Goal: Task Accomplishment & Management: Use online tool/utility

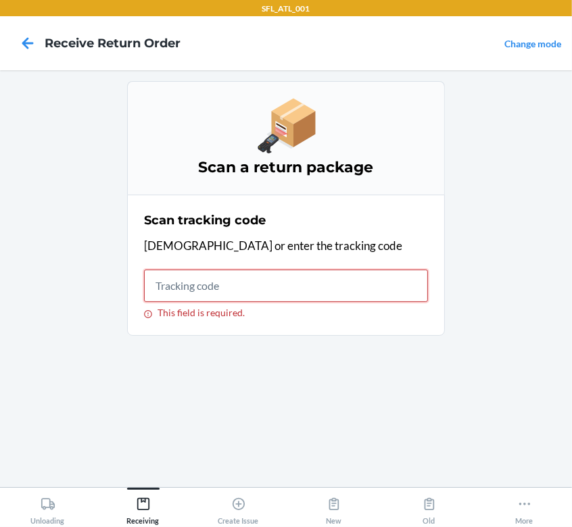
click at [224, 287] on input "This field is required." at bounding box center [286, 286] width 284 height 32
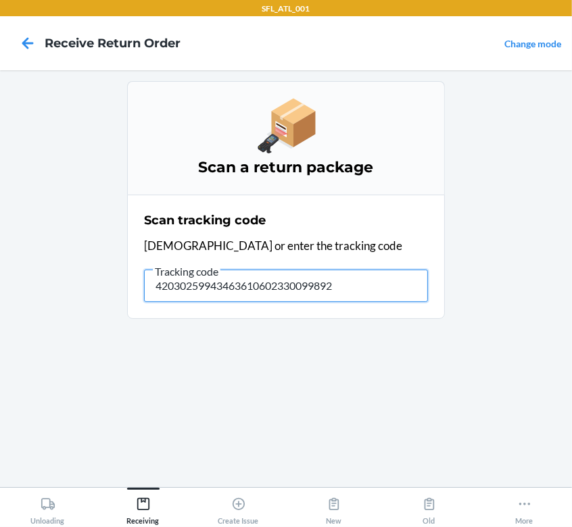
type input "420302599434636106023300998921"
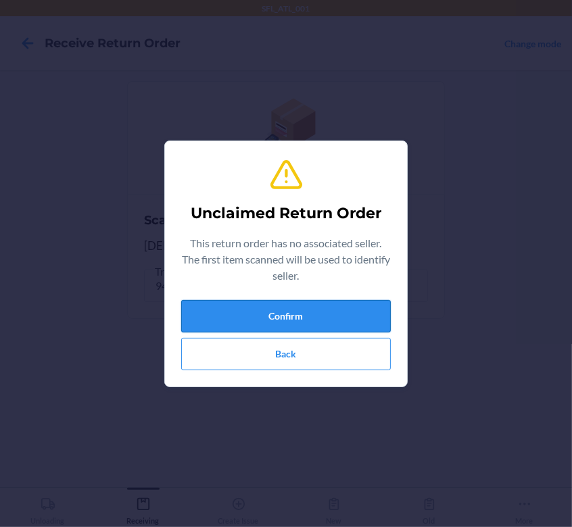
click at [263, 311] on button "Confirm" at bounding box center [285, 316] width 209 height 32
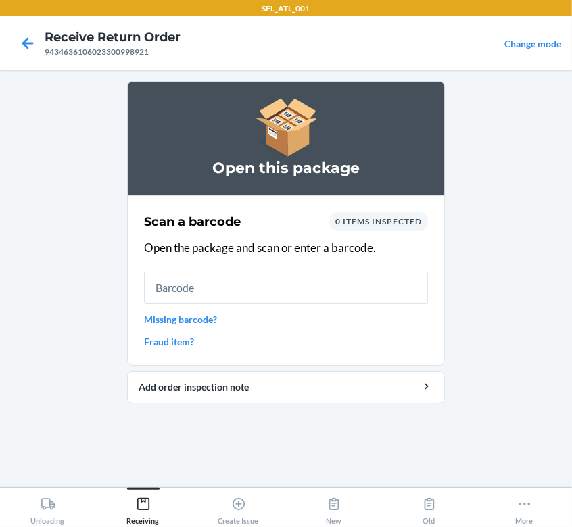
click at [273, 289] on input "text" at bounding box center [286, 288] width 284 height 32
type input "727252447246"
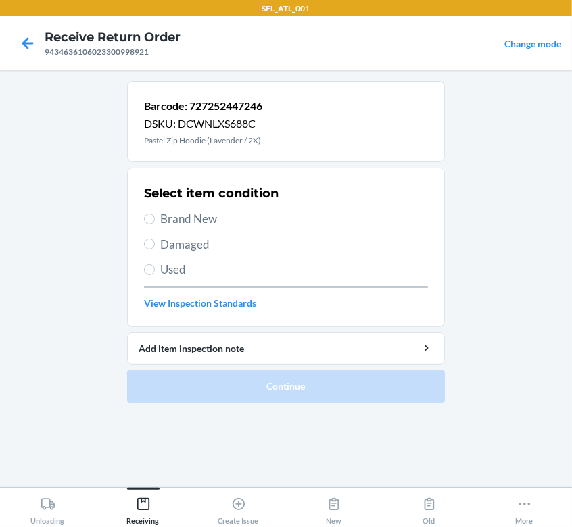
click at [186, 224] on span "Brand New" at bounding box center [294, 219] width 268 height 18
click at [155, 224] on input "Brand New" at bounding box center [149, 218] width 11 height 11
radio input "true"
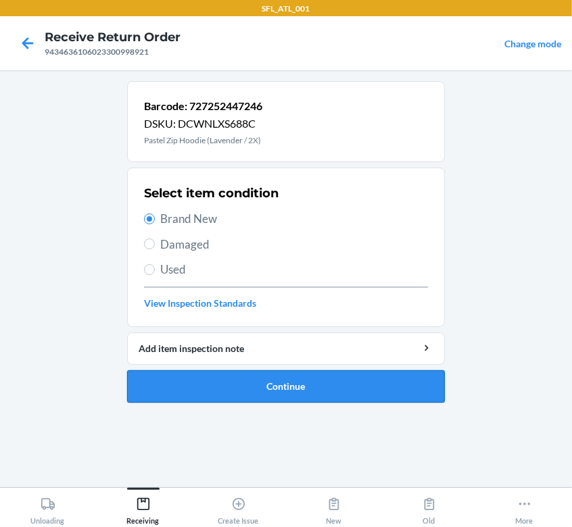
click at [231, 380] on button "Continue" at bounding box center [286, 386] width 318 height 32
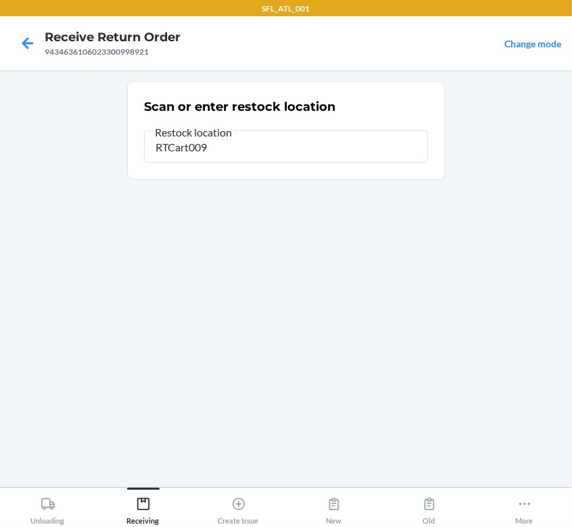
type input "RTCart009"
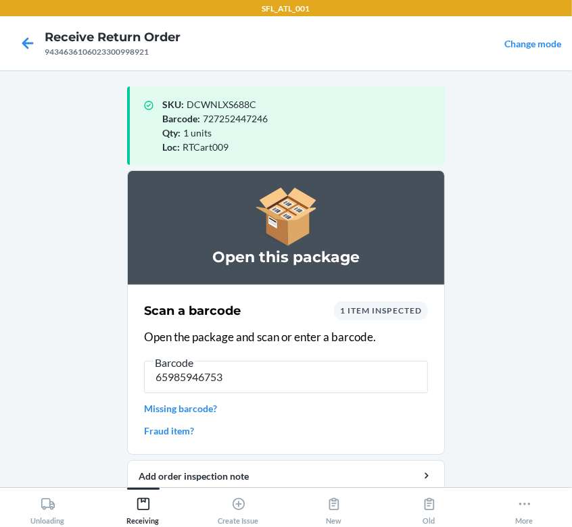
type input "[CREDIT_CARD_NUMBER]"
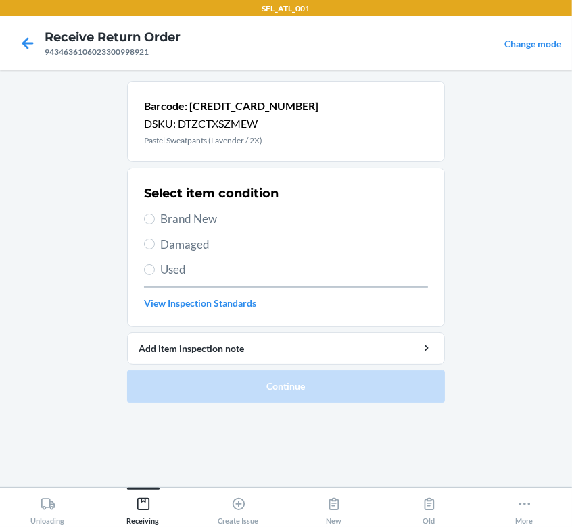
click at [198, 222] on span "Brand New" at bounding box center [294, 219] width 268 height 18
click at [155, 222] on input "Brand New" at bounding box center [149, 218] width 11 height 11
radio input "true"
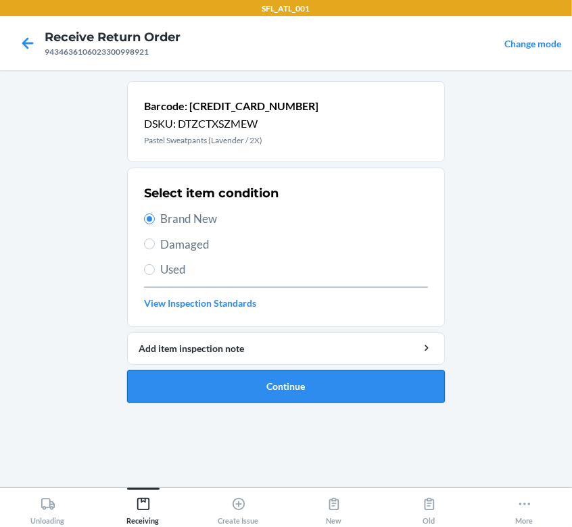
click at [361, 389] on button "Continue" at bounding box center [286, 386] width 318 height 32
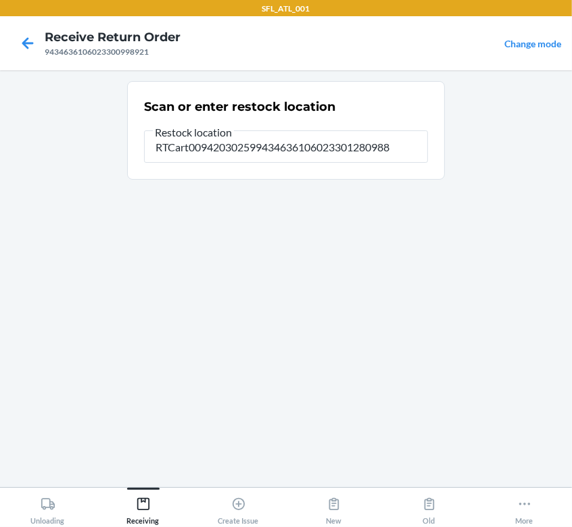
scroll to position [0, 1]
drag, startPoint x: 408, startPoint y: 141, endPoint x: 207, endPoint y: 160, distance: 202.2
click at [207, 160] on input "RTCart009420302599434636106023301280988" at bounding box center [286, 146] width 284 height 32
type input "RTCart009"
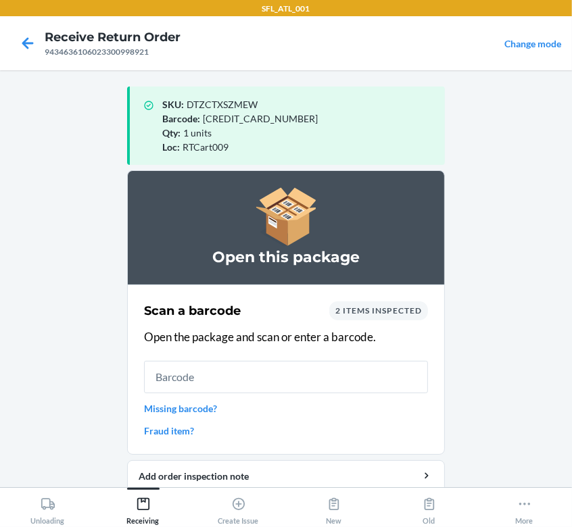
click at [180, 381] on input "text" at bounding box center [286, 377] width 284 height 32
click at [30, 45] on icon at bounding box center [27, 43] width 23 height 23
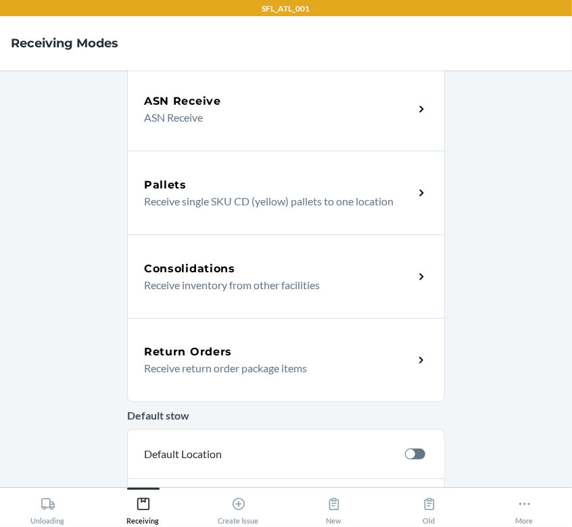
scroll to position [110, 0]
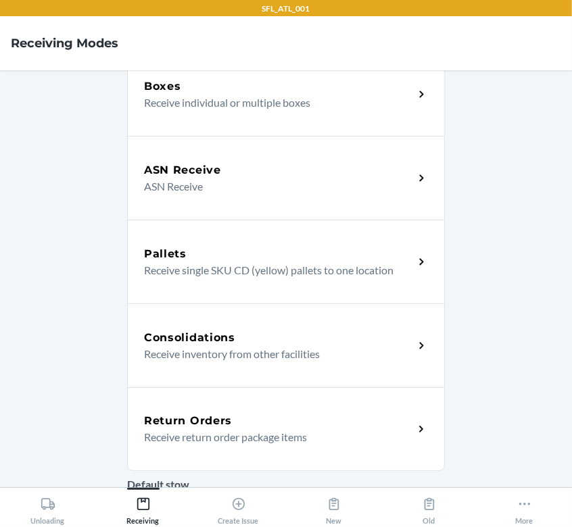
click at [278, 438] on p "Receive return order package items" at bounding box center [273, 437] width 259 height 16
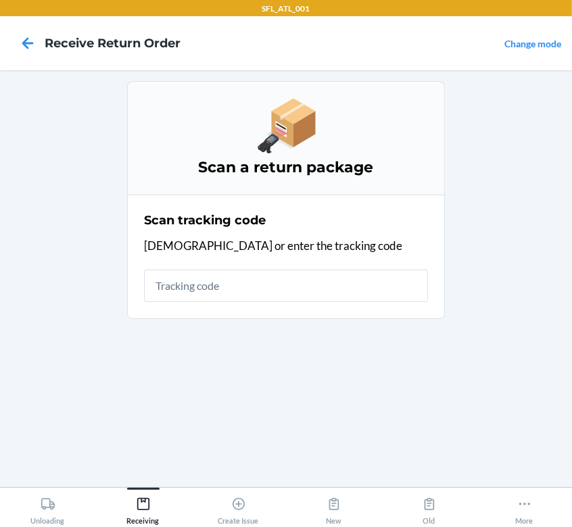
click at [216, 280] on input "text" at bounding box center [286, 286] width 284 height 32
type input "420302599434636106023301280988"
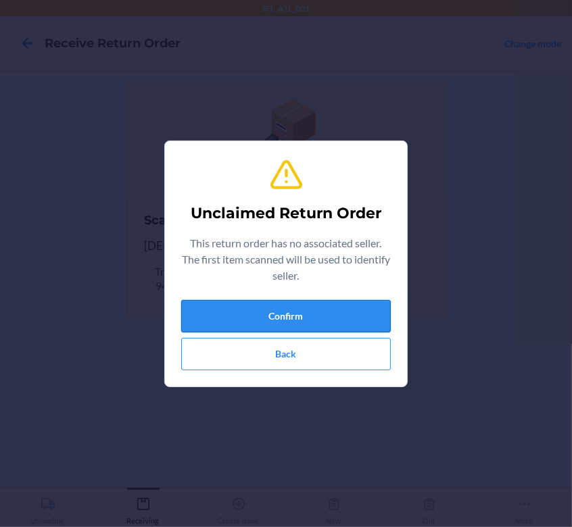
click at [341, 318] on button "Confirm" at bounding box center [285, 316] width 209 height 32
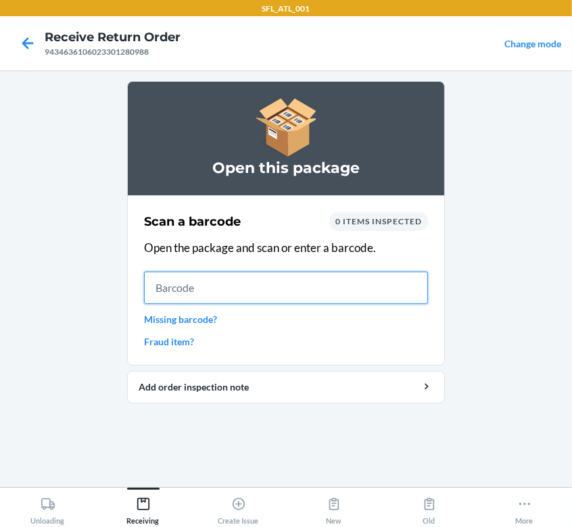
click at [144, 281] on input "text" at bounding box center [286, 288] width 284 height 32
type input "642461029659"
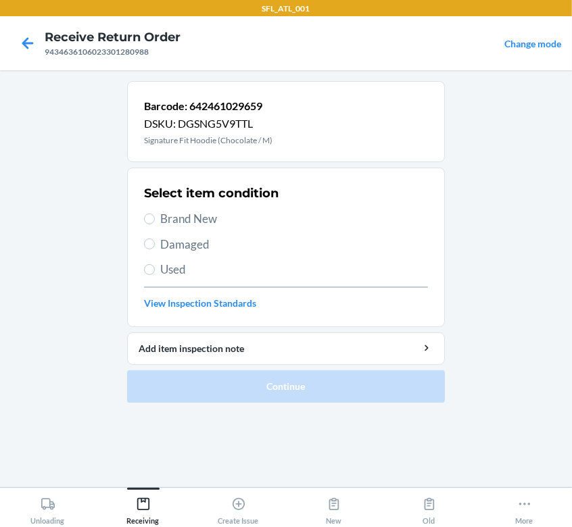
click at [155, 268] on label "Used" at bounding box center [286, 270] width 284 height 18
click at [155, 268] on input "Used" at bounding box center [149, 269] width 11 height 11
radio input "true"
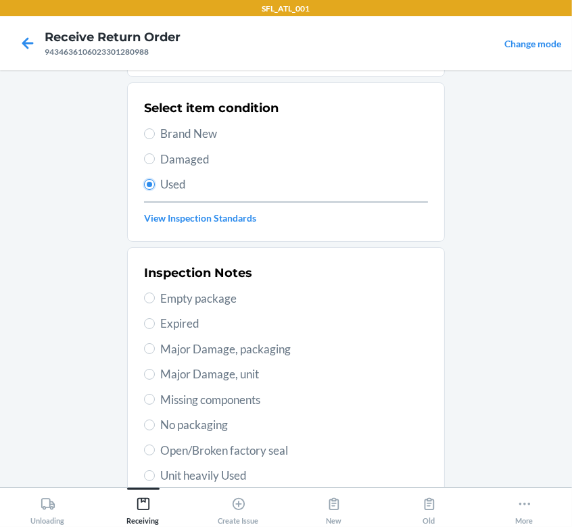
scroll to position [101, 0]
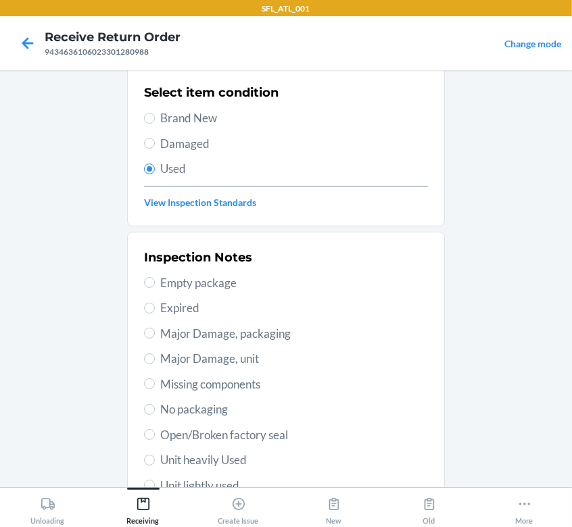
click at [241, 339] on span "Major Damage, packaging" at bounding box center [294, 334] width 268 height 18
click at [155, 338] on input "Major Damage, packaging" at bounding box center [149, 333] width 11 height 11
radio input "true"
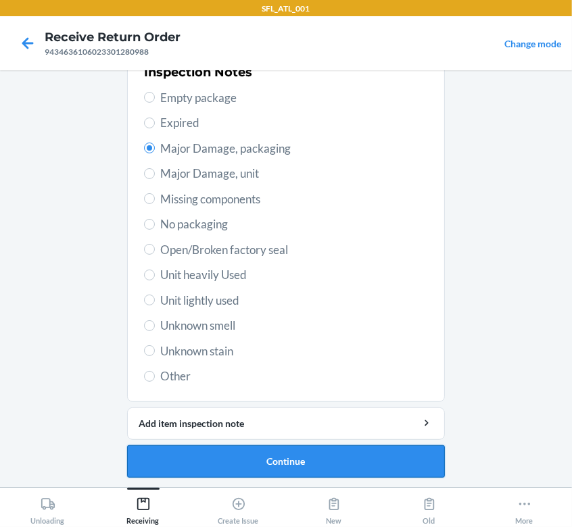
click at [210, 459] on button "Continue" at bounding box center [286, 461] width 318 height 32
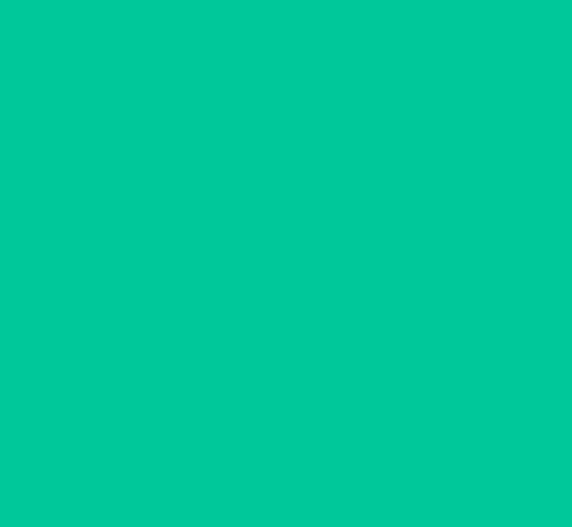
scroll to position [35, 0]
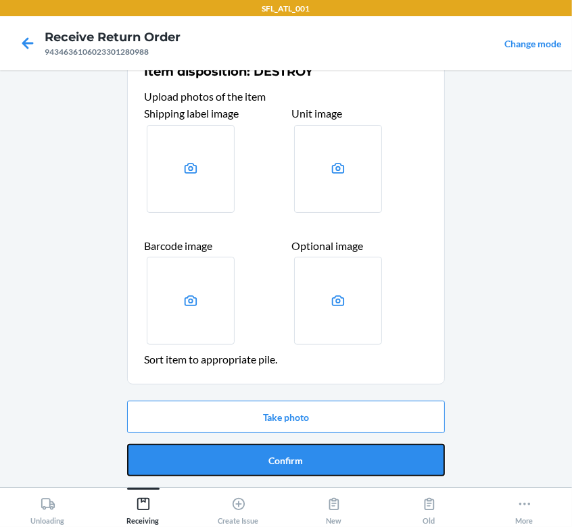
click at [272, 457] on button "Confirm" at bounding box center [286, 460] width 318 height 32
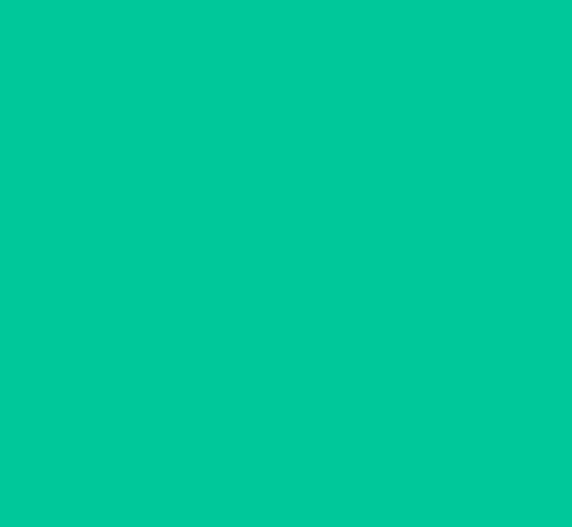
scroll to position [0, 0]
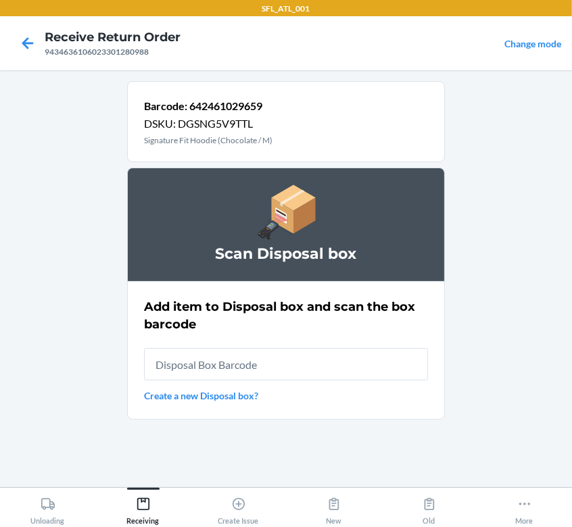
click at [213, 366] on input "text" at bounding box center [286, 364] width 284 height 32
type input "RB0000018HZ"
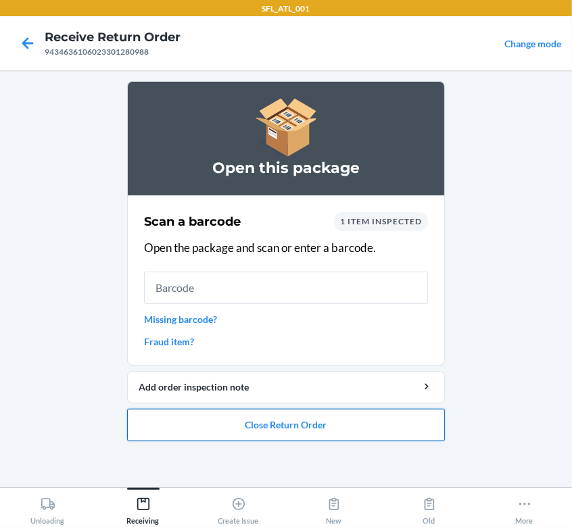
click at [220, 411] on button "Close Return Order" at bounding box center [286, 425] width 318 height 32
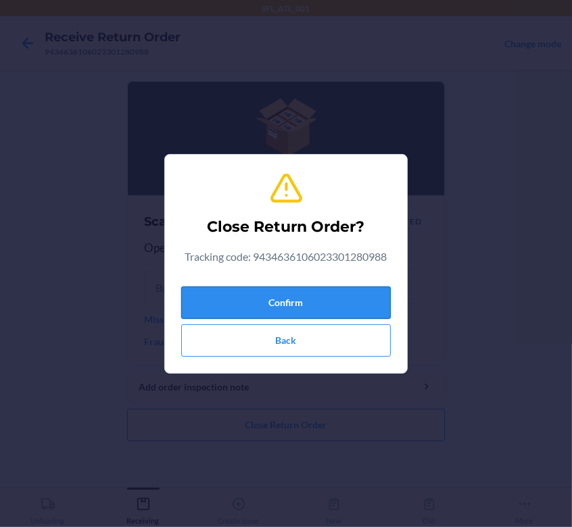
click at [303, 291] on button "Confirm" at bounding box center [285, 302] width 209 height 32
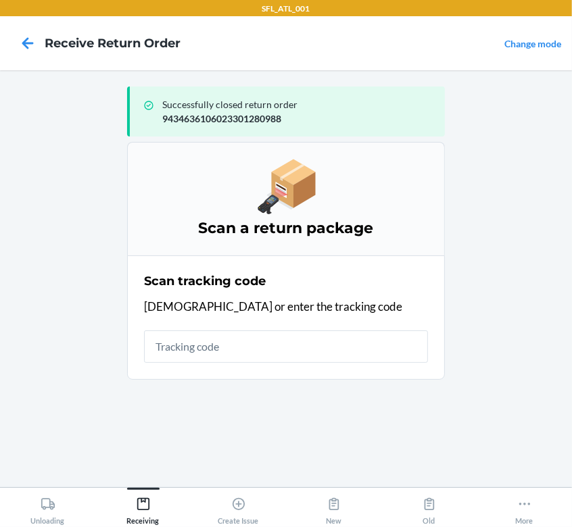
drag, startPoint x: 257, startPoint y: 322, endPoint x: 245, endPoint y: 340, distance: 21.8
click at [255, 325] on div "Scan tracking code Scan or enter the tracking code" at bounding box center [286, 317] width 284 height 99
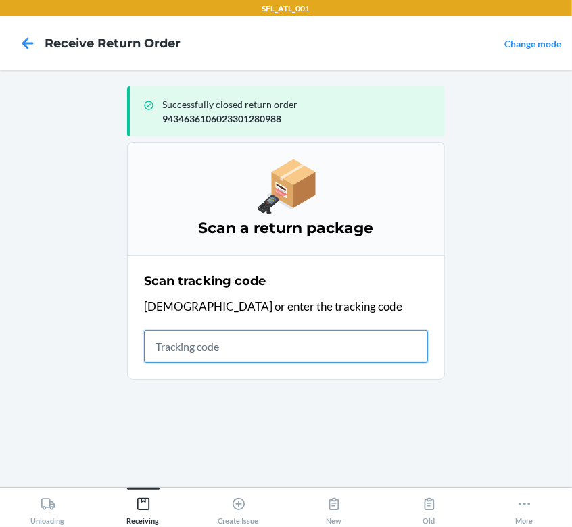
click at [237, 355] on input "text" at bounding box center [286, 346] width 284 height 32
type input "420302599434636106023301506088"
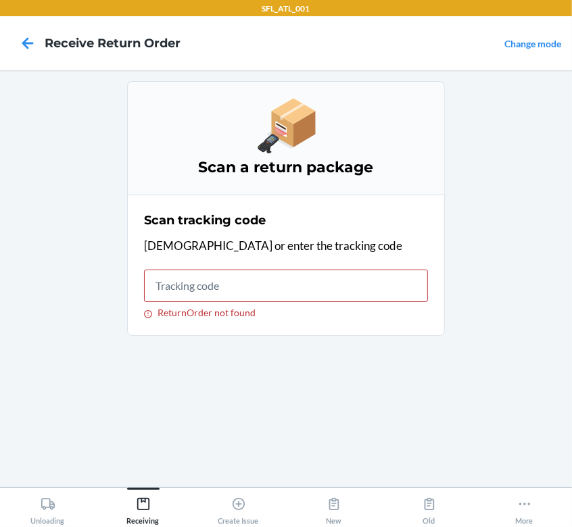
click at [211, 304] on label "ReturnOrder not found" at bounding box center [286, 294] width 284 height 49
click at [211, 302] on input "ReturnOrder not found" at bounding box center [286, 286] width 284 height 32
click at [207, 282] on input "ReturnOrder not found" at bounding box center [286, 286] width 284 height 32
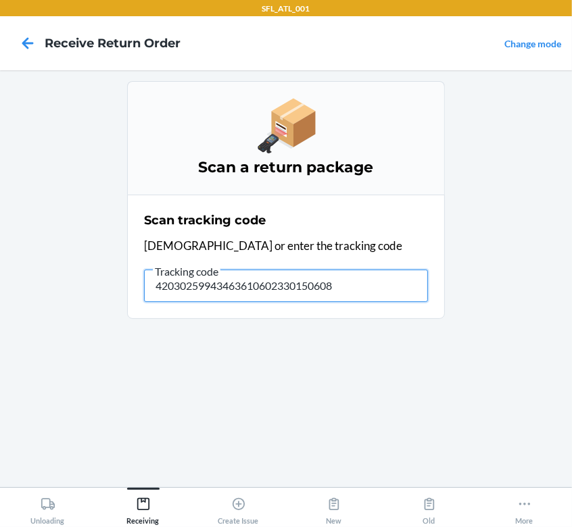
type input "420302599434636106023301506088"
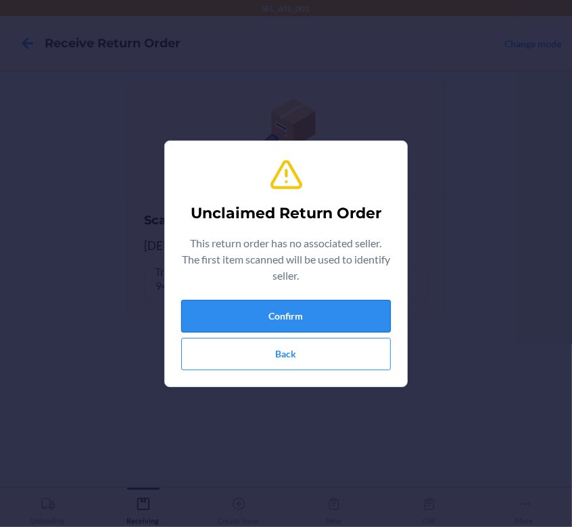
click at [278, 304] on button "Confirm" at bounding box center [285, 316] width 209 height 32
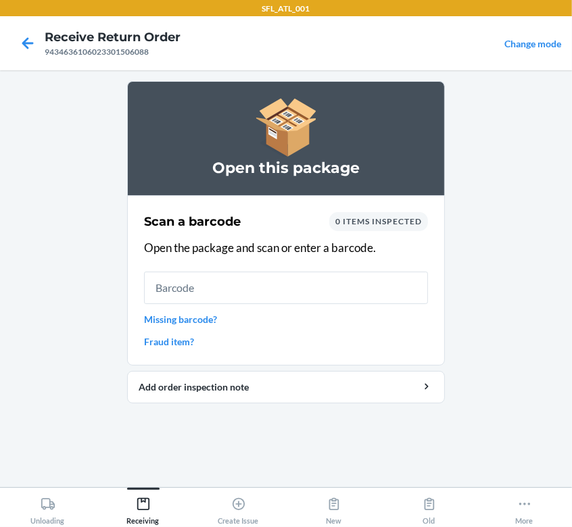
click at [253, 294] on input "text" at bounding box center [286, 288] width 284 height 32
type input "642461423099"
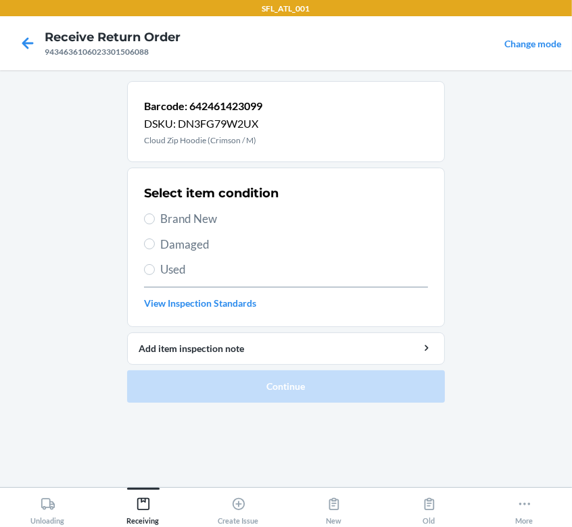
click at [164, 224] on span "Brand New" at bounding box center [294, 219] width 268 height 18
click at [155, 224] on input "Brand New" at bounding box center [149, 218] width 11 height 11
radio input "true"
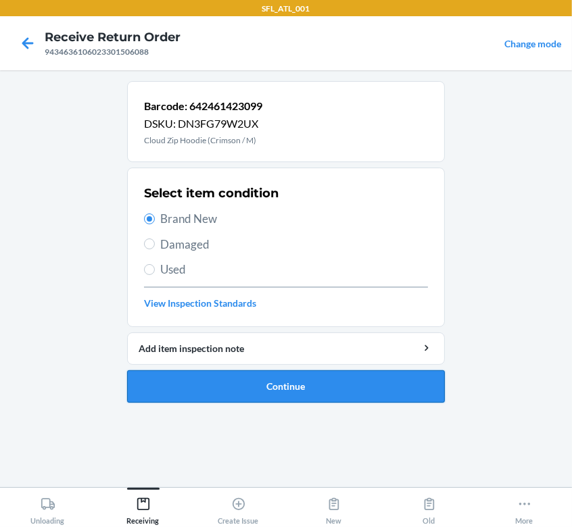
click at [249, 391] on button "Continue" at bounding box center [286, 386] width 318 height 32
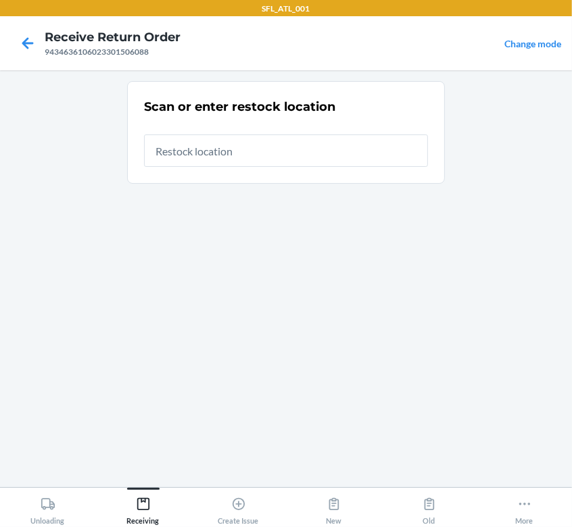
click at [239, 144] on input "text" at bounding box center [286, 150] width 284 height 32
type input "."
type input "RTCart009"
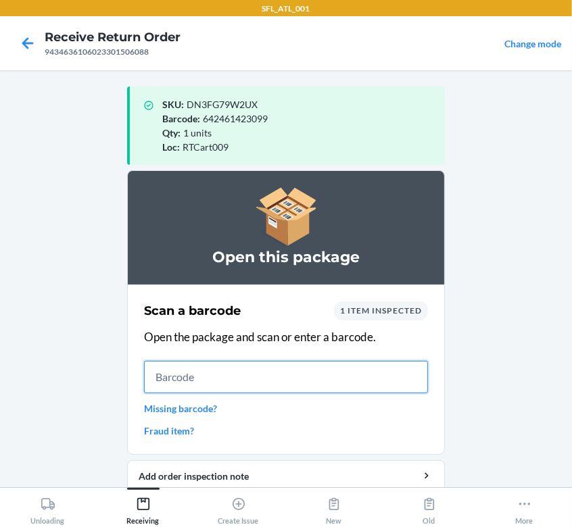
click at [297, 364] on input "text" at bounding box center [286, 377] width 284 height 32
type input "642461463552"
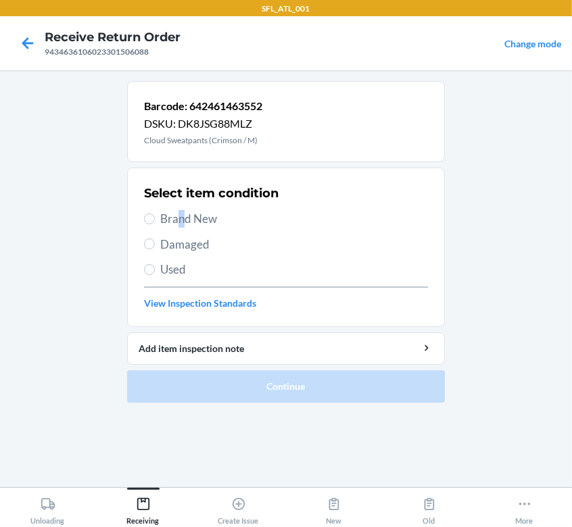
click at [182, 223] on span "Brand New" at bounding box center [294, 219] width 268 height 18
click at [154, 219] on label "Brand New" at bounding box center [286, 219] width 284 height 18
click at [154, 219] on input "Brand New" at bounding box center [149, 218] width 11 height 11
radio input "true"
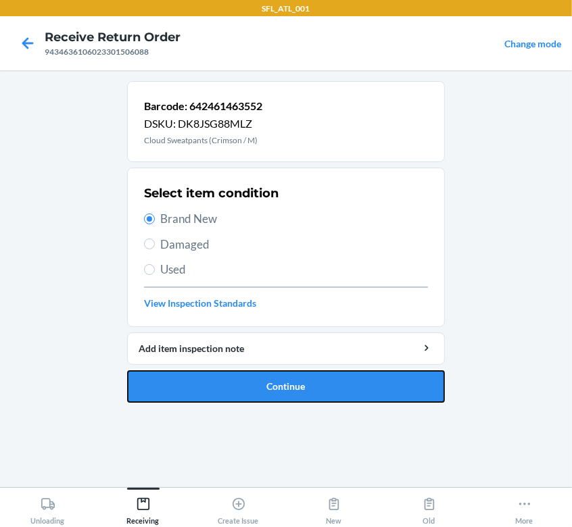
drag, startPoint x: 213, startPoint y: 383, endPoint x: 222, endPoint y: 383, distance: 8.1
click at [215, 384] on button "Continue" at bounding box center [286, 386] width 318 height 32
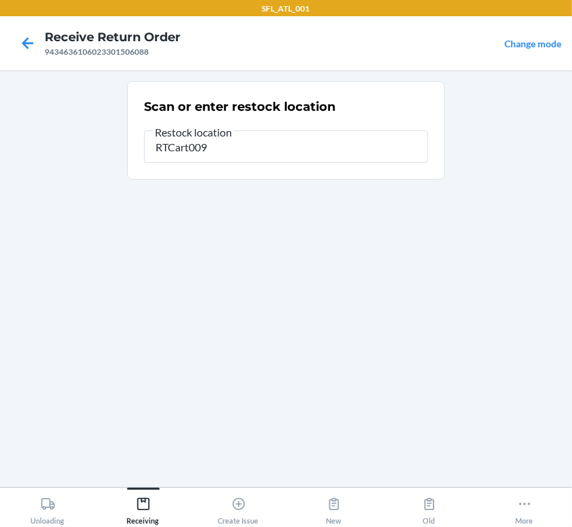
type input "RTCart009"
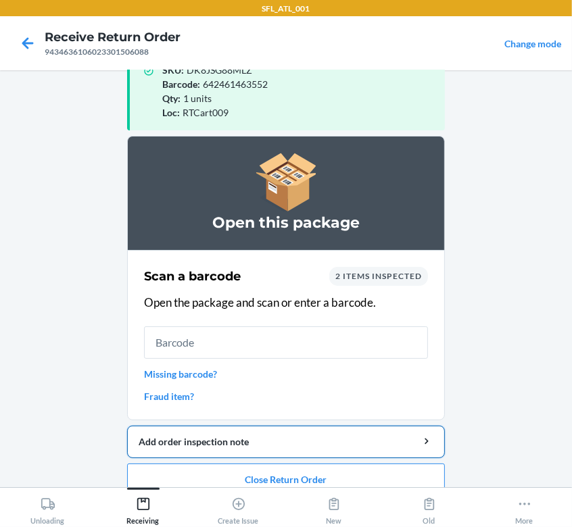
scroll to position [53, 0]
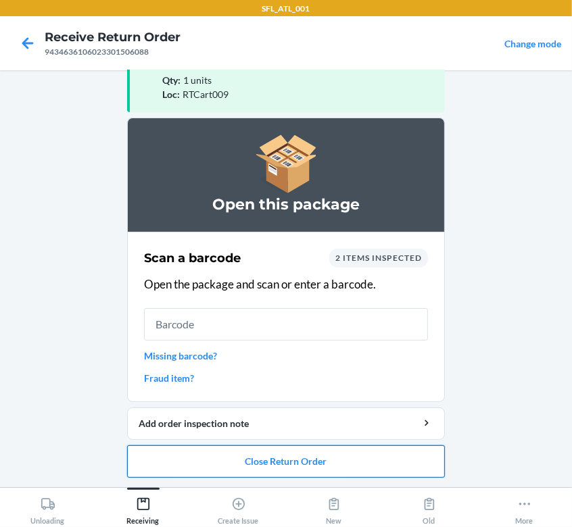
click at [263, 457] on button "Close Return Order" at bounding box center [286, 461] width 318 height 32
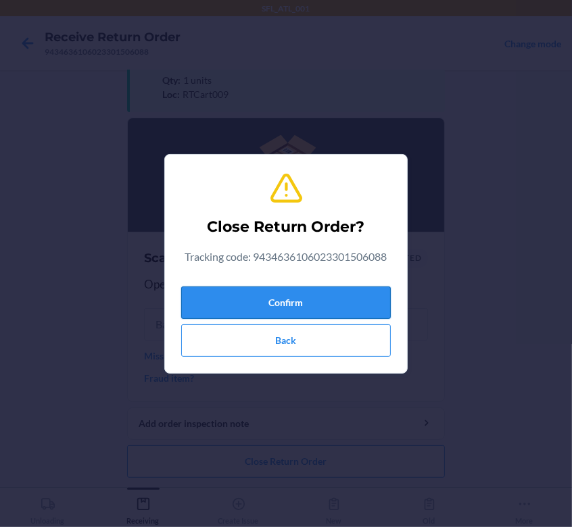
click at [338, 307] on button "Confirm" at bounding box center [285, 302] width 209 height 32
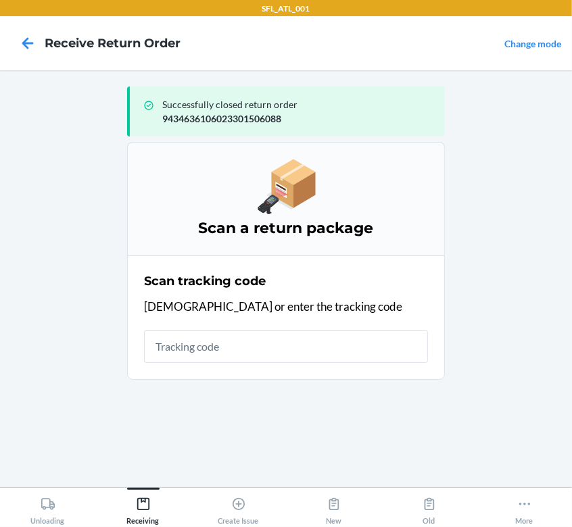
drag, startPoint x: 268, startPoint y: 343, endPoint x: 276, endPoint y: 348, distance: 8.8
click at [271, 345] on input "text" at bounding box center [286, 346] width 284 height 32
type input "420302599434636106023301549542"
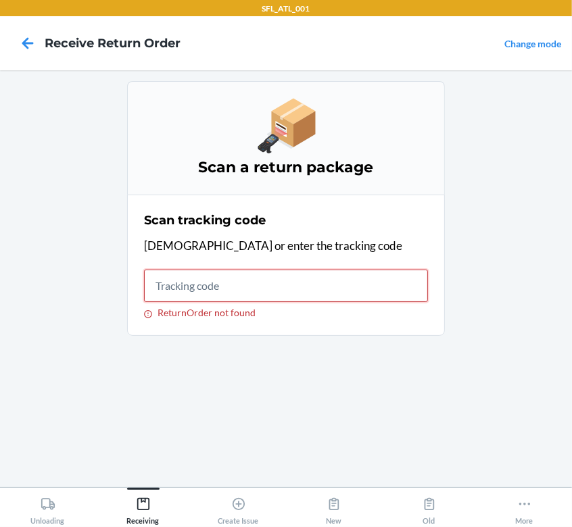
click at [203, 286] on input "ReturnOrder not found" at bounding box center [286, 286] width 284 height 32
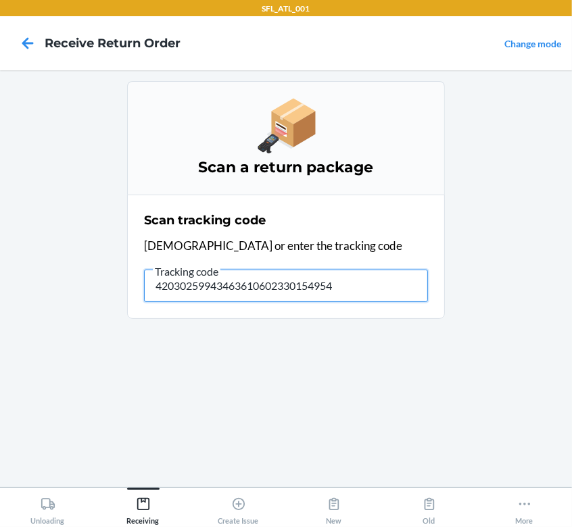
type input "420302599434636106023301549542"
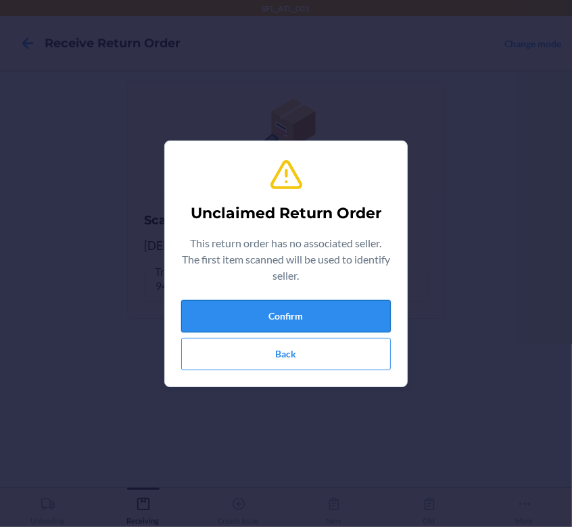
click at [318, 321] on button "Confirm" at bounding box center [285, 316] width 209 height 32
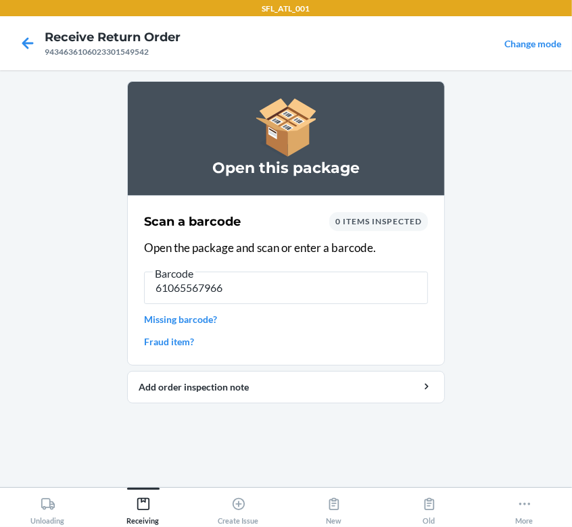
type input "610655679669"
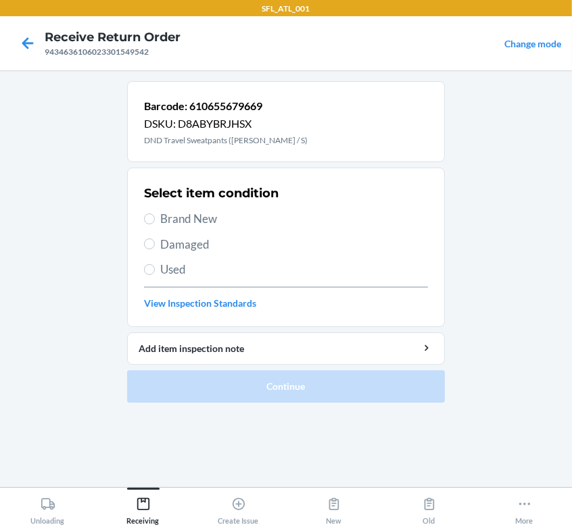
click at [192, 216] on span "Brand New" at bounding box center [294, 219] width 268 height 18
click at [155, 216] on input "Brand New" at bounding box center [149, 218] width 11 height 11
radio input "true"
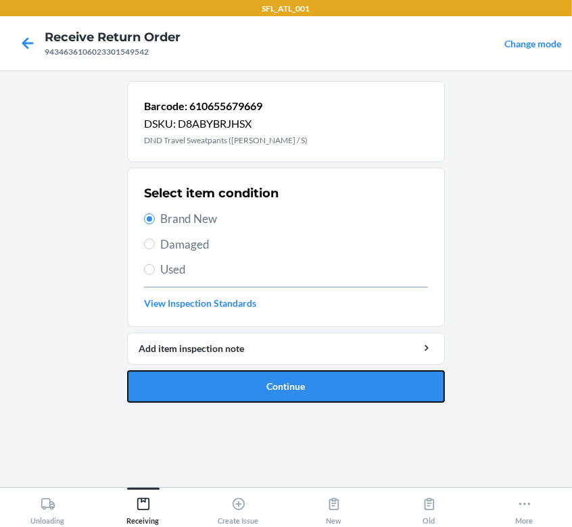
click at [318, 378] on button "Continue" at bounding box center [286, 386] width 318 height 32
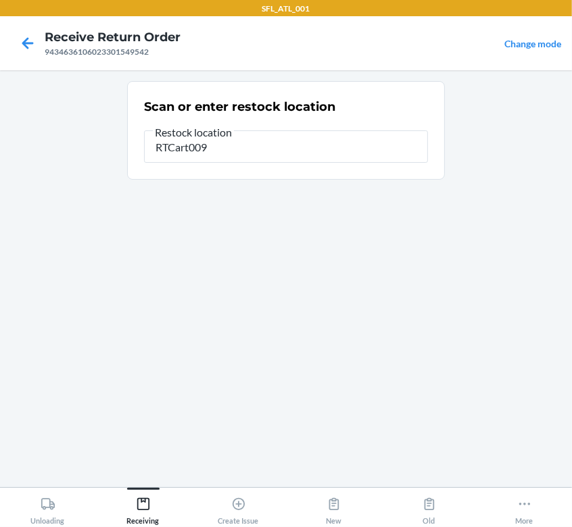
type input "RTCart009"
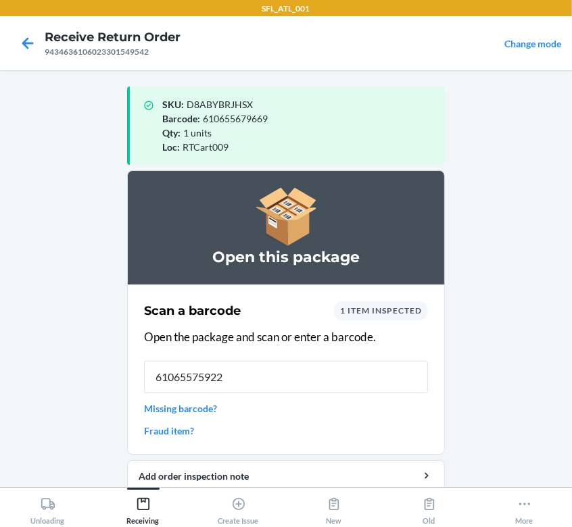
type input "610655759224"
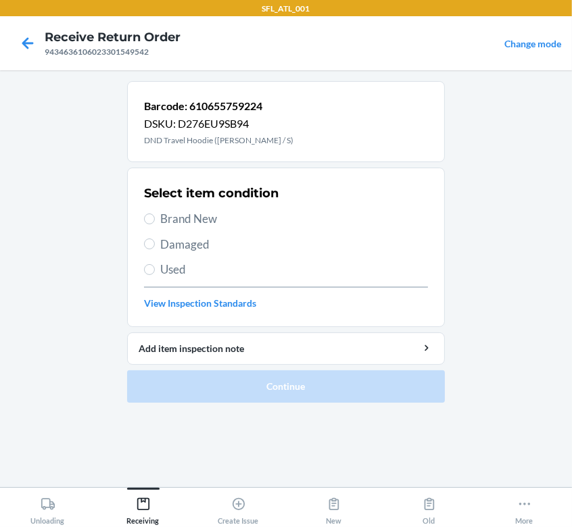
click at [198, 220] on span "Brand New" at bounding box center [294, 219] width 268 height 18
click at [155, 220] on input "Brand New" at bounding box center [149, 218] width 11 height 11
radio input "true"
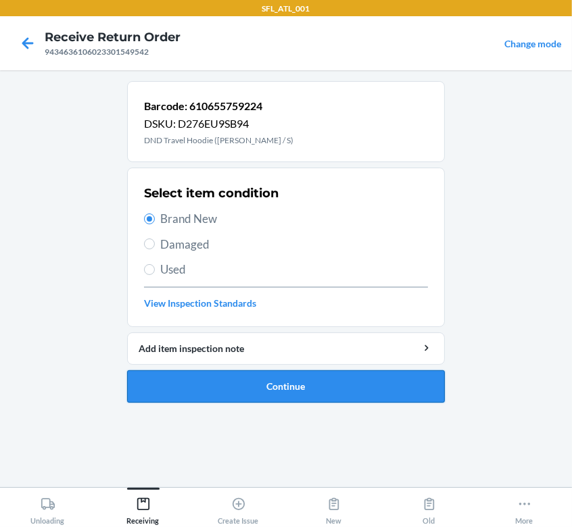
click at [286, 395] on button "Continue" at bounding box center [286, 386] width 318 height 32
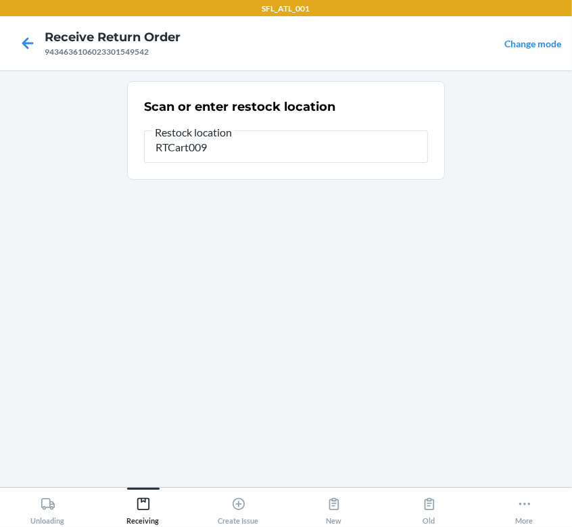
type input "RTCart009"
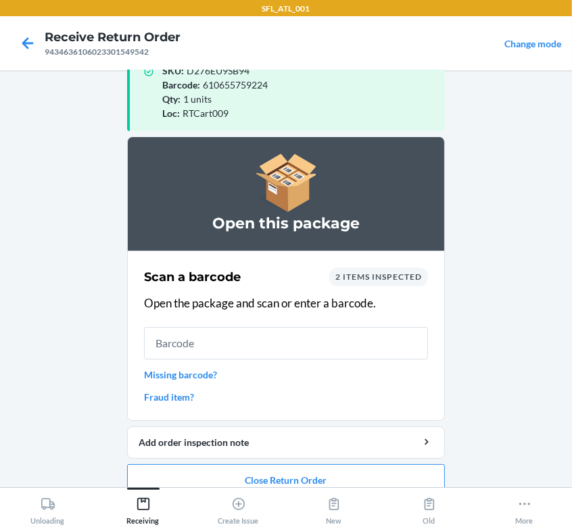
scroll to position [53, 0]
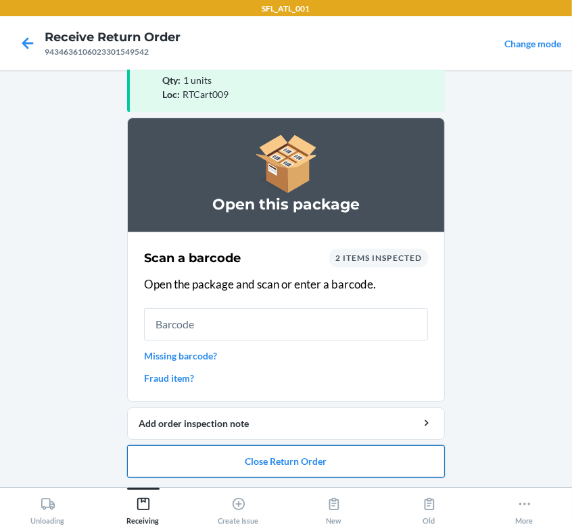
click at [261, 455] on button "Close Return Order" at bounding box center [286, 461] width 318 height 32
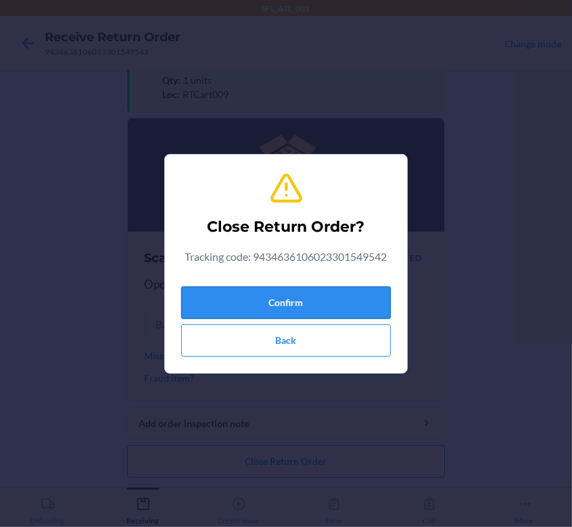
click at [268, 307] on button "Confirm" at bounding box center [285, 302] width 209 height 32
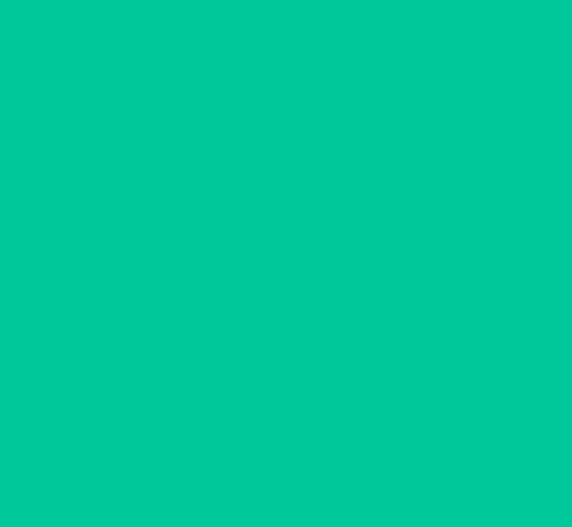
scroll to position [0, 0]
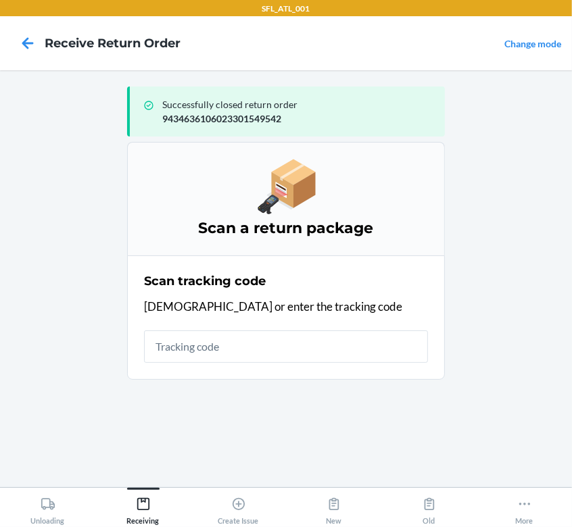
click at [209, 356] on input "text" at bounding box center [286, 346] width 284 height 32
type input "420302599434636106023300879411"
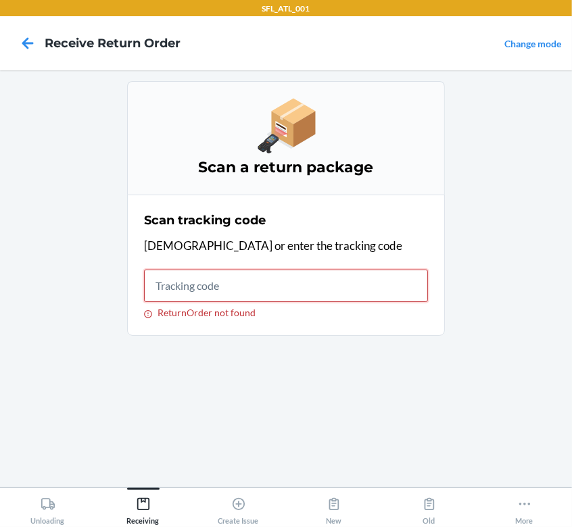
click at [197, 274] on input "ReturnOrder not found" at bounding box center [286, 286] width 284 height 32
click at [162, 279] on input "ReturnOrder not found" at bounding box center [286, 286] width 284 height 32
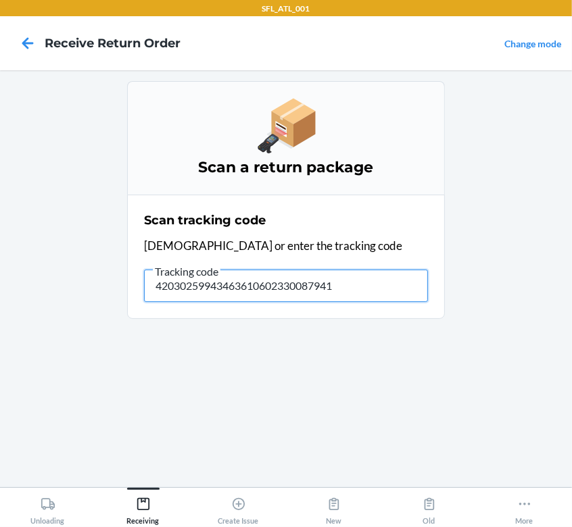
type input "420302599434636106023300879411"
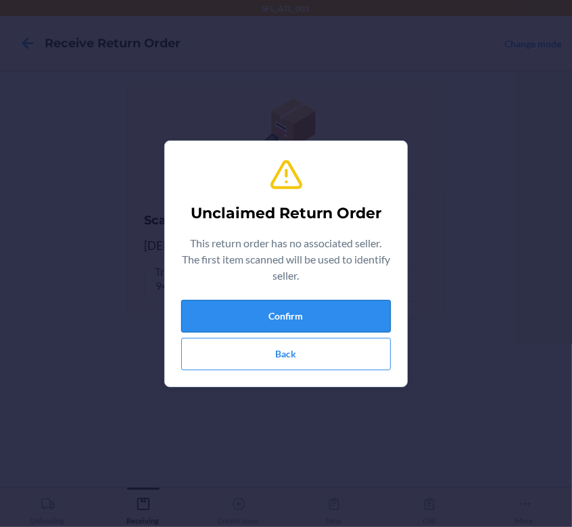
click at [248, 320] on button "Confirm" at bounding box center [285, 316] width 209 height 32
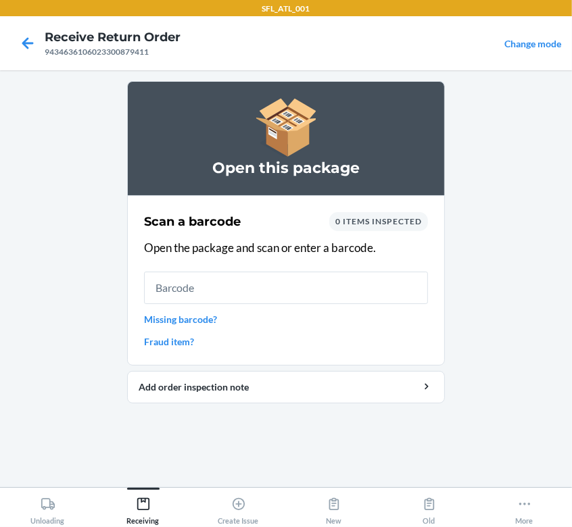
drag, startPoint x: 251, startPoint y: 292, endPoint x: 258, endPoint y: 288, distance: 8.5
click at [253, 290] on input "text" at bounding box center [286, 288] width 284 height 32
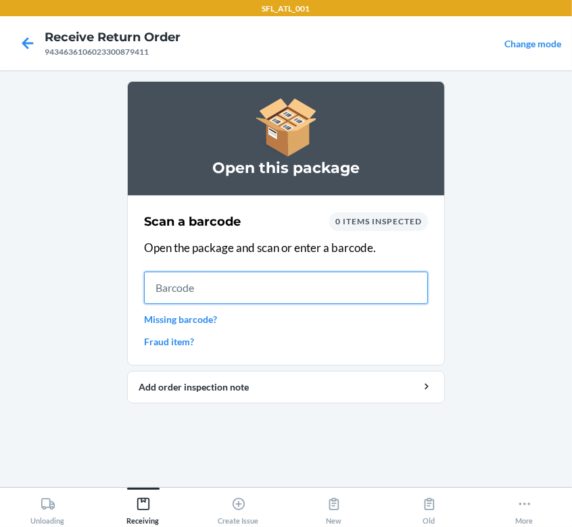
click at [330, 301] on input "text" at bounding box center [286, 288] width 284 height 32
type input "612461237774"
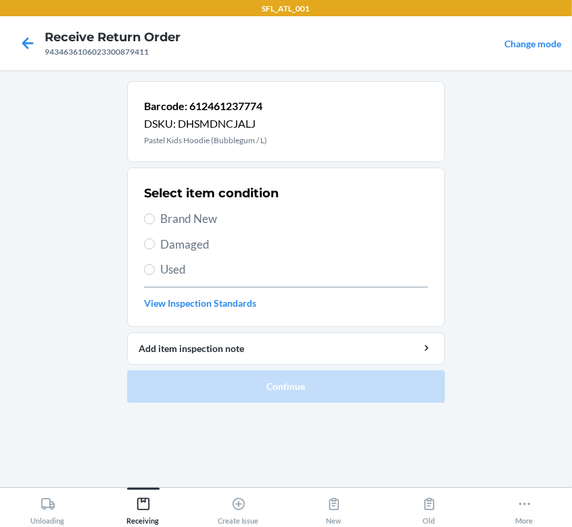
click at [197, 220] on span "Brand New" at bounding box center [294, 219] width 268 height 18
click at [155, 220] on input "Brand New" at bounding box center [149, 218] width 11 height 11
radio input "true"
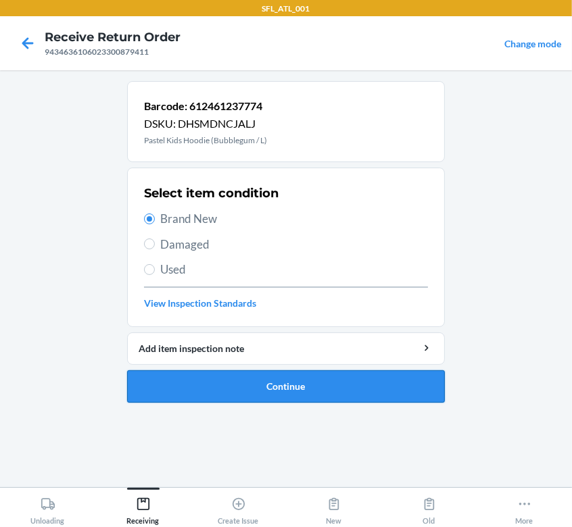
click at [341, 379] on button "Continue" at bounding box center [286, 386] width 318 height 32
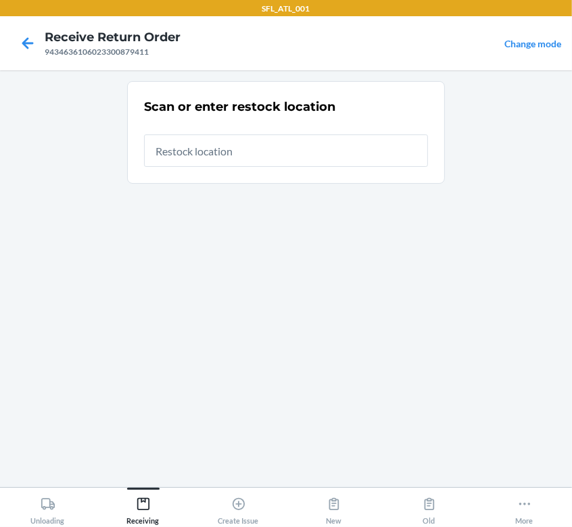
click at [273, 156] on input "text" at bounding box center [286, 150] width 284 height 32
type input "RTCart009"
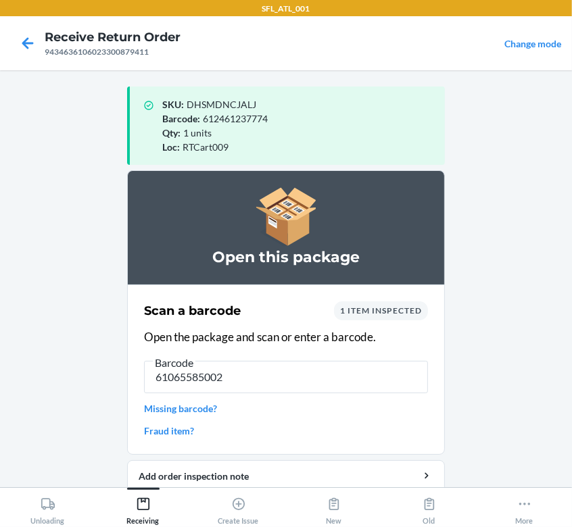
type input "610655850020"
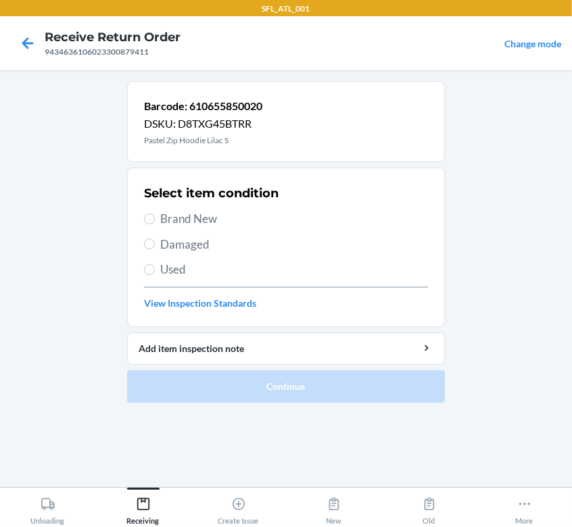
click at [260, 132] on div "Barcode: 610655850020 DSKU: D8TXG45BTRR Pastel Zip Hoodie Lilac S" at bounding box center [203, 122] width 118 height 50
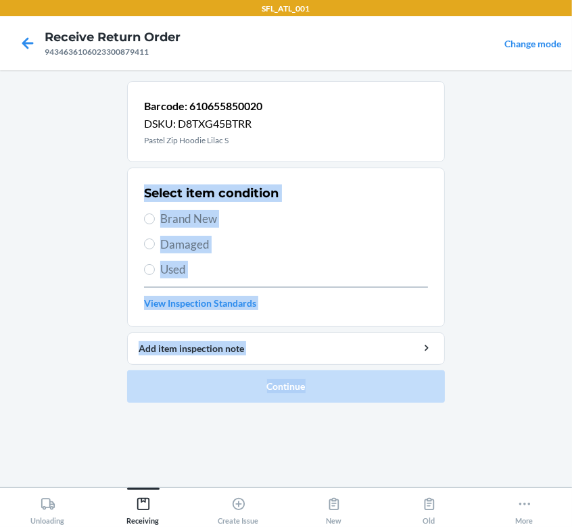
drag, startPoint x: 260, startPoint y: 147, endPoint x: -569, endPoint y: 555, distance: 924.0
click at [0, 526] on html "SFL_ATL_001 Receive Return Order 9434636106023300879411 Change mode Barcode: 61…" at bounding box center [286, 263] width 572 height 527
click at [147, 215] on input "Brand New" at bounding box center [149, 218] width 11 height 11
radio input "true"
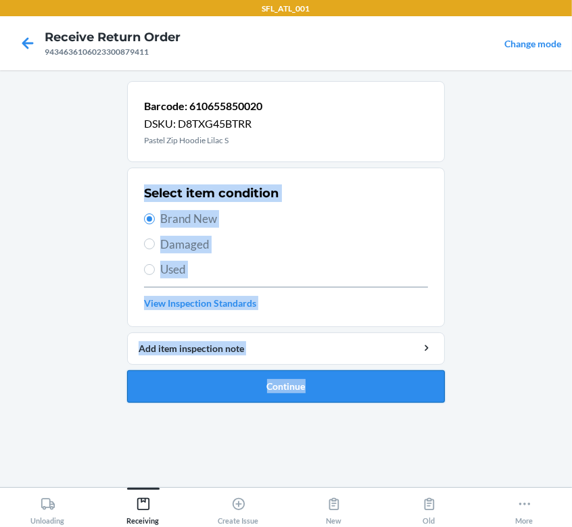
click at [300, 391] on button "Continue" at bounding box center [286, 386] width 318 height 32
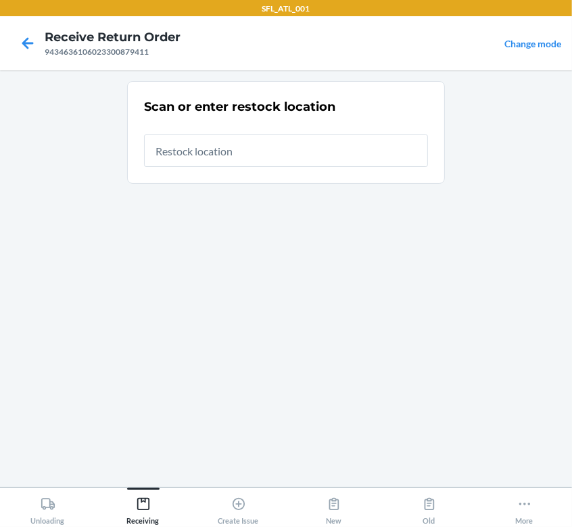
click at [256, 154] on input "text" at bounding box center [286, 150] width 284 height 32
type input "RTCart009"
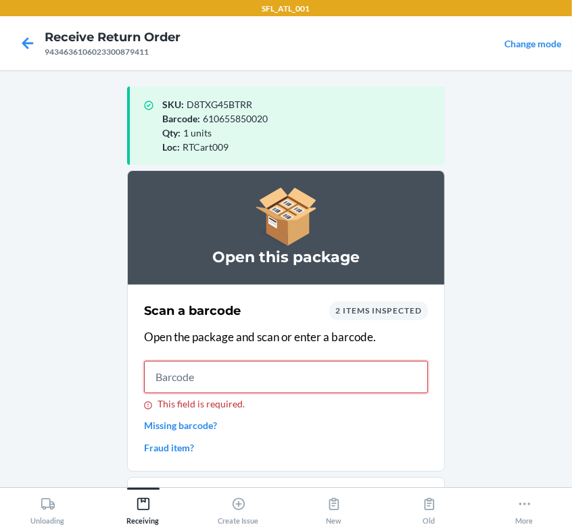
click at [182, 374] on input "This field is required." at bounding box center [286, 377] width 284 height 32
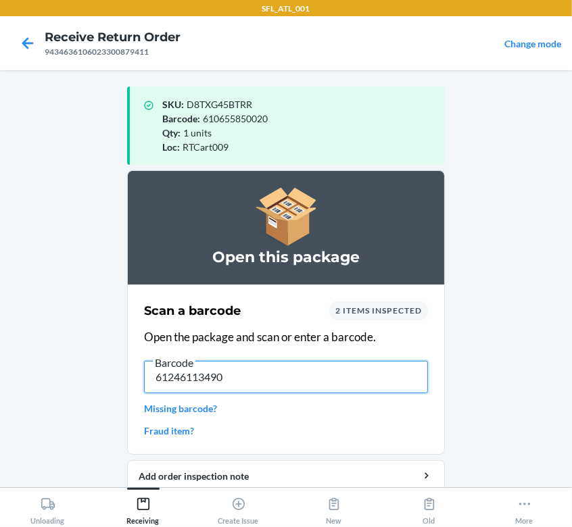
type input "612461134905"
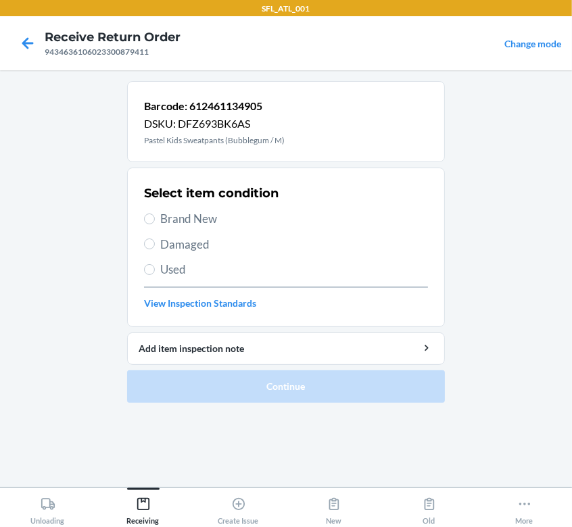
click at [175, 266] on span "Used" at bounding box center [294, 270] width 268 height 18
click at [155, 266] on input "Used" at bounding box center [149, 269] width 11 height 11
radio input "true"
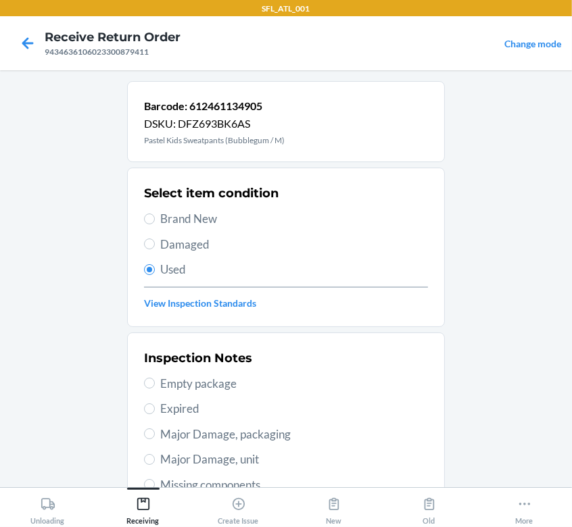
click at [200, 433] on span "Major Damage, packaging" at bounding box center [294, 435] width 268 height 18
click at [155, 433] on input "Major Damage, packaging" at bounding box center [149, 433] width 11 height 11
radio input "true"
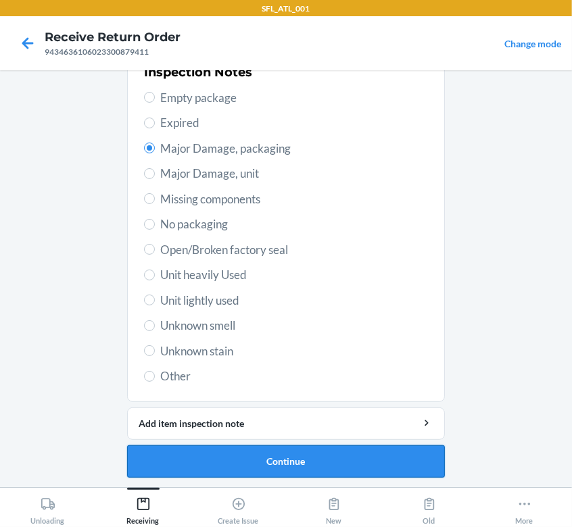
click at [212, 459] on button "Continue" at bounding box center [286, 461] width 318 height 32
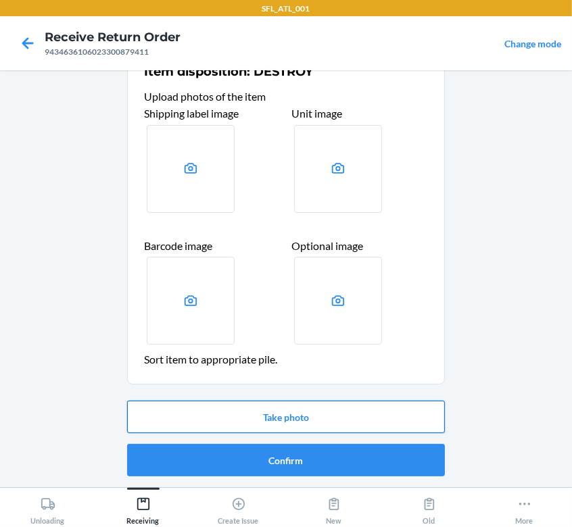
click at [270, 427] on button "Take photo" at bounding box center [286, 417] width 318 height 32
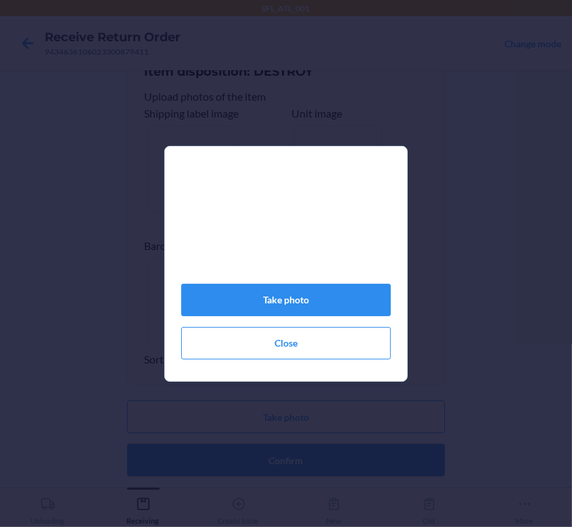
click at [325, 326] on div "Take photo Close" at bounding box center [285, 269] width 209 height 191
click at [334, 299] on button "Take photo" at bounding box center [285, 300] width 209 height 32
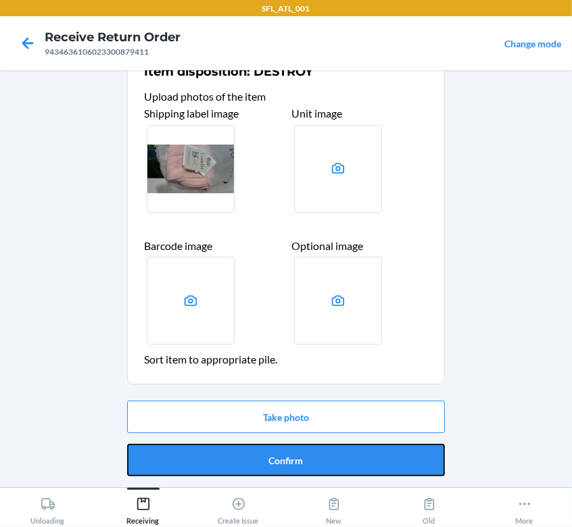
click at [339, 468] on button "Confirm" at bounding box center [286, 460] width 318 height 32
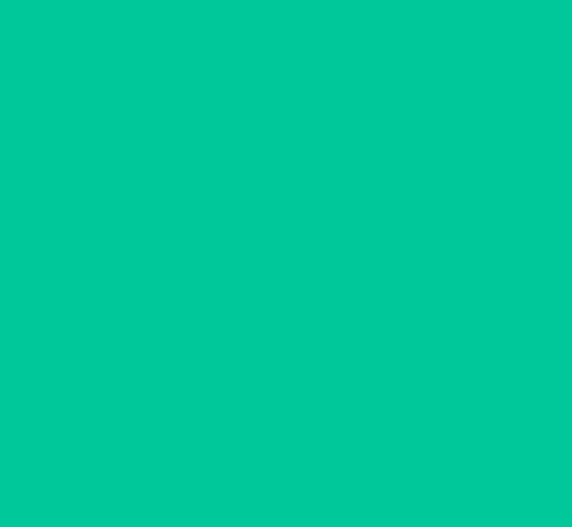
scroll to position [0, 0]
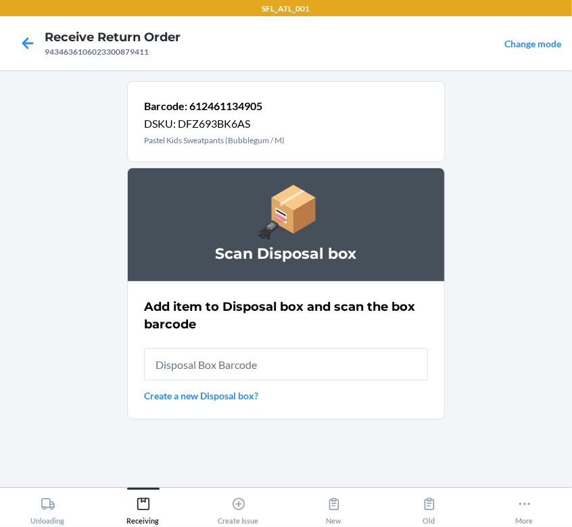
click at [303, 377] on input "text" at bounding box center [286, 364] width 284 height 32
type input "RB0000018HZ"
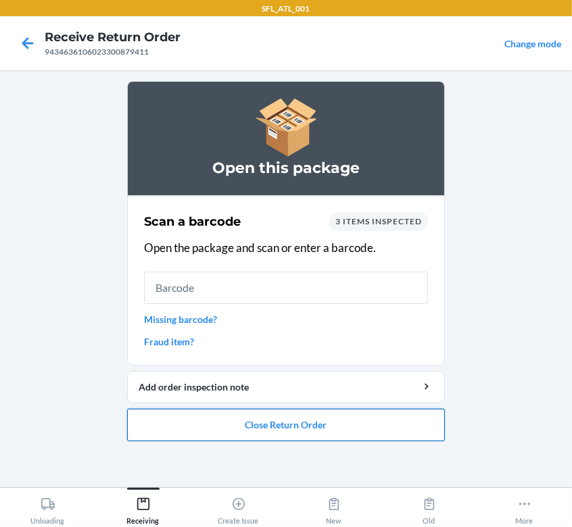
click at [382, 429] on button "Close Return Order" at bounding box center [286, 425] width 318 height 32
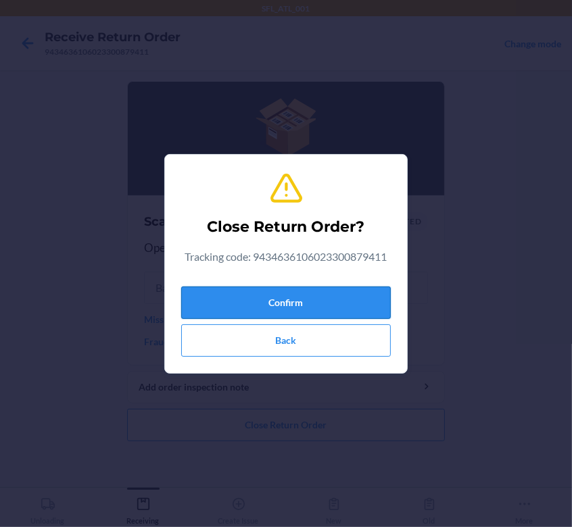
click at [344, 296] on button "Confirm" at bounding box center [285, 302] width 209 height 32
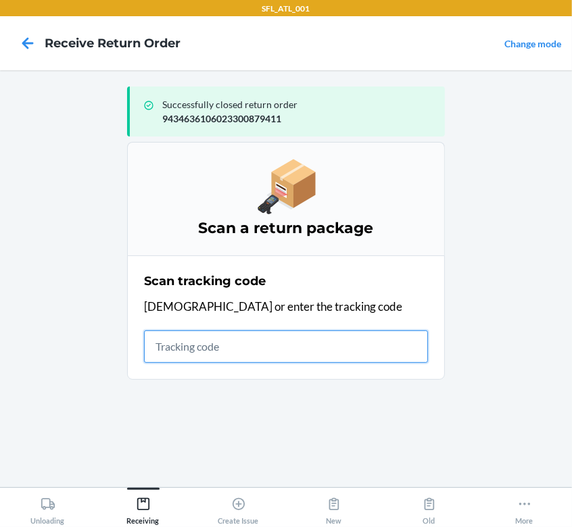
click at [207, 334] on input "text" at bounding box center [286, 346] width 284 height 32
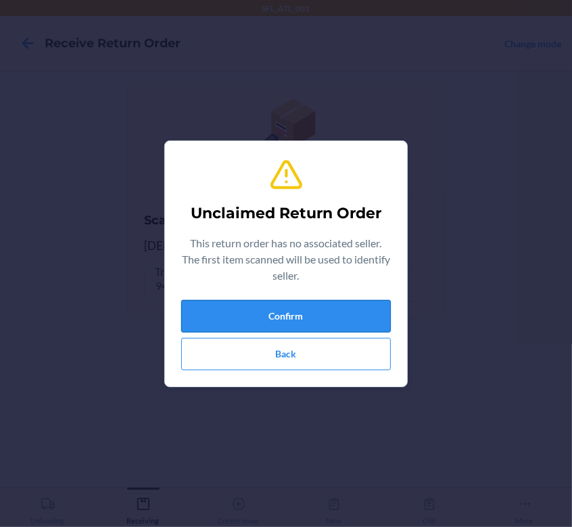
click at [293, 310] on button "Confirm" at bounding box center [285, 316] width 209 height 32
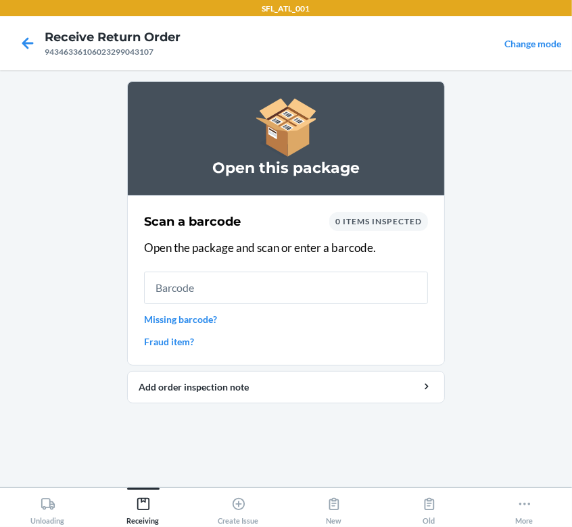
click at [284, 294] on input "text" at bounding box center [286, 288] width 284 height 32
type input "610655240159"
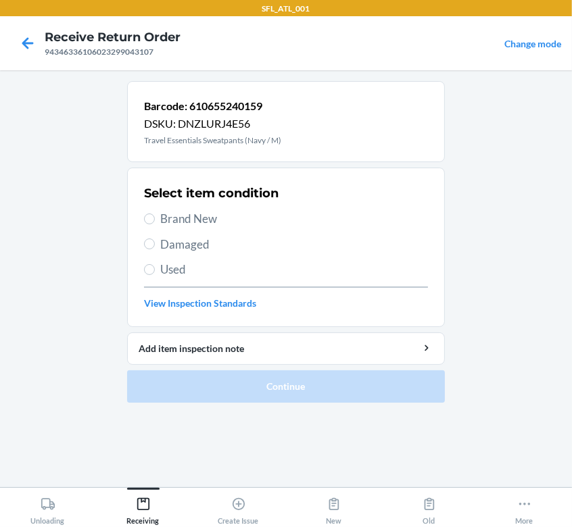
click at [203, 222] on span "Brand New" at bounding box center [294, 219] width 268 height 18
click at [155, 222] on input "Brand New" at bounding box center [149, 218] width 11 height 11
radio input "true"
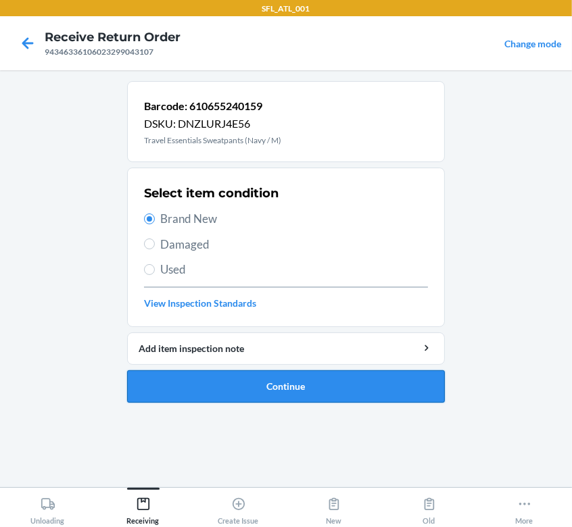
click at [322, 395] on button "Continue" at bounding box center [286, 386] width 318 height 32
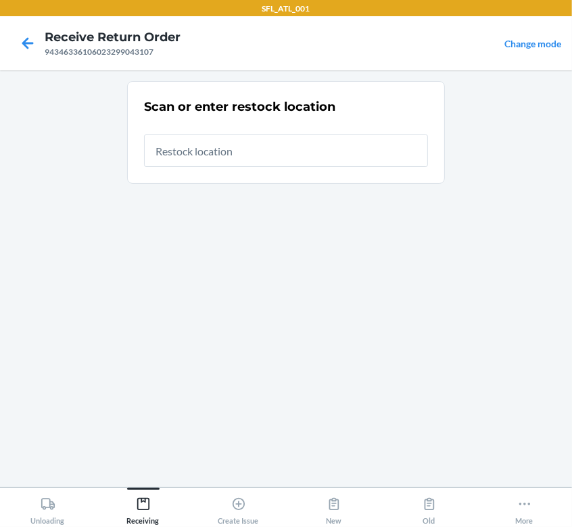
click at [240, 162] on input "text" at bounding box center [286, 150] width 284 height 32
type input "RTCart009"
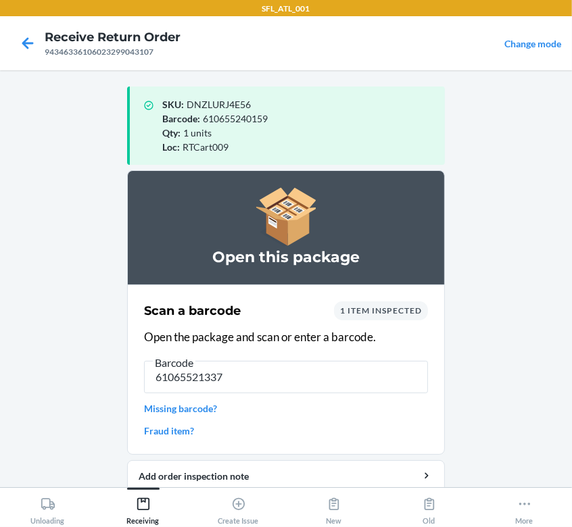
type input "[CREDIT_CARD_NUMBER]"
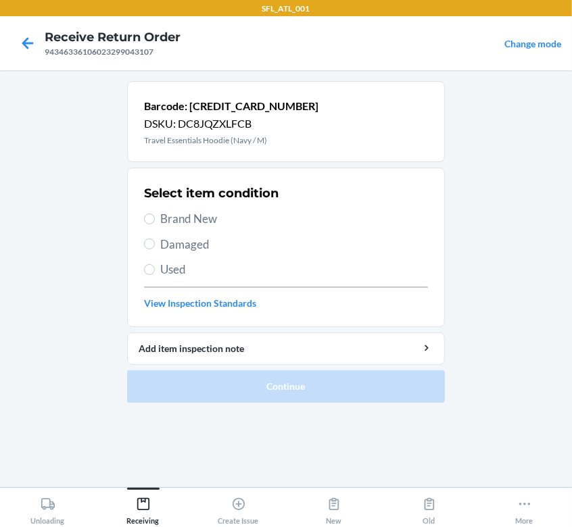
click at [207, 218] on span "Brand New" at bounding box center [294, 219] width 268 height 18
click at [155, 218] on input "Brand New" at bounding box center [149, 218] width 11 height 11
radio input "true"
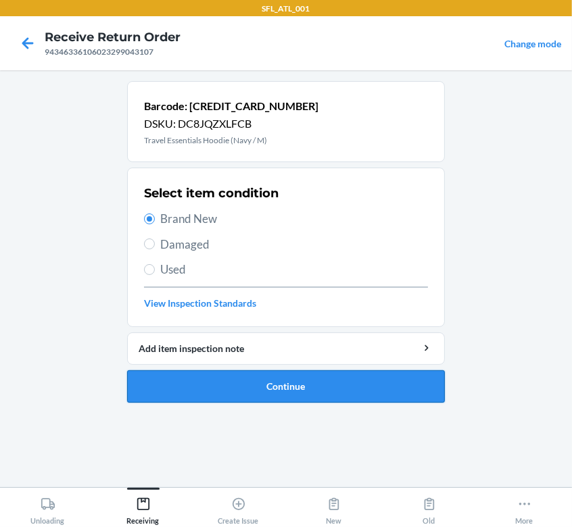
click at [232, 371] on button "Continue" at bounding box center [286, 386] width 318 height 32
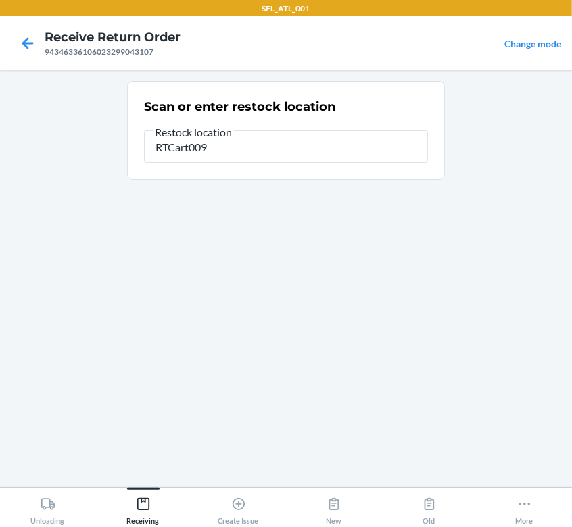
type input "RTCart009"
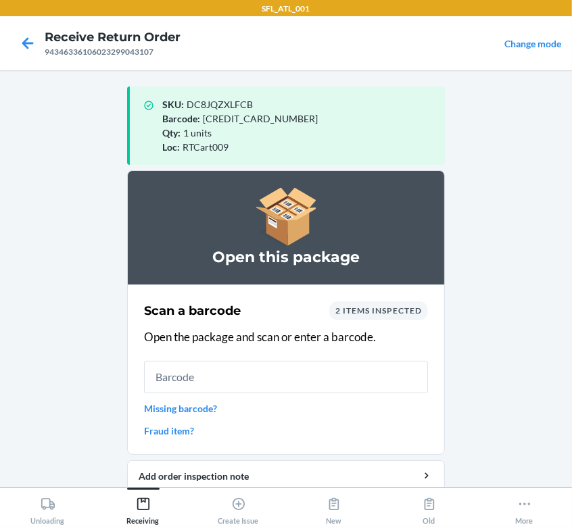
scroll to position [53, 0]
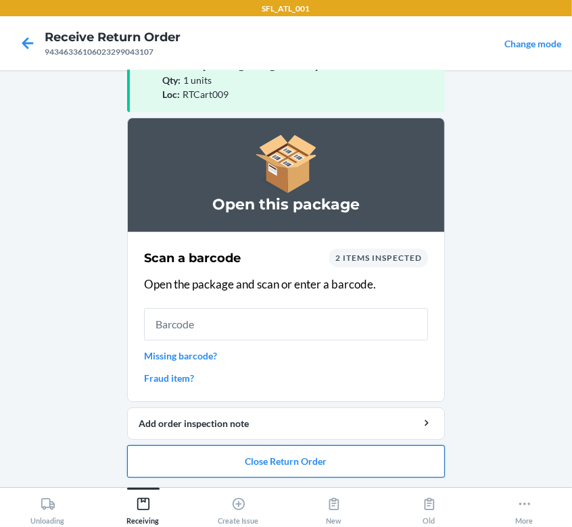
click at [234, 452] on button "Close Return Order" at bounding box center [286, 461] width 318 height 32
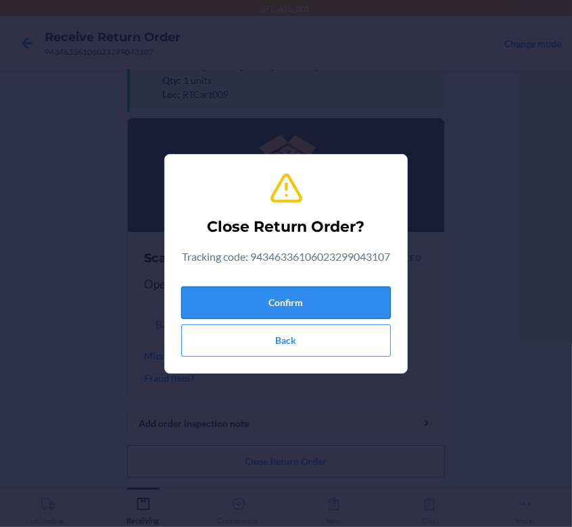
click at [293, 307] on button "Confirm" at bounding box center [285, 302] width 209 height 32
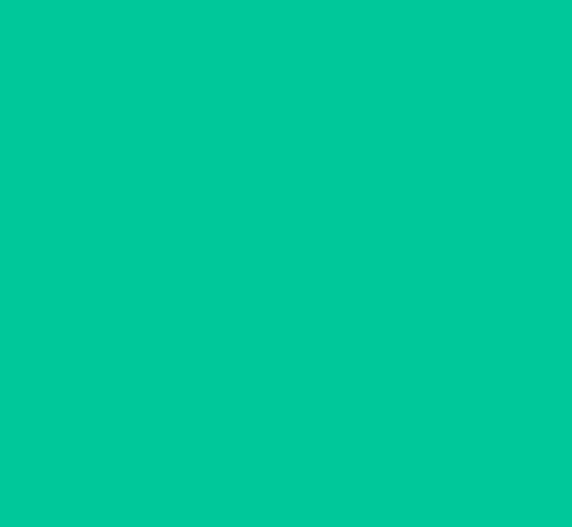
scroll to position [0, 0]
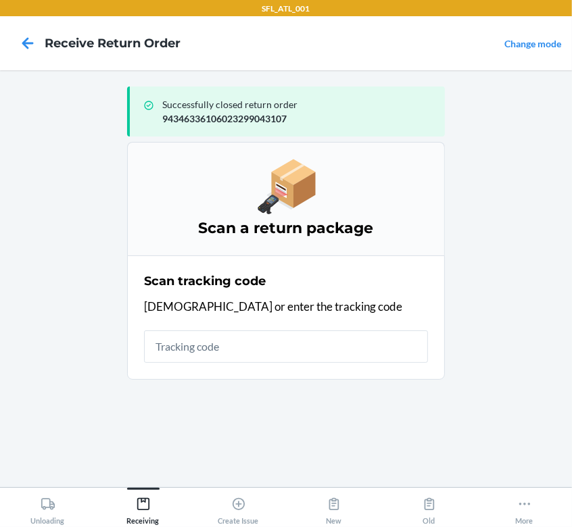
click at [205, 349] on input "text" at bounding box center [286, 346] width 284 height 32
drag, startPoint x: 311, startPoint y: 340, endPoint x: 5, endPoint y: 263, distance: 314.8
click at [0, 244] on html "SFL_ATL_001 Receive Return Order Change mode Successfully closed return order 9…" at bounding box center [286, 263] width 572 height 527
type input "9261290316871728111690"
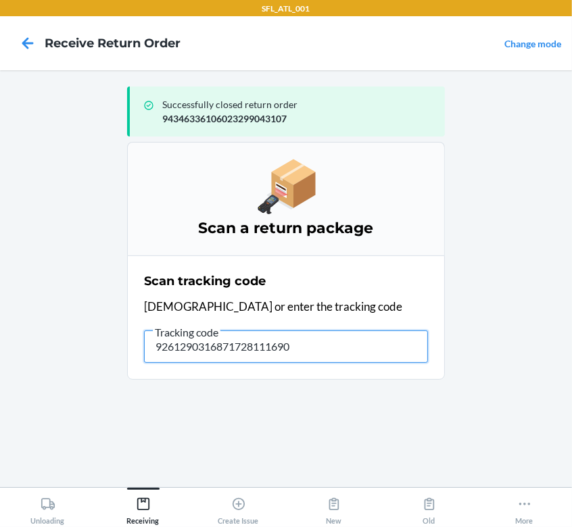
click at [353, 354] on input "9261290316871728111690" at bounding box center [286, 346] width 284 height 32
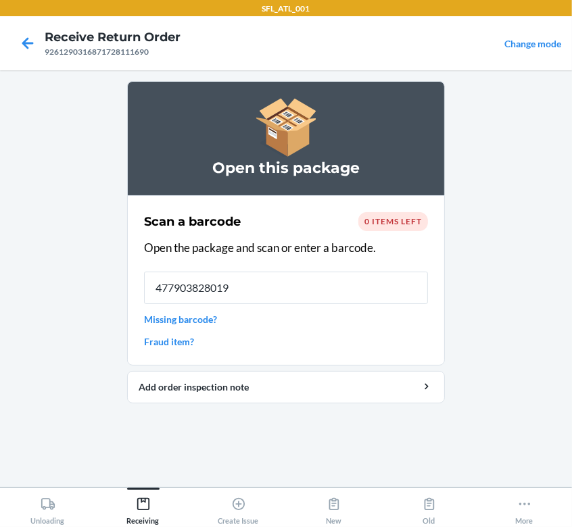
type input "4779038280192"
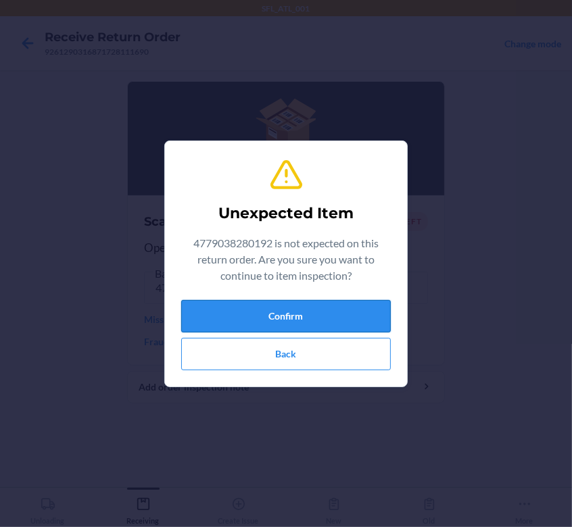
click at [324, 300] on button "Confirm" at bounding box center [285, 316] width 209 height 32
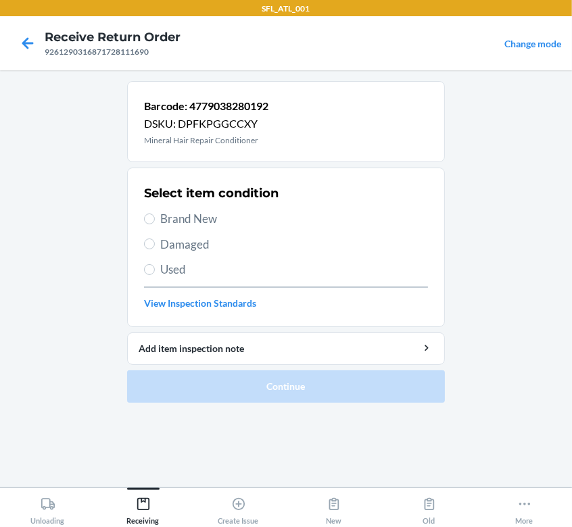
drag, startPoint x: 178, startPoint y: 217, endPoint x: 188, endPoint y: 218, distance: 9.6
click at [180, 216] on span "Brand New" at bounding box center [294, 219] width 268 height 18
click at [155, 216] on input "Brand New" at bounding box center [149, 218] width 11 height 11
radio input "true"
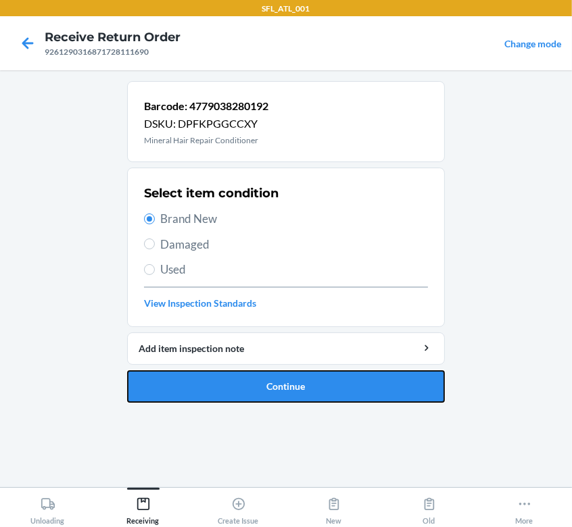
click at [237, 382] on button "Continue" at bounding box center [286, 386] width 318 height 32
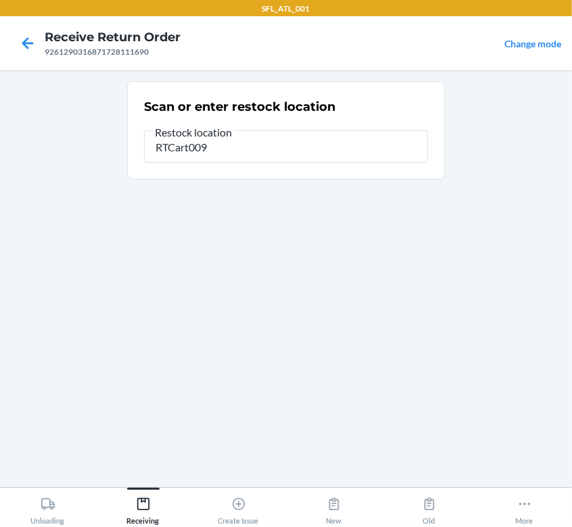
type input "RTCart009"
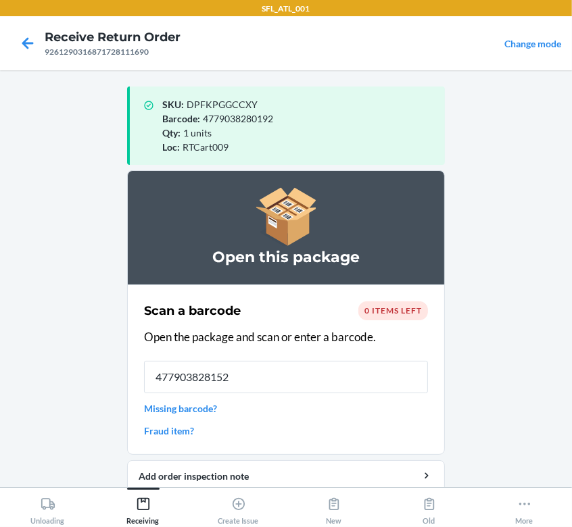
type input "4779038281526"
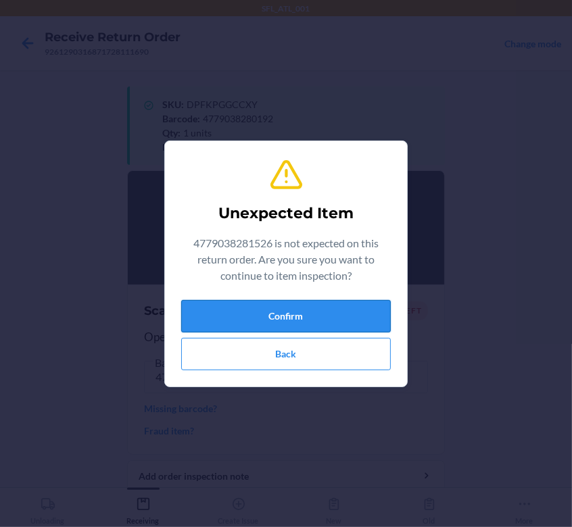
click at [345, 316] on button "Confirm" at bounding box center [285, 316] width 209 height 32
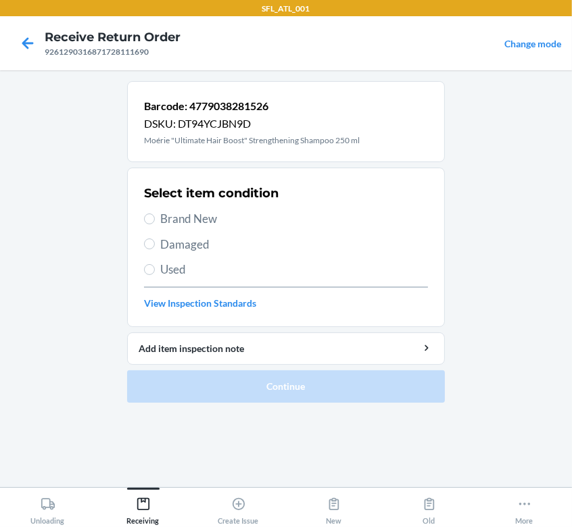
click at [187, 218] on span "Brand New" at bounding box center [294, 219] width 268 height 18
click at [155, 218] on input "Brand New" at bounding box center [149, 218] width 11 height 11
radio input "true"
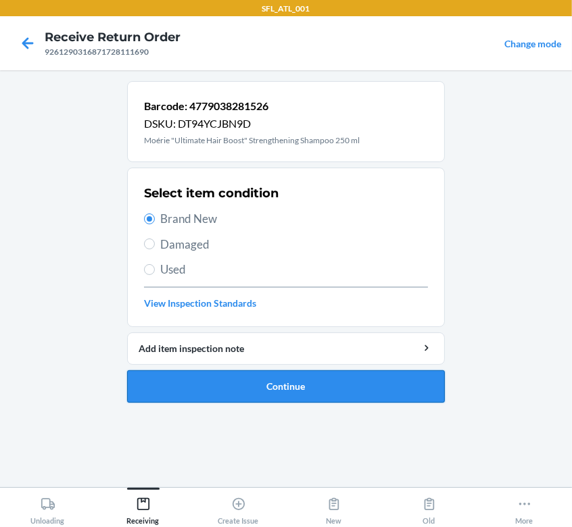
click at [351, 386] on button "Continue" at bounding box center [286, 386] width 318 height 32
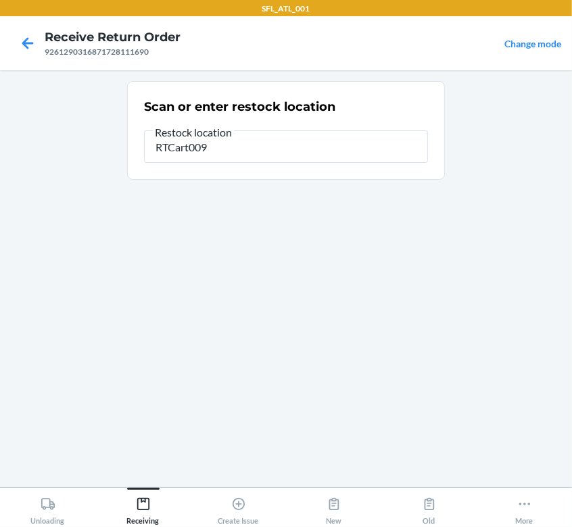
type input "RTCart009"
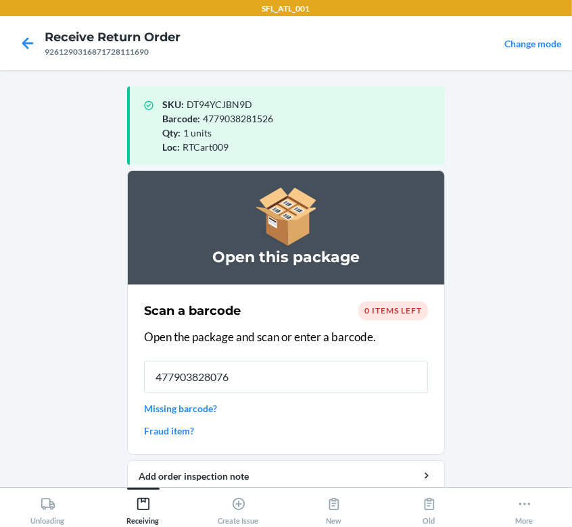
type input "4779038280765"
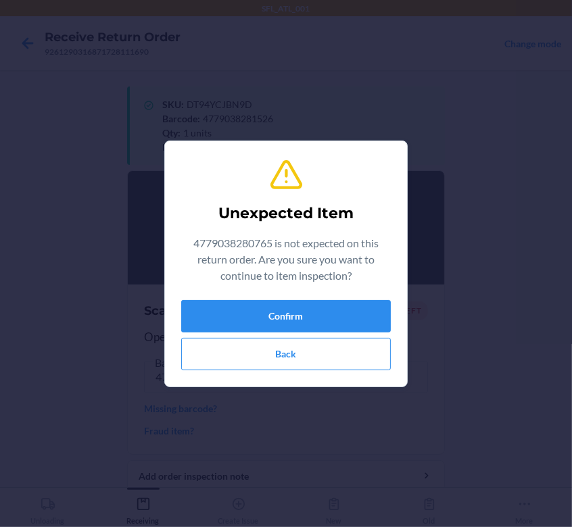
click at [347, 274] on p "4779038280765 is not expected on this return order. Are you sure you want to co…" at bounding box center [285, 259] width 209 height 49
click at [338, 309] on button "Confirm" at bounding box center [285, 316] width 209 height 32
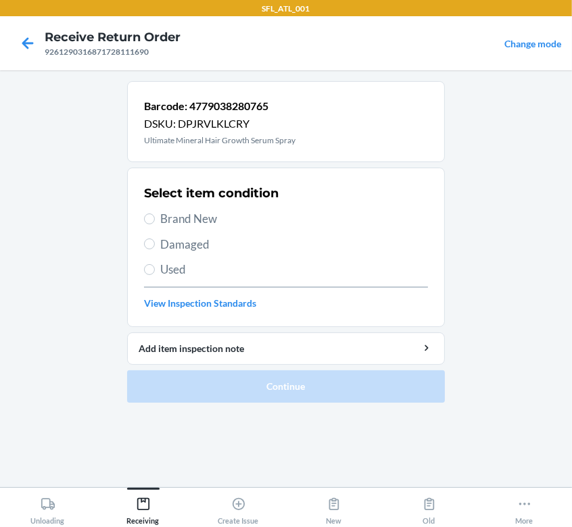
click at [153, 208] on div "Select item condition Brand New Damaged Used View Inspection Standards" at bounding box center [286, 247] width 284 height 134
click at [155, 222] on label "Brand New" at bounding box center [286, 219] width 284 height 18
click at [155, 222] on input "Brand New" at bounding box center [149, 218] width 11 height 11
radio input "true"
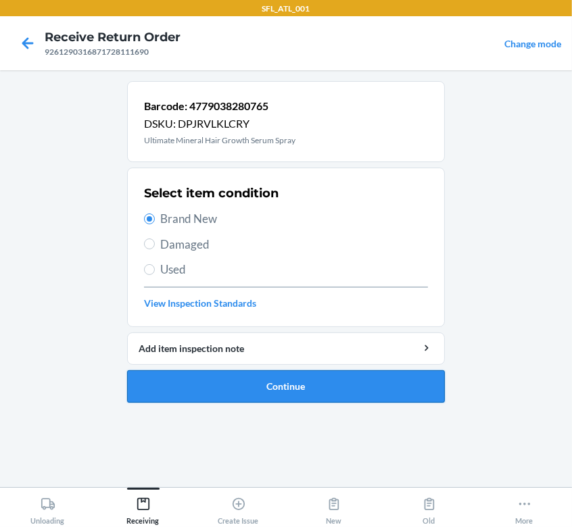
click at [284, 382] on button "Continue" at bounding box center [286, 386] width 318 height 32
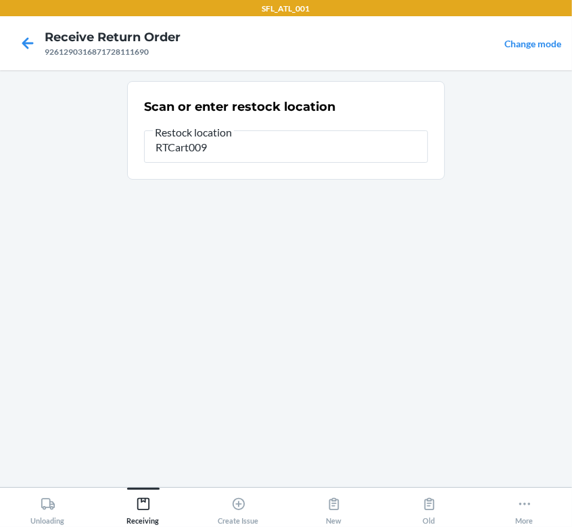
type input "RTCart009"
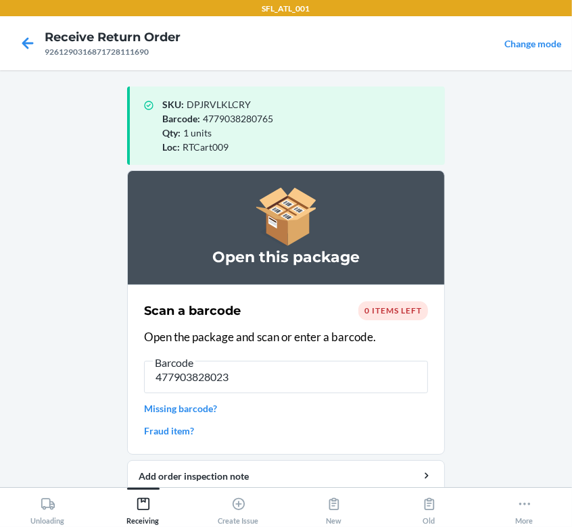
type input "4779038280239"
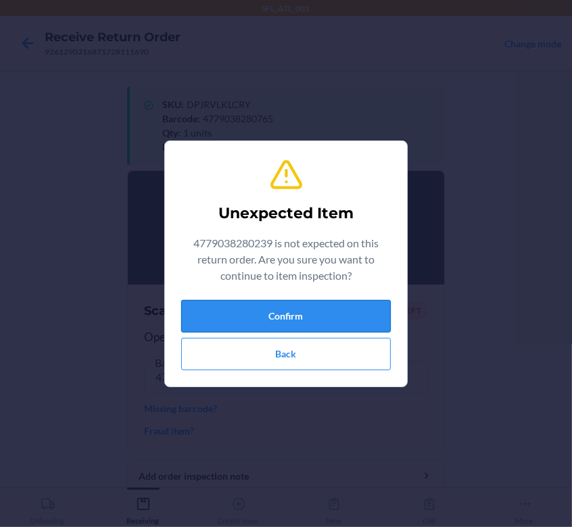
click at [327, 309] on button "Confirm" at bounding box center [285, 316] width 209 height 32
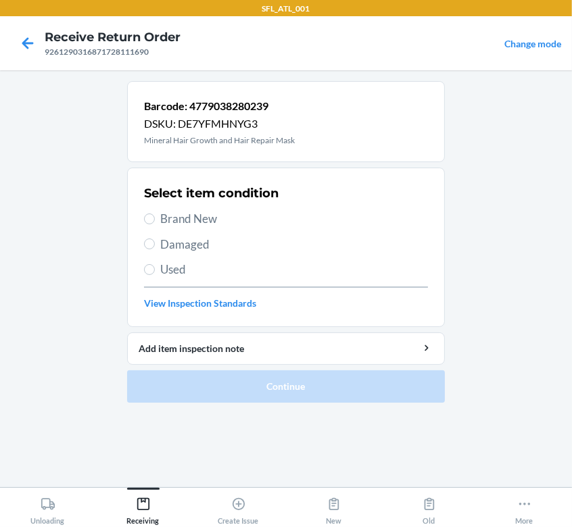
click at [201, 218] on span "Brand New" at bounding box center [294, 219] width 268 height 18
click at [155, 218] on input "Brand New" at bounding box center [149, 218] width 11 height 11
radio input "true"
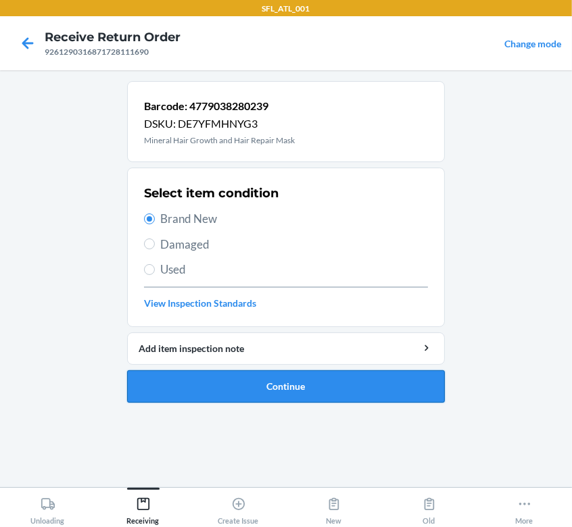
click at [269, 373] on button "Continue" at bounding box center [286, 386] width 318 height 32
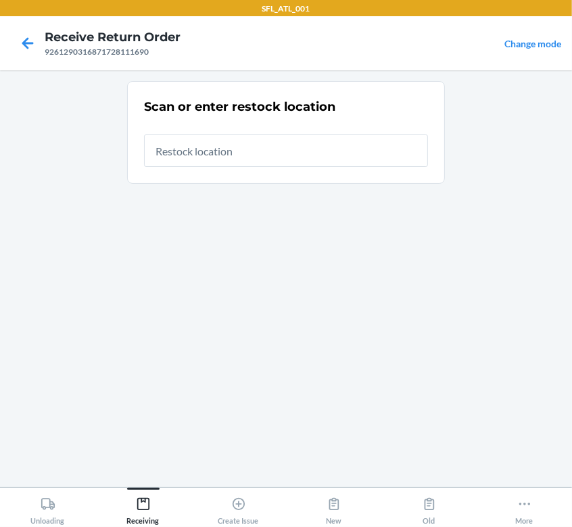
click at [288, 147] on input "text" at bounding box center [286, 150] width 284 height 32
type input "RTCart009"
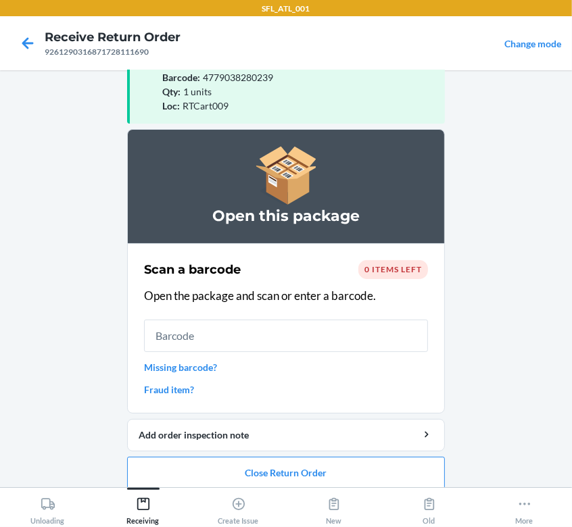
scroll to position [53, 0]
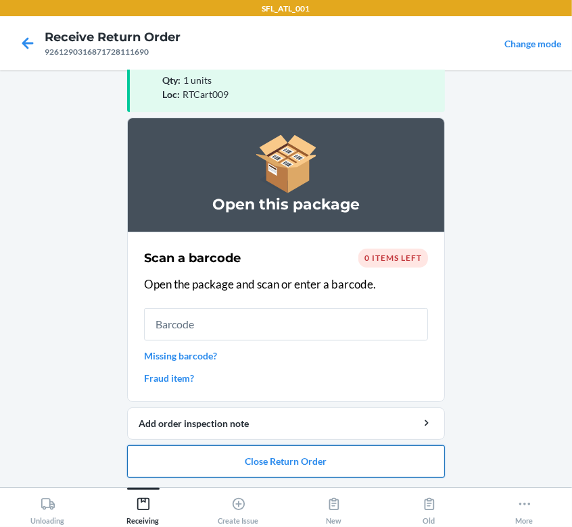
click at [349, 471] on button "Close Return Order" at bounding box center [286, 461] width 318 height 32
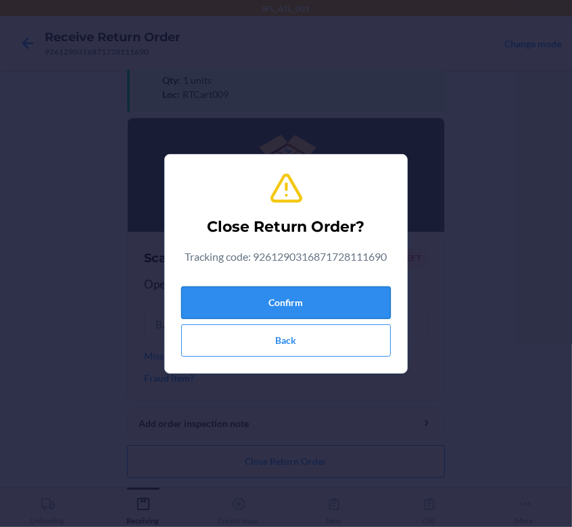
click at [359, 291] on button "Confirm" at bounding box center [285, 302] width 209 height 32
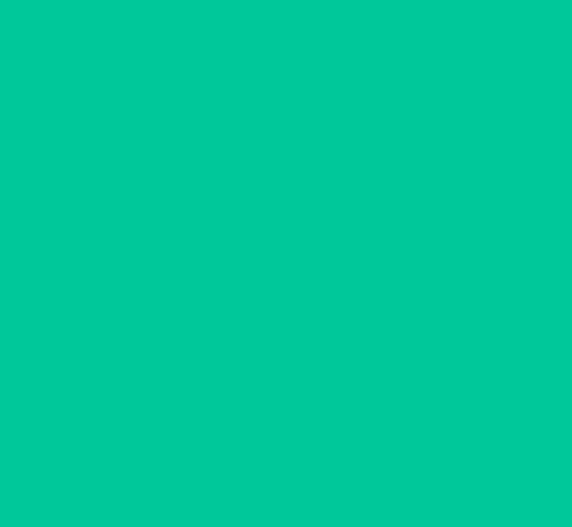
scroll to position [0, 0]
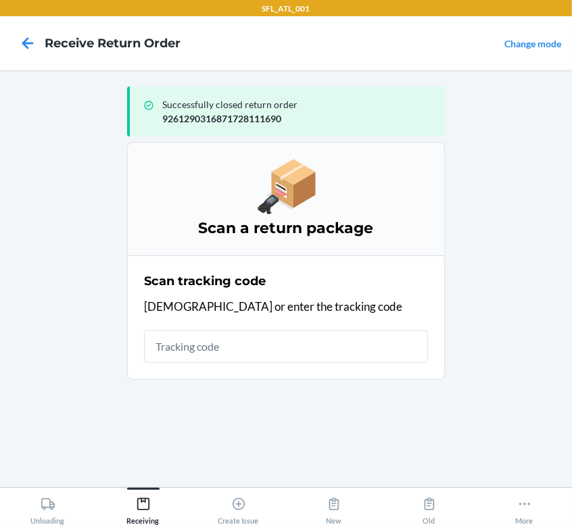
click at [234, 351] on input "text" at bounding box center [286, 346] width 284 height 32
type input "420302599434636106023301533404"
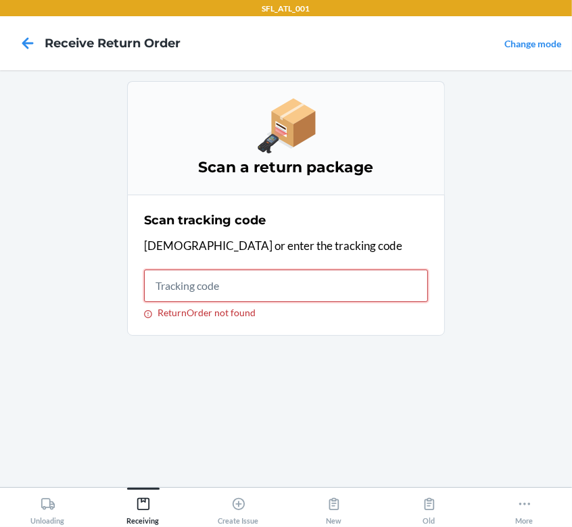
click at [218, 282] on input "ReturnOrder not found" at bounding box center [286, 286] width 284 height 32
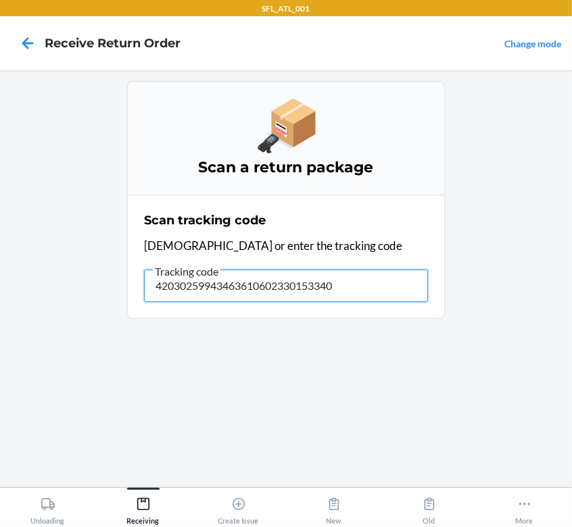
type input "420302599434636106023301533404"
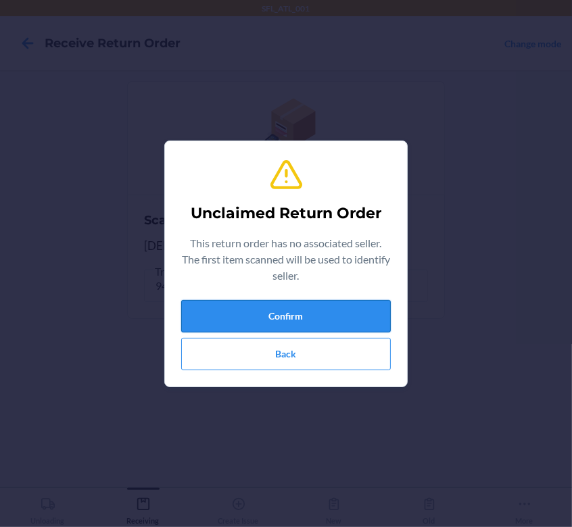
click at [218, 307] on button "Confirm" at bounding box center [285, 316] width 209 height 32
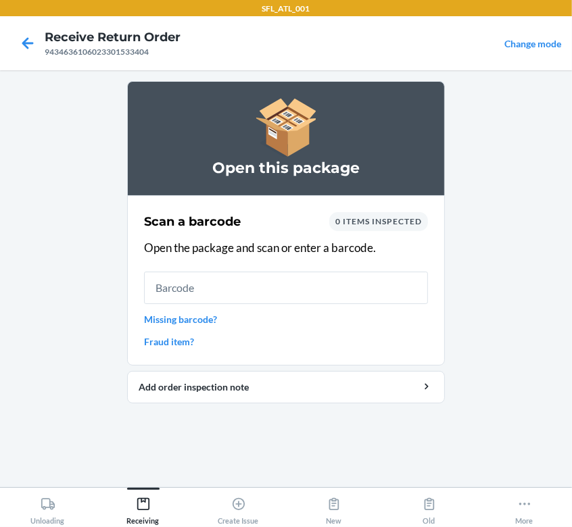
click at [216, 272] on input "text" at bounding box center [286, 288] width 284 height 32
click at [215, 286] on input "text" at bounding box center [286, 288] width 284 height 32
type input "642461745283"
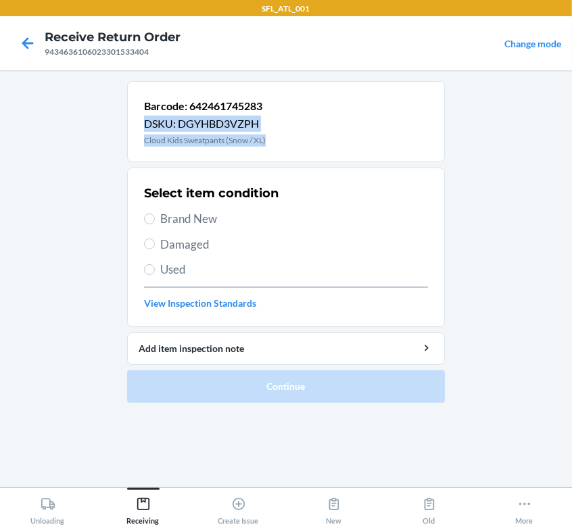
drag, startPoint x: 161, startPoint y: 141, endPoint x: -50, endPoint y: 127, distance: 211.3
click at [0, 127] on html "SFL_ATL_001 Receive Return Order 9434636106023301533404 Change mode Barcode: 64…" at bounding box center [286, 263] width 572 height 527
click at [295, 139] on div "Barcode: 642461745283 DSKU: DGYHBD3VZPH Cloud Kids Sweatpants (Snow / XL)" at bounding box center [286, 121] width 318 height 81
drag, startPoint x: 272, startPoint y: 139, endPoint x: 124, endPoint y: 139, distance: 148.0
click at [124, 139] on main "Barcode: 642461745283 DSKU: DGYHBD3VZPH Cloud Kids Sweatpants (Snow / XL) Selec…" at bounding box center [286, 278] width 572 height 417
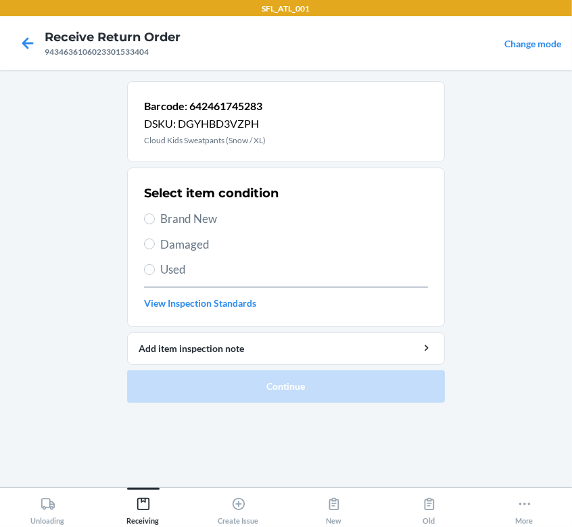
click at [208, 222] on span "Brand New" at bounding box center [294, 219] width 268 height 18
click at [155, 222] on input "Brand New" at bounding box center [149, 218] width 11 height 11
radio input "true"
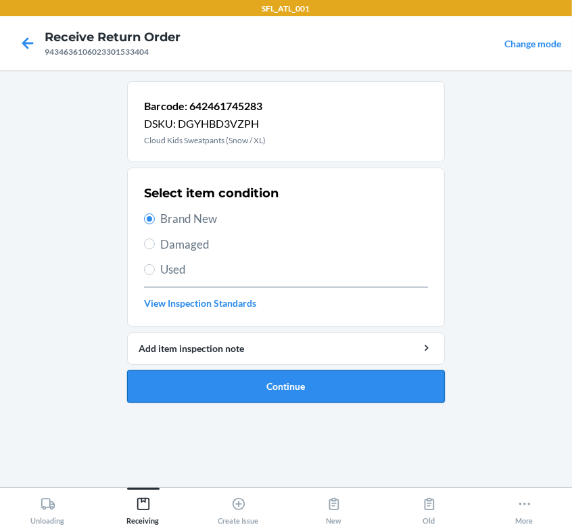
click at [259, 388] on button "Continue" at bounding box center [286, 386] width 318 height 32
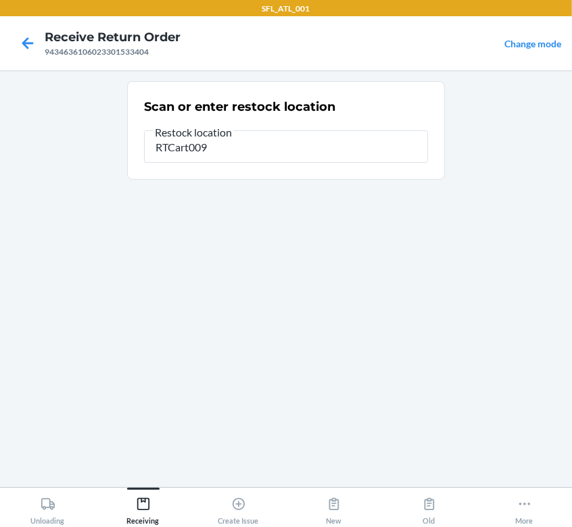
type input "RTCart009"
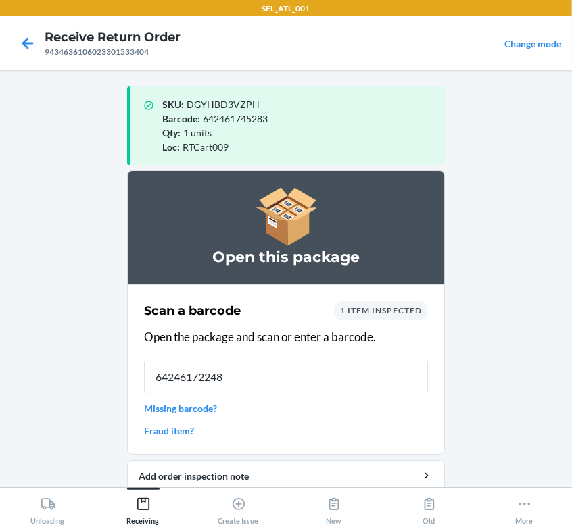
type input "642461722482"
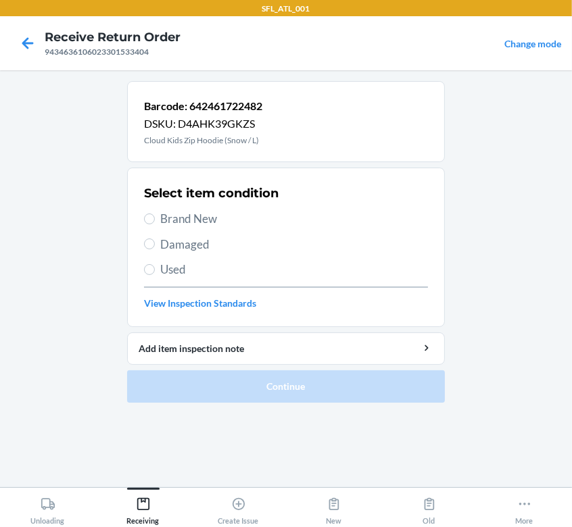
click at [205, 215] on span "Brand New" at bounding box center [294, 219] width 268 height 18
click at [155, 215] on input "Brand New" at bounding box center [149, 218] width 11 height 11
radio input "true"
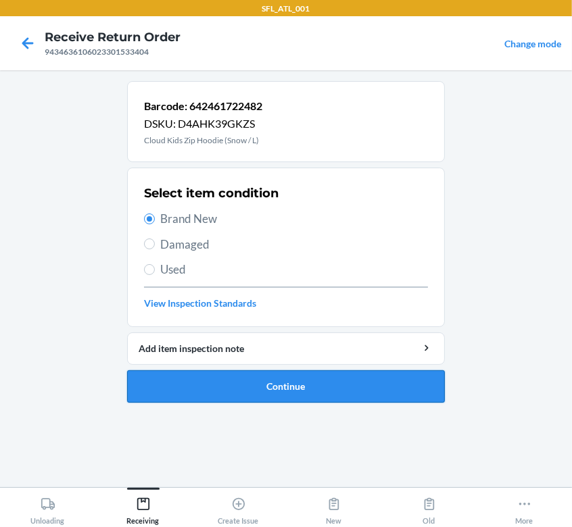
click at [280, 380] on button "Continue" at bounding box center [286, 386] width 318 height 32
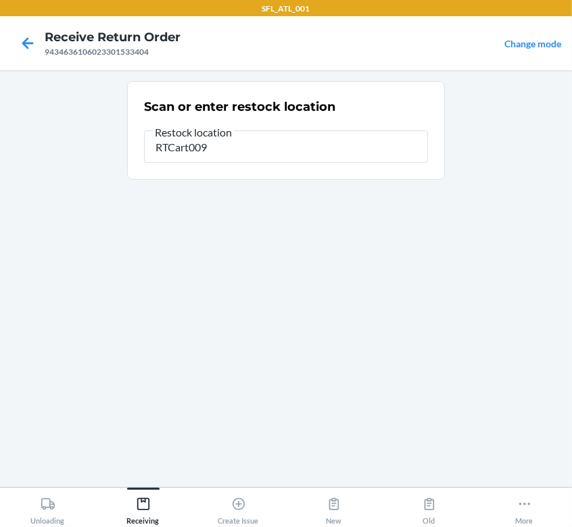
type input "RTCart009"
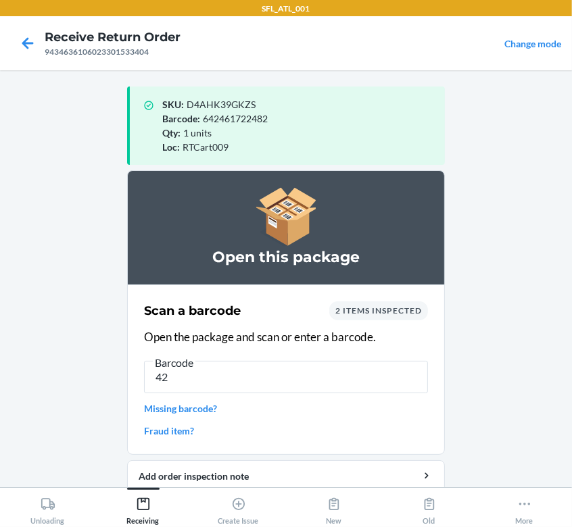
type input "4"
drag, startPoint x: 275, startPoint y: 191, endPoint x: 261, endPoint y: 188, distance: 13.9
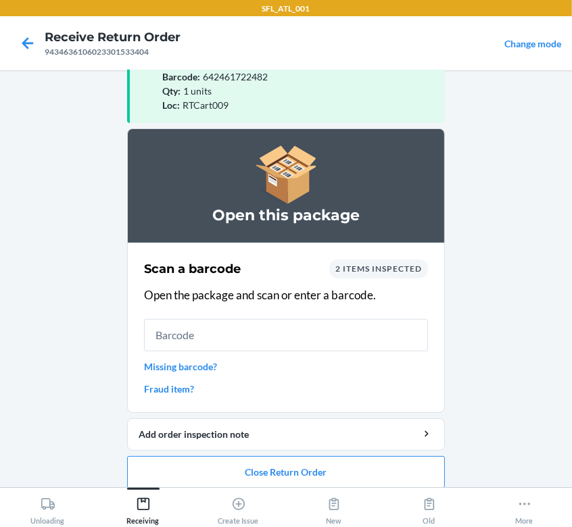
scroll to position [53, 0]
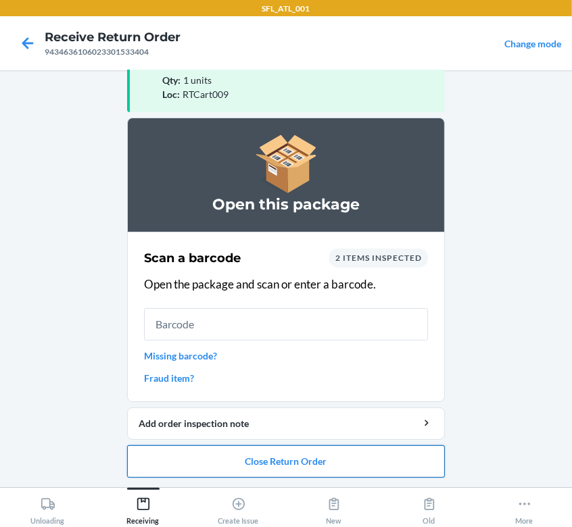
click at [284, 456] on button "Close Return Order" at bounding box center [286, 461] width 318 height 32
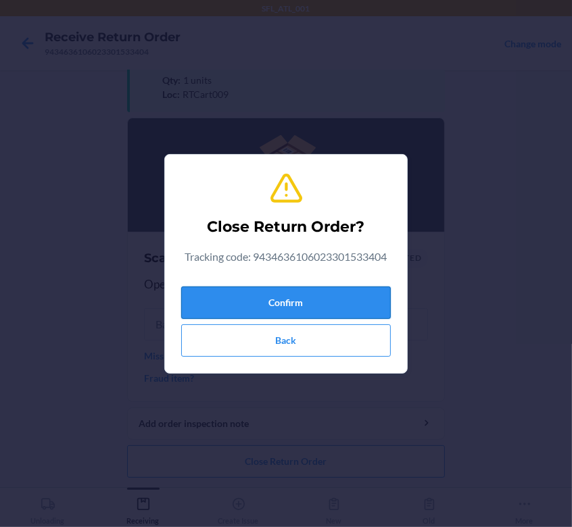
click at [295, 299] on button "Confirm" at bounding box center [285, 302] width 209 height 32
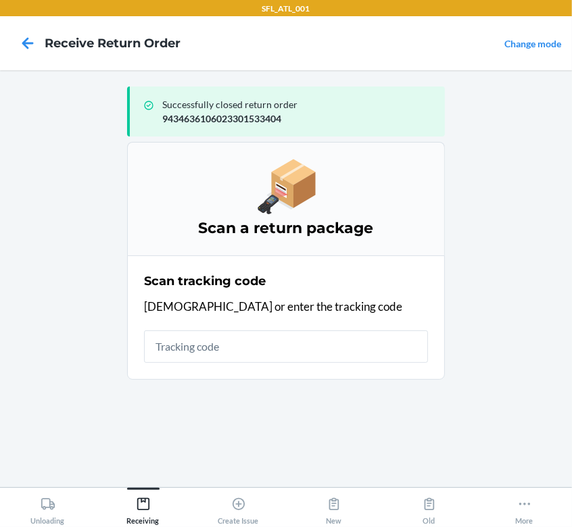
click at [221, 349] on input "text" at bounding box center [286, 346] width 284 height 32
type input "420377229261290316871732045134"
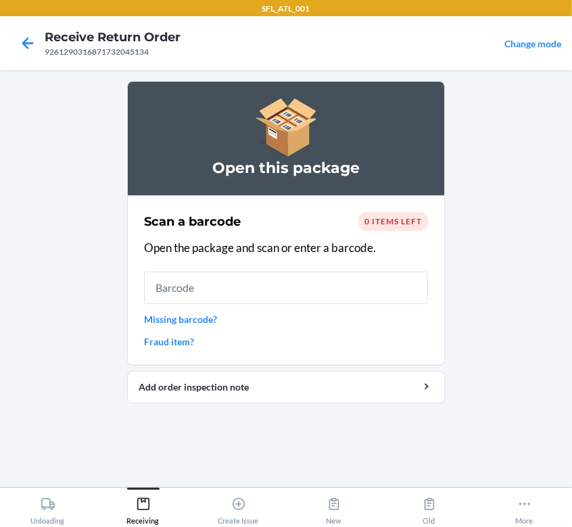
click at [376, 286] on input "text" at bounding box center [286, 288] width 284 height 32
type input "4779038280765"
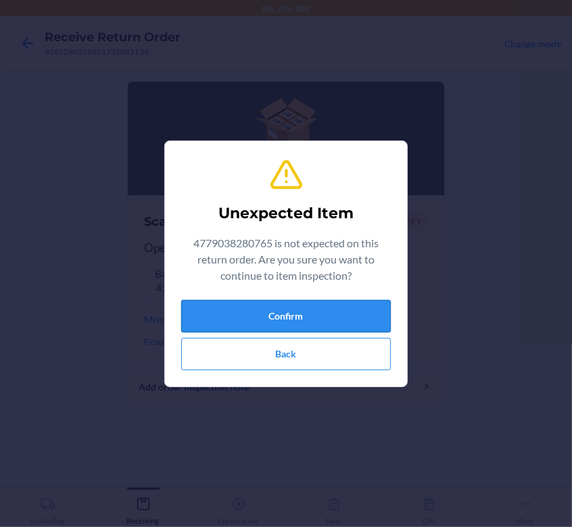
click at [349, 324] on button "Confirm" at bounding box center [285, 316] width 209 height 32
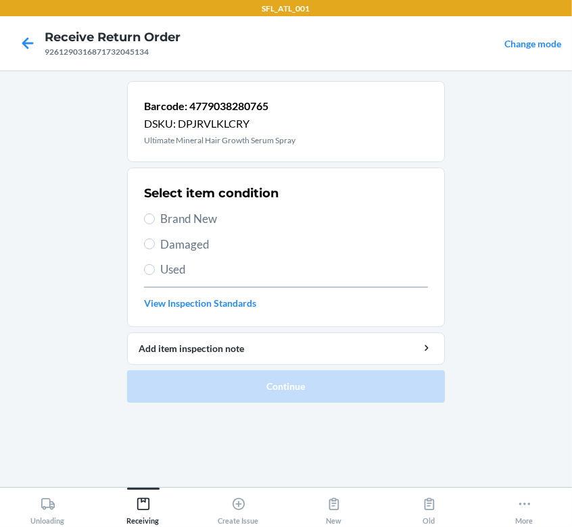
drag, startPoint x: 205, startPoint y: 215, endPoint x: 234, endPoint y: 237, distance: 36.6
click at [205, 214] on span "Brand New" at bounding box center [294, 219] width 268 height 18
click at [155, 214] on input "Brand New" at bounding box center [149, 218] width 11 height 11
radio input "true"
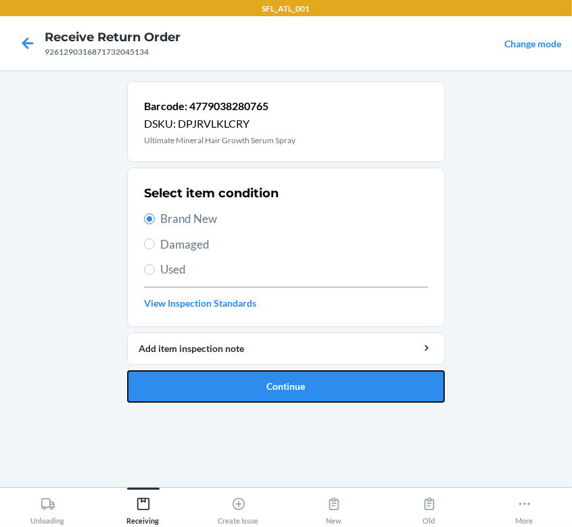
click at [336, 385] on button "Continue" at bounding box center [286, 386] width 318 height 32
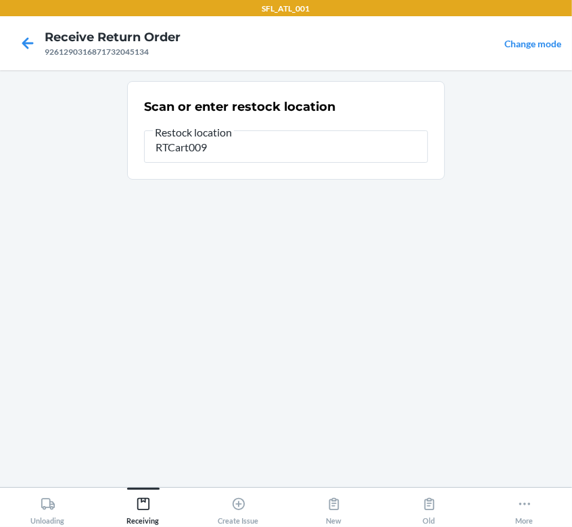
type input "RTCart009"
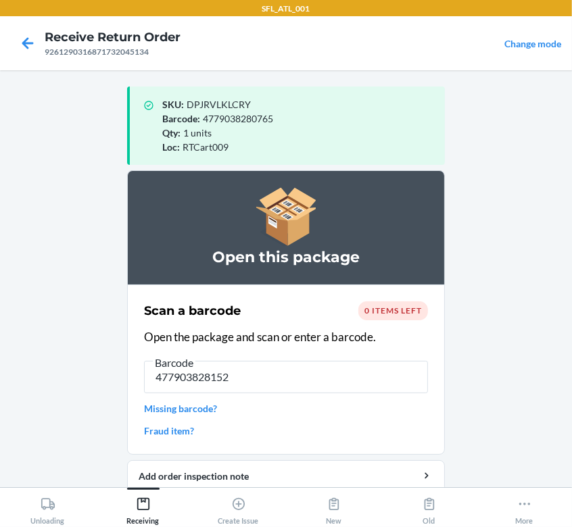
type input "4779038281526"
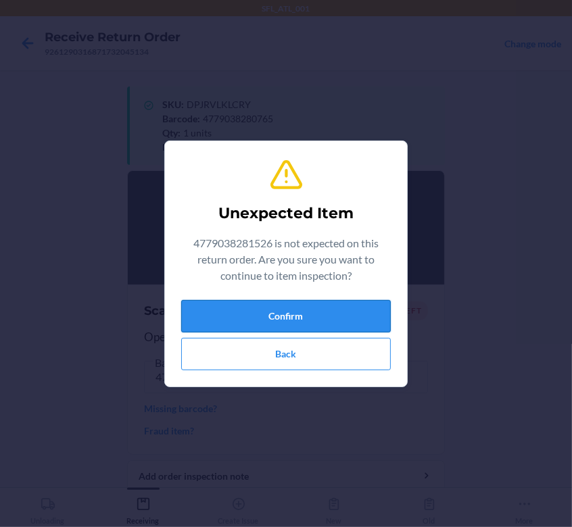
click at [334, 321] on button "Confirm" at bounding box center [285, 316] width 209 height 32
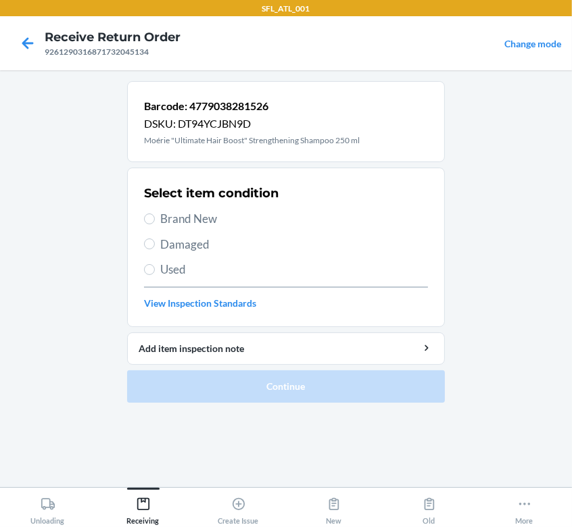
click at [187, 228] on div "Select item condition Brand New Damaged Used View Inspection Standards" at bounding box center [286, 247] width 284 height 134
click at [189, 223] on span "Brand New" at bounding box center [294, 219] width 268 height 18
click at [155, 223] on input "Brand New" at bounding box center [149, 218] width 11 height 11
radio input "true"
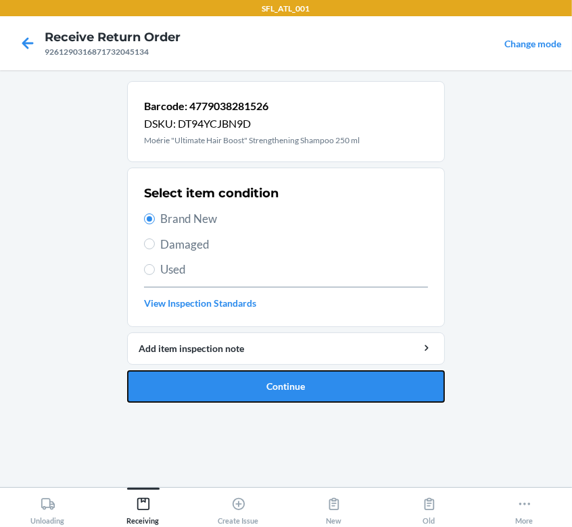
drag, startPoint x: 213, startPoint y: 379, endPoint x: 207, endPoint y: 340, distance: 39.7
click at [213, 378] on button "Continue" at bounding box center [286, 386] width 318 height 32
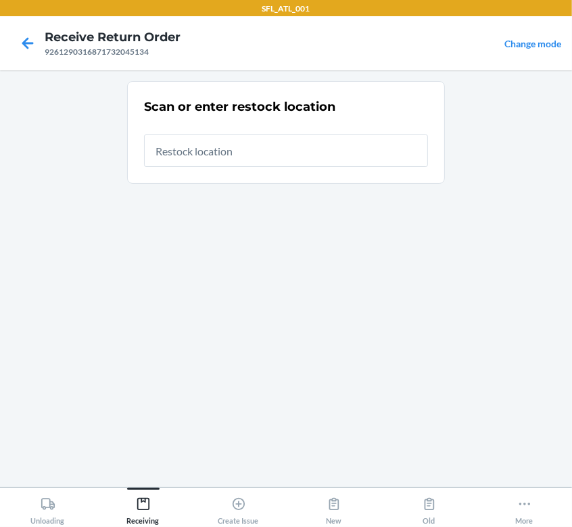
click at [260, 156] on input "text" at bounding box center [286, 150] width 284 height 32
type input "RTCart009"
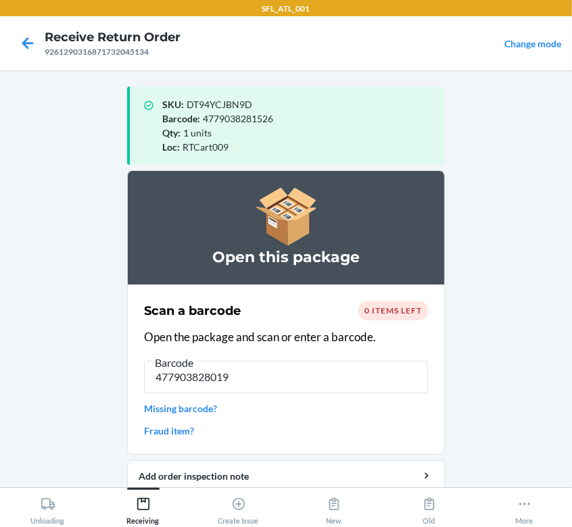
type input "4779038280192"
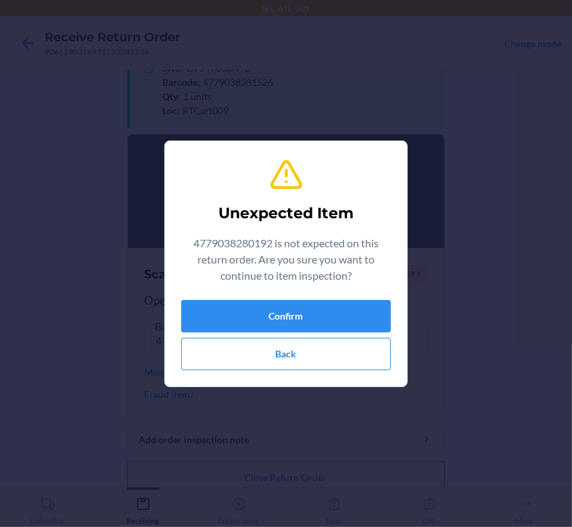
scroll to position [53, 0]
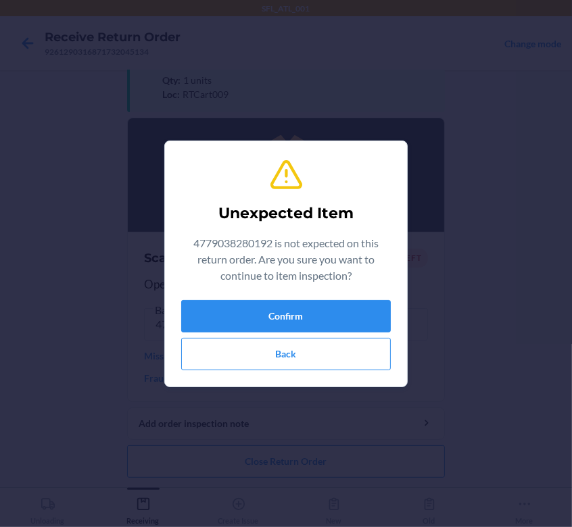
click at [335, 297] on div "Unexpected Item 4779038280192 is not expected on this return order. Are you sur…" at bounding box center [285, 264] width 209 height 224
click at [331, 313] on button "Confirm" at bounding box center [285, 316] width 209 height 32
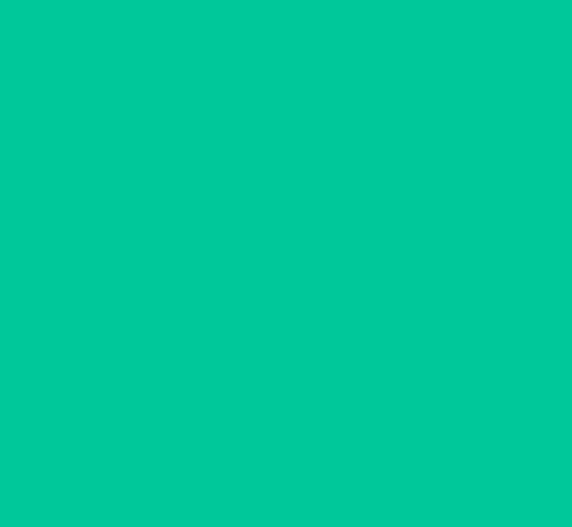
scroll to position [0, 0]
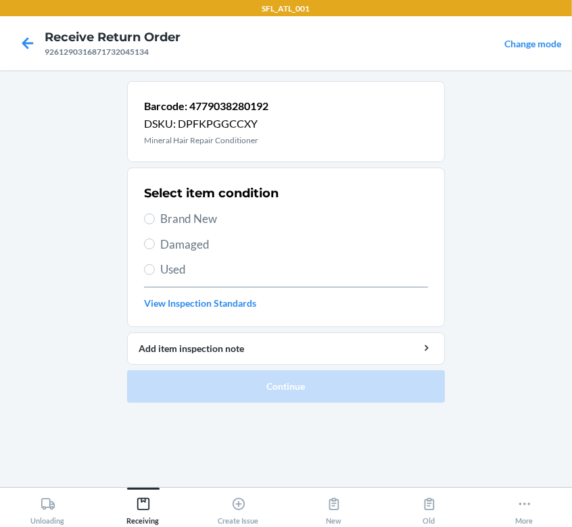
click at [199, 216] on span "Brand New" at bounding box center [294, 219] width 268 height 18
click at [155, 216] on input "Brand New" at bounding box center [149, 218] width 11 height 11
radio input "true"
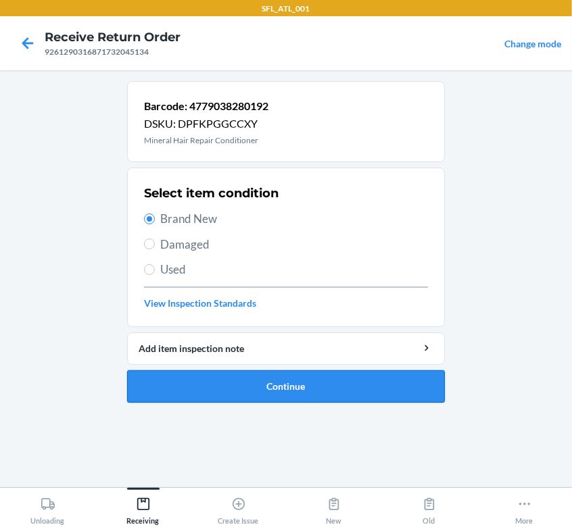
click at [268, 374] on button "Continue" at bounding box center [286, 386] width 318 height 32
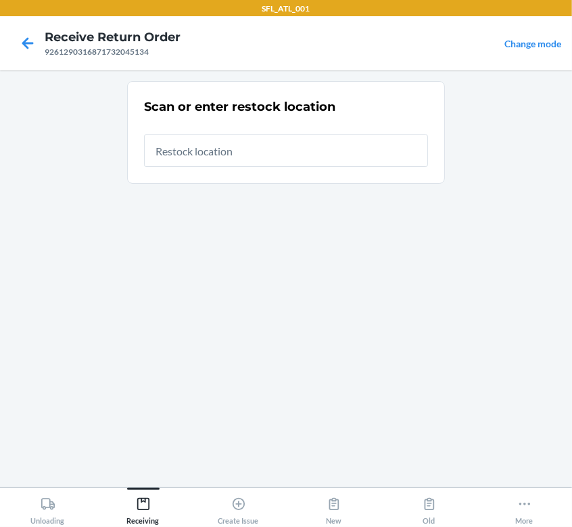
click at [255, 151] on input "text" at bounding box center [286, 150] width 284 height 32
type input "RTCart009"
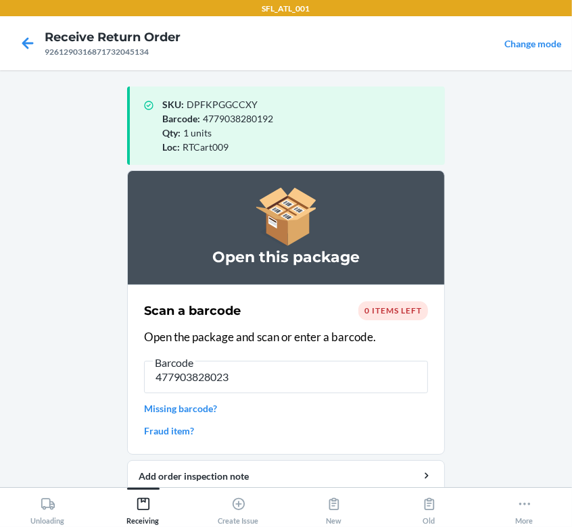
type input "4779038280239"
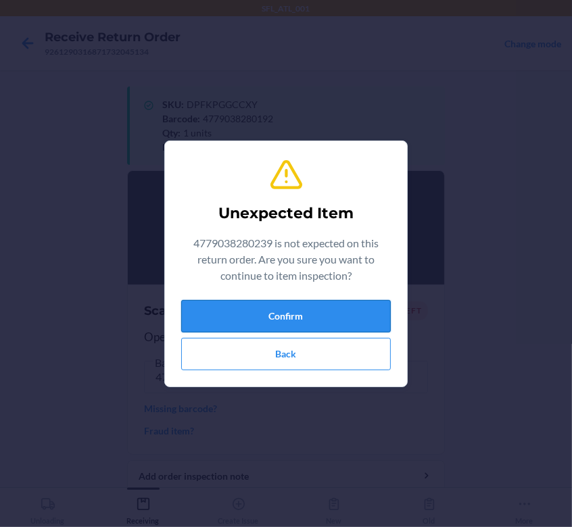
click at [251, 309] on button "Confirm" at bounding box center [285, 316] width 209 height 32
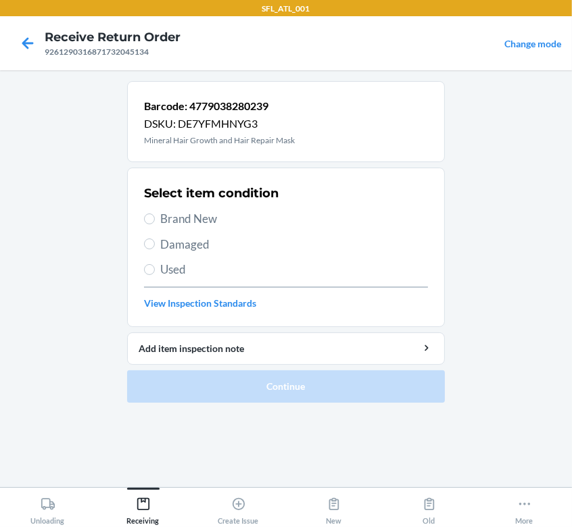
click at [186, 208] on div "Select item condition Brand New Damaged Used View Inspection Standards" at bounding box center [286, 247] width 284 height 134
click at [183, 212] on span "Brand New" at bounding box center [294, 219] width 268 height 18
click at [155, 213] on input "Brand New" at bounding box center [149, 218] width 11 height 11
radio input "true"
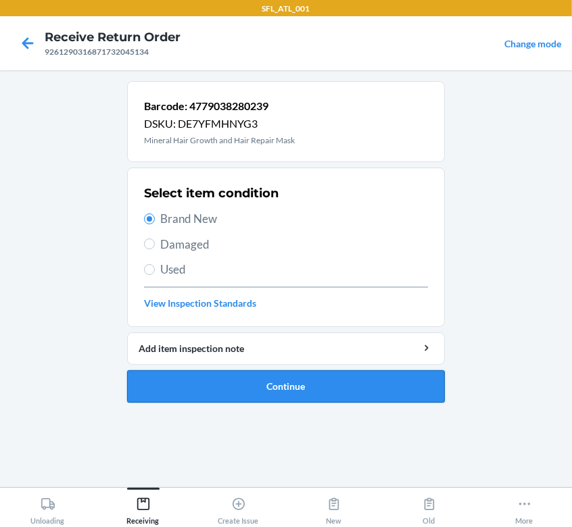
click at [284, 380] on button "Continue" at bounding box center [286, 386] width 318 height 32
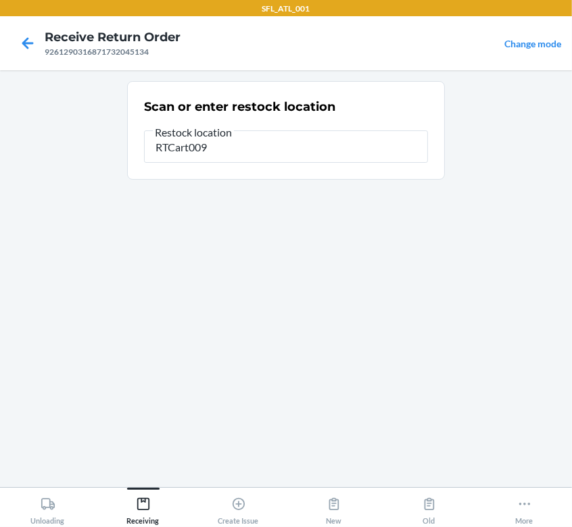
type input "RTCart009"
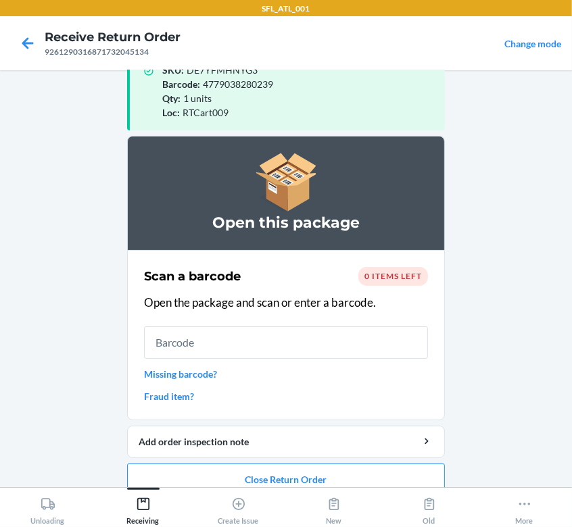
scroll to position [53, 0]
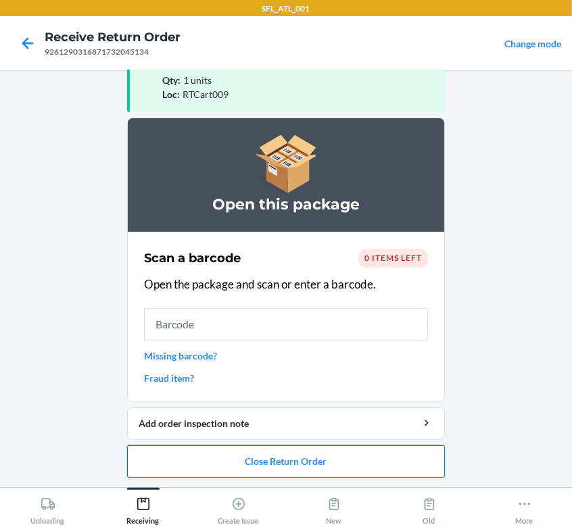
click at [303, 451] on button "Close Return Order" at bounding box center [286, 461] width 318 height 32
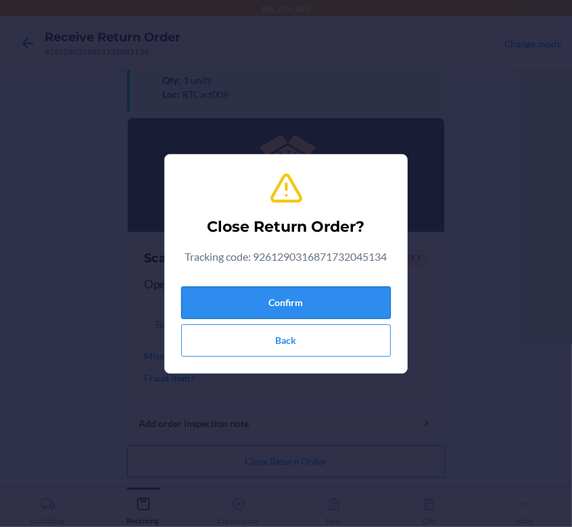
click at [361, 297] on button "Confirm" at bounding box center [285, 302] width 209 height 32
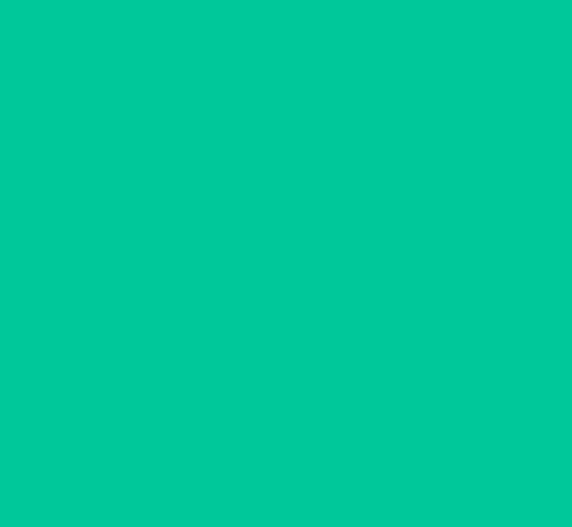
scroll to position [0, 0]
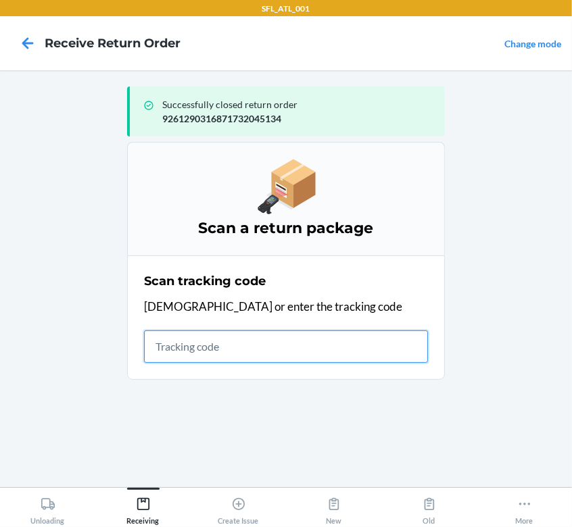
click at [232, 351] on input "text" at bounding box center [286, 346] width 284 height 32
type input "420302599434636106023300944942"
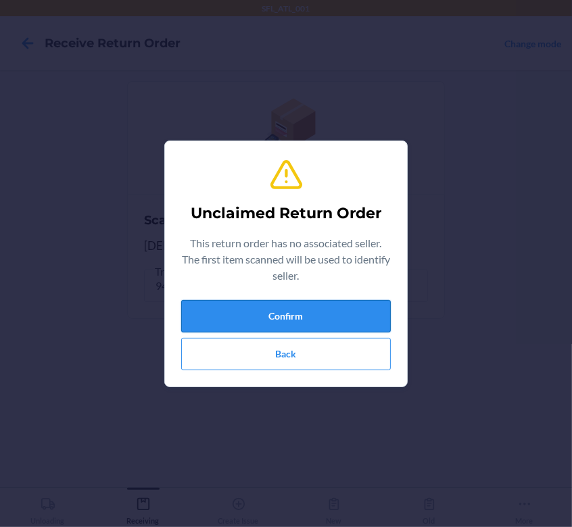
click at [322, 323] on button "Confirm" at bounding box center [285, 316] width 209 height 32
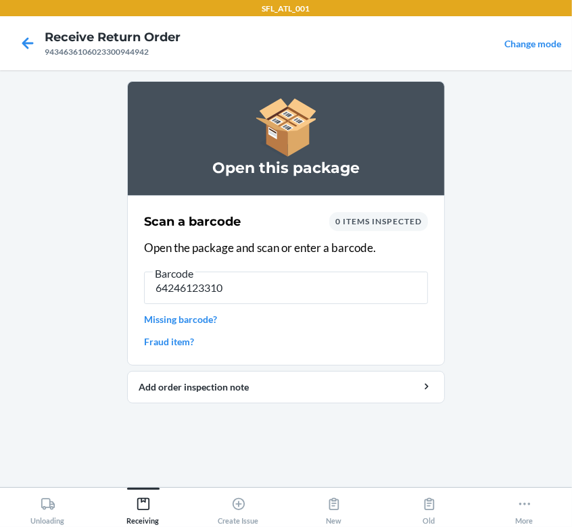
type input "642461233100"
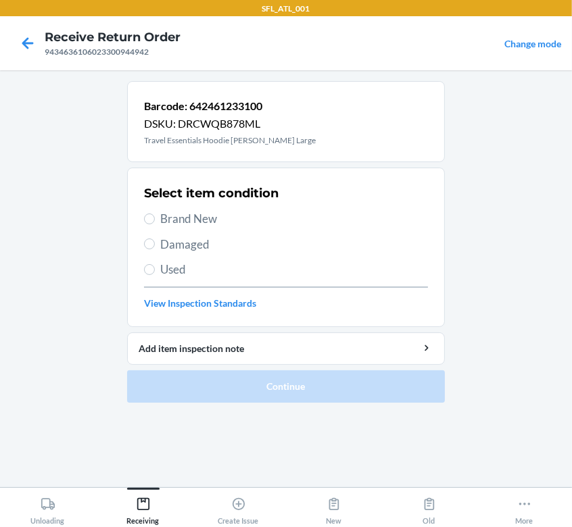
click at [205, 221] on span "Brand New" at bounding box center [294, 219] width 268 height 18
click at [155, 221] on input "Brand New" at bounding box center [149, 218] width 11 height 11
radio input "true"
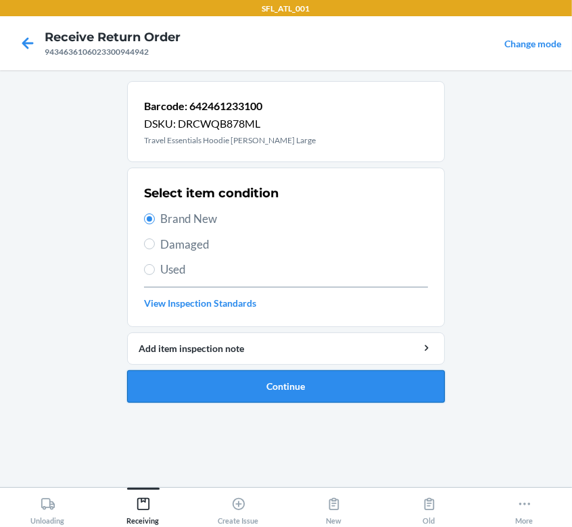
click at [268, 378] on button "Continue" at bounding box center [286, 386] width 318 height 32
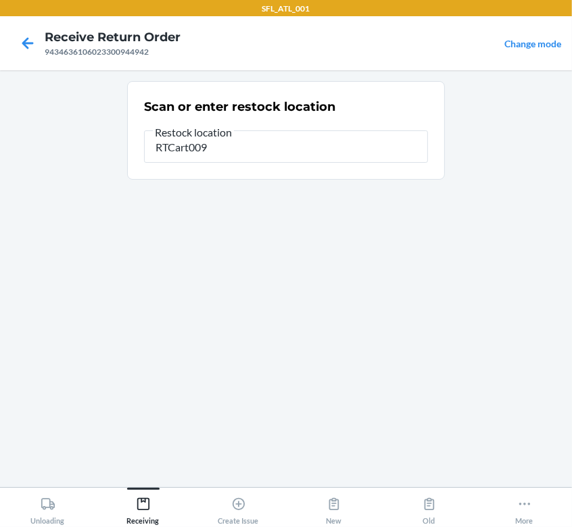
type input "RTCart009"
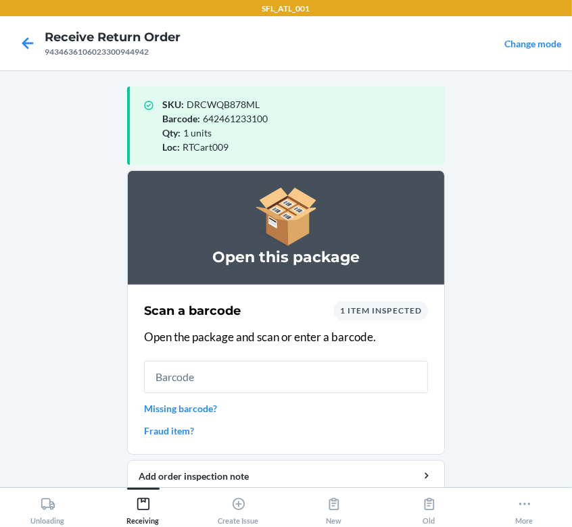
scroll to position [53, 0]
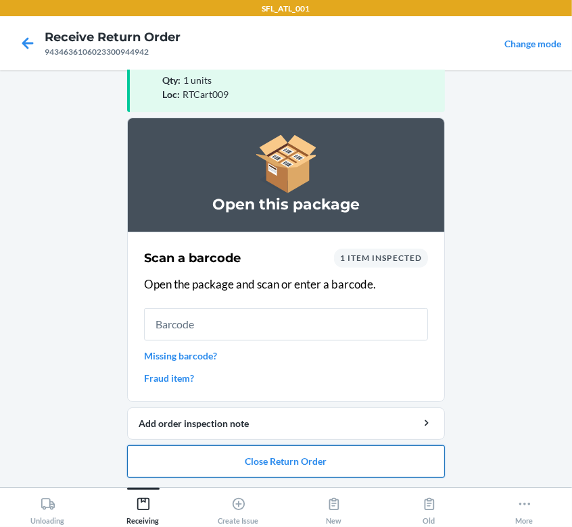
click at [229, 455] on button "Close Return Order" at bounding box center [286, 461] width 318 height 32
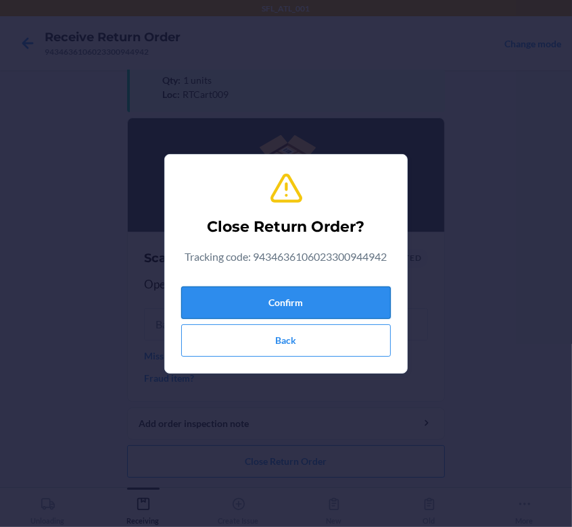
click at [288, 298] on button "Confirm" at bounding box center [285, 302] width 209 height 32
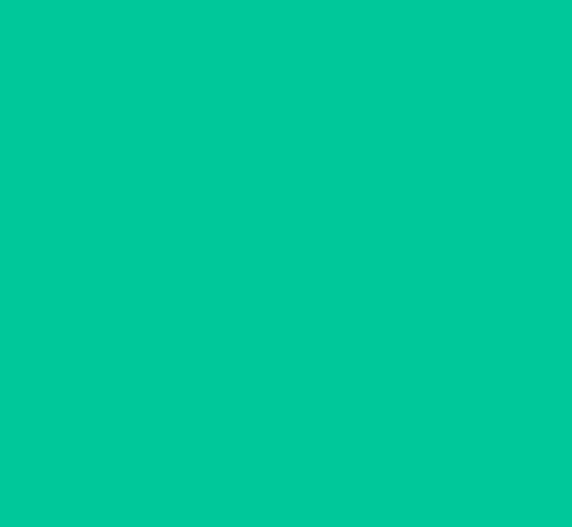
scroll to position [0, 0]
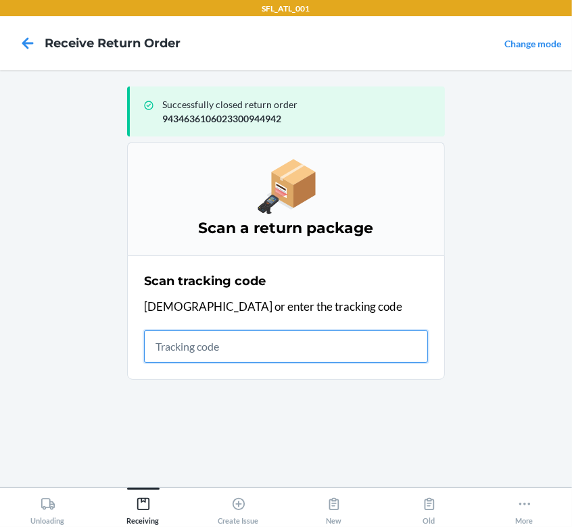
click at [239, 345] on input "text" at bounding box center [286, 346] width 284 height 32
type input "420302599434636106023301282784"
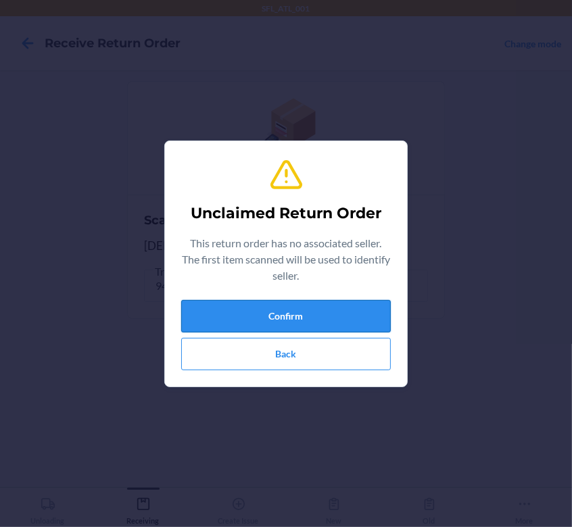
click at [274, 305] on button "Confirm" at bounding box center [285, 316] width 209 height 32
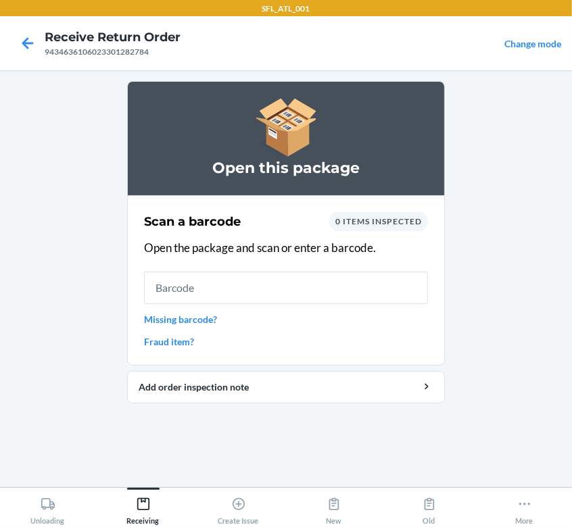
click at [266, 296] on input "text" at bounding box center [286, 288] width 284 height 32
type input "610655838370"
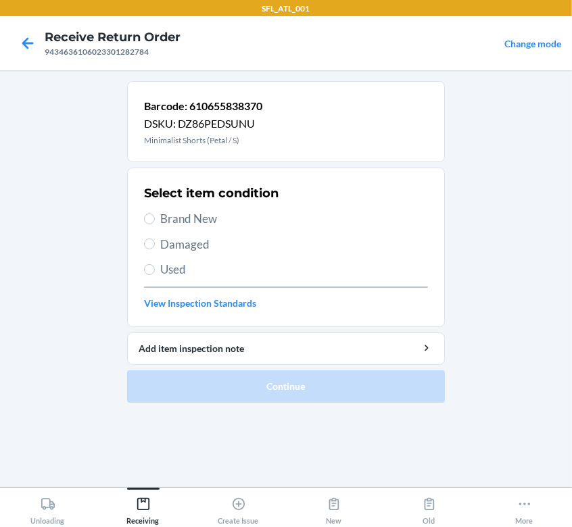
click at [184, 220] on span "Brand New" at bounding box center [294, 219] width 268 height 18
click at [155, 220] on input "Brand New" at bounding box center [149, 218] width 11 height 11
radio input "true"
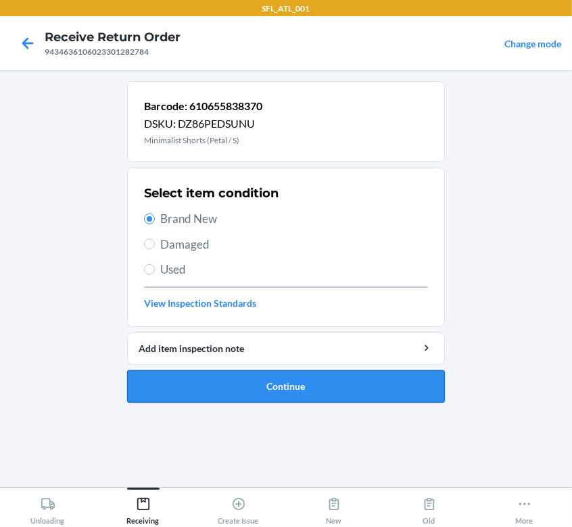
click at [297, 385] on button "Continue" at bounding box center [286, 386] width 318 height 32
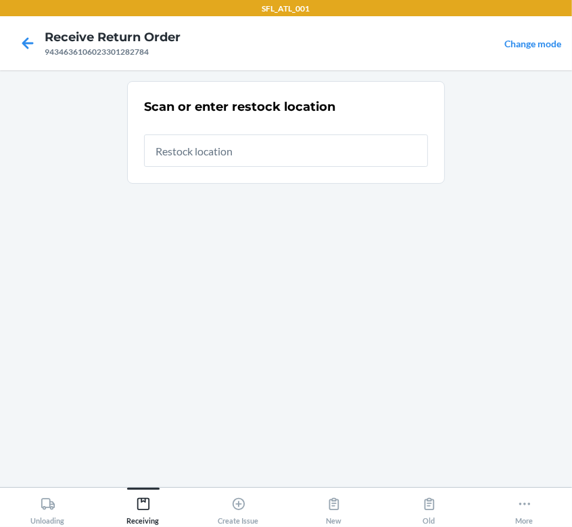
click at [249, 154] on input "text" at bounding box center [286, 150] width 284 height 32
type input "RTCart009"
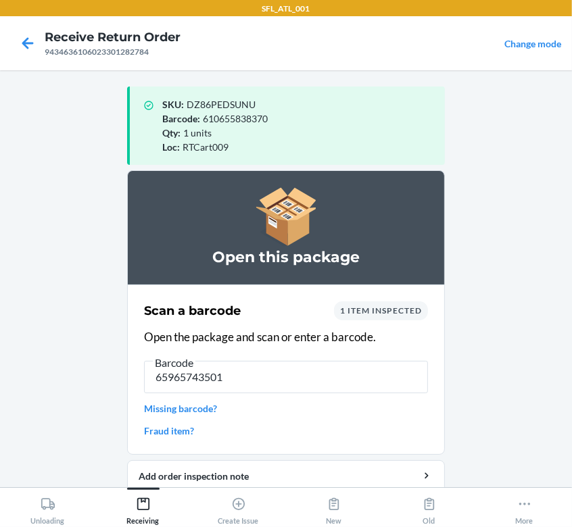
type input "659657435019"
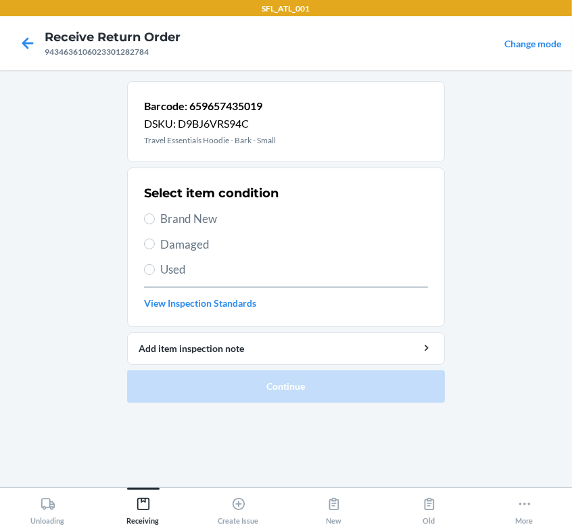
click at [171, 218] on span "Brand New" at bounding box center [294, 219] width 268 height 18
click at [155, 218] on input "Brand New" at bounding box center [149, 218] width 11 height 11
radio input "true"
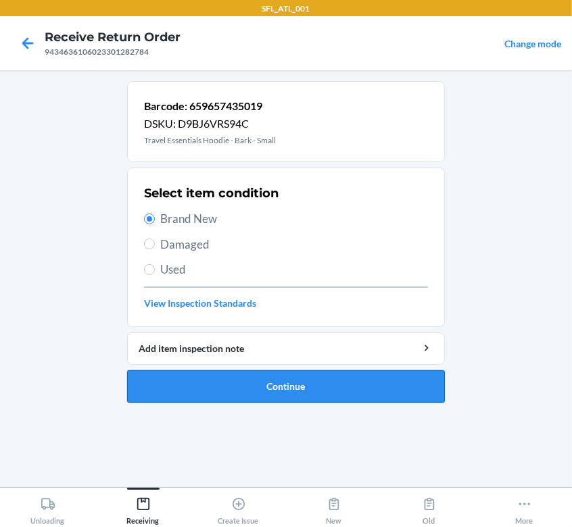
click at [301, 380] on button "Continue" at bounding box center [286, 386] width 318 height 32
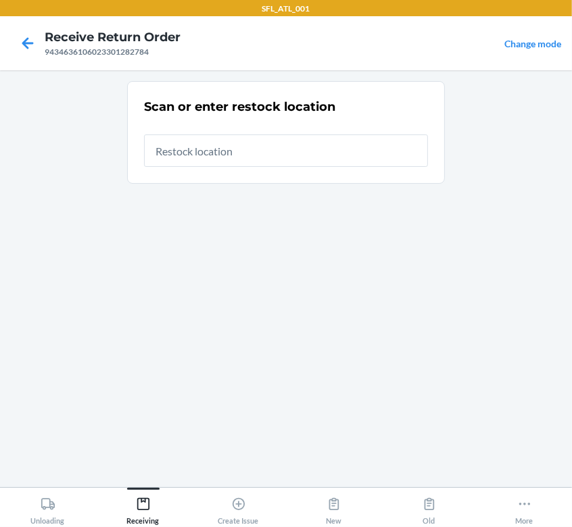
click at [281, 152] on input "text" at bounding box center [286, 150] width 284 height 32
type input "RTCart009"
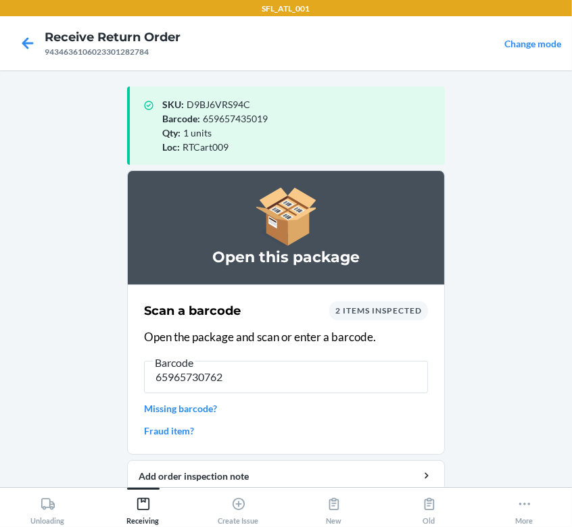
type input "659657307620"
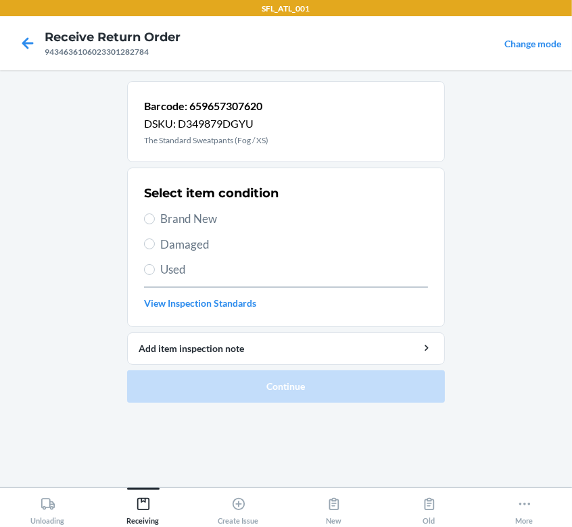
click at [149, 210] on label "Brand New" at bounding box center [286, 219] width 284 height 18
click at [149, 213] on input "Brand New" at bounding box center [149, 218] width 11 height 11
radio input "true"
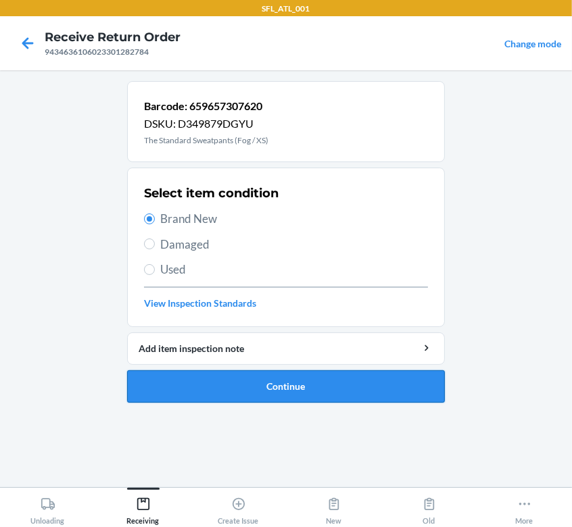
click at [223, 391] on button "Continue" at bounding box center [286, 386] width 318 height 32
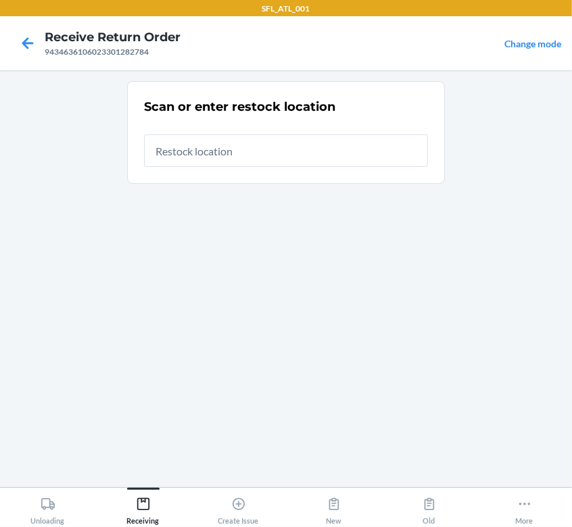
click at [268, 161] on input "text" at bounding box center [286, 150] width 284 height 32
type input "RTCart009"
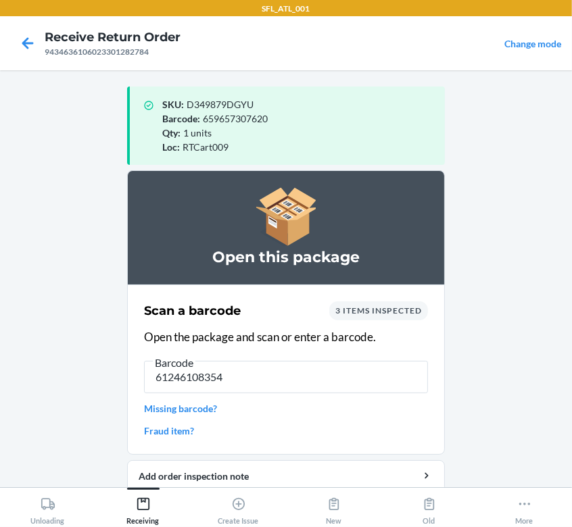
type input "612461083548"
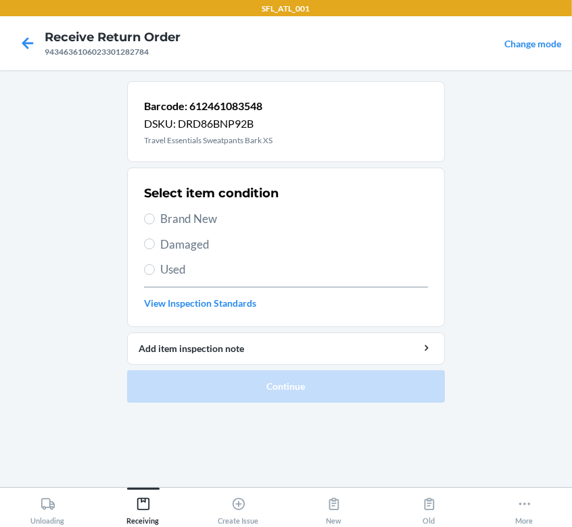
click at [178, 220] on span "Brand New" at bounding box center [294, 219] width 268 height 18
click at [155, 220] on input "Brand New" at bounding box center [149, 218] width 11 height 11
radio input "true"
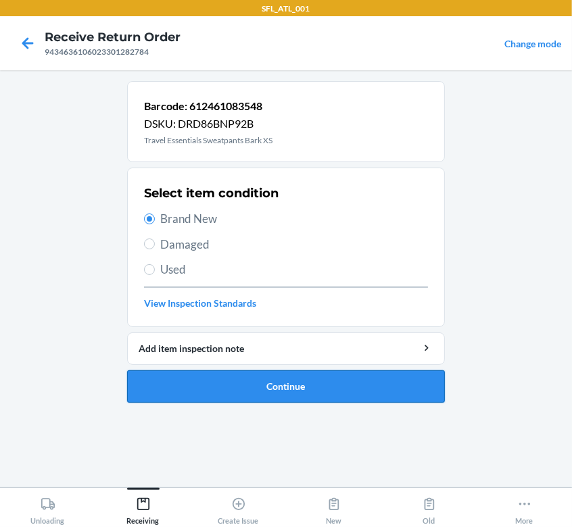
click at [293, 381] on button "Continue" at bounding box center [286, 386] width 318 height 32
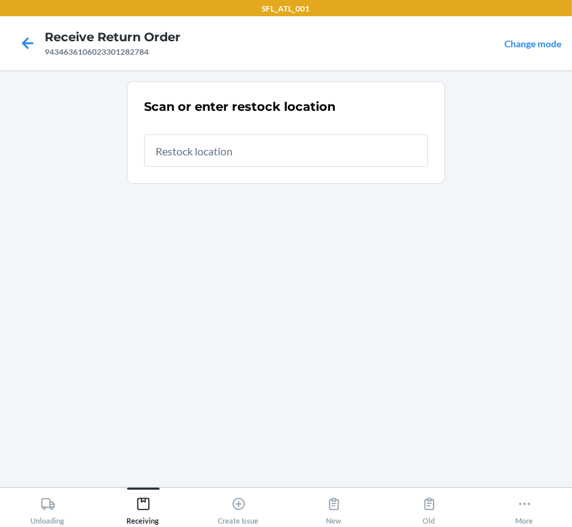
click at [274, 151] on input "text" at bounding box center [286, 150] width 284 height 32
type input "RTCart009"
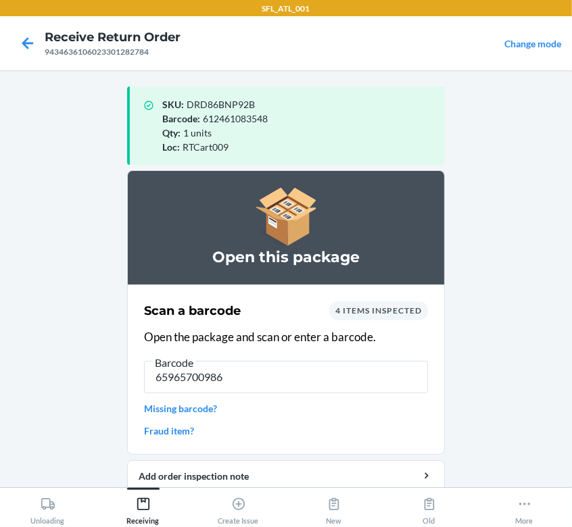
type input "[CREDIT_CARD_NUMBER]"
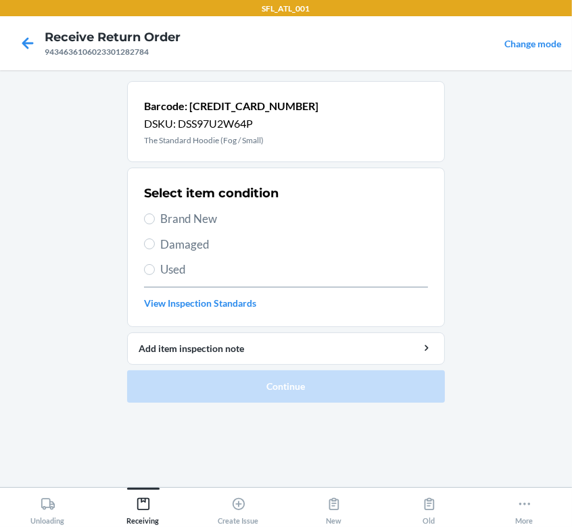
click at [187, 223] on span "Brand New" at bounding box center [294, 219] width 268 height 18
click at [155, 223] on input "Brand New" at bounding box center [149, 218] width 11 height 11
radio input "true"
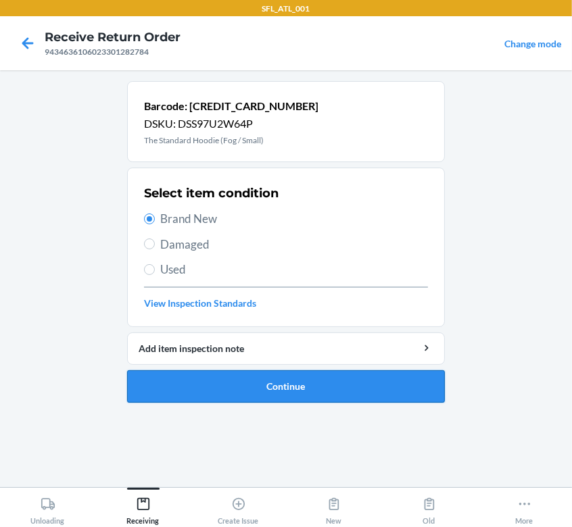
click at [236, 383] on button "Continue" at bounding box center [286, 386] width 318 height 32
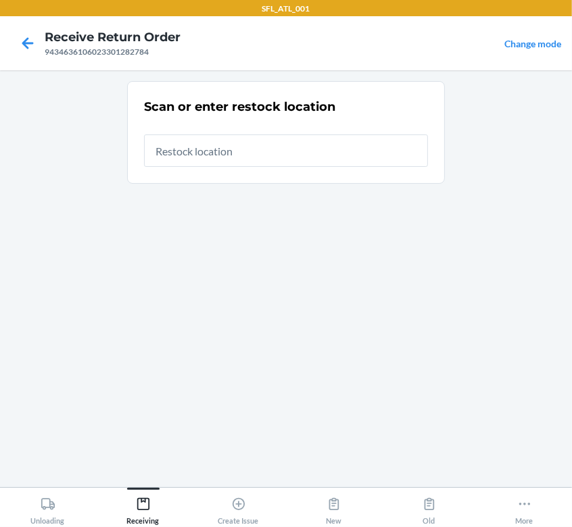
click at [259, 148] on input "text" at bounding box center [286, 150] width 284 height 32
type input "RTCart009"
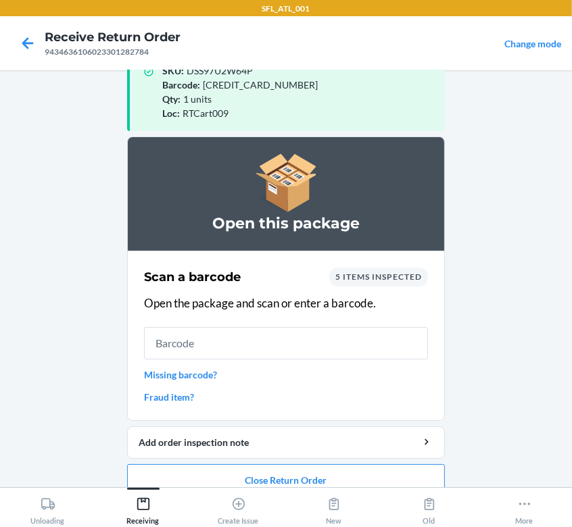
scroll to position [53, 0]
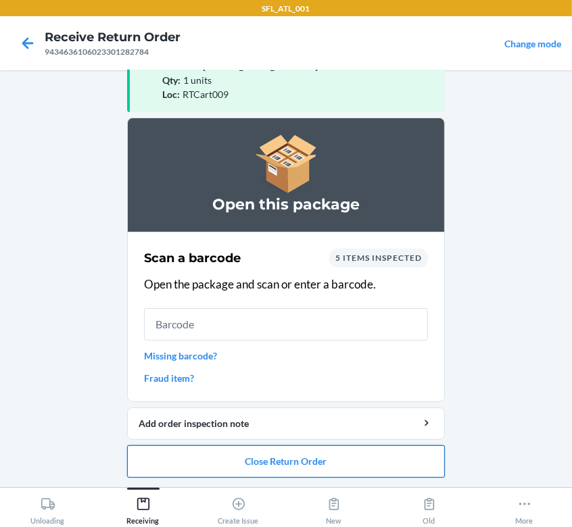
click at [329, 466] on button "Close Return Order" at bounding box center [286, 461] width 318 height 32
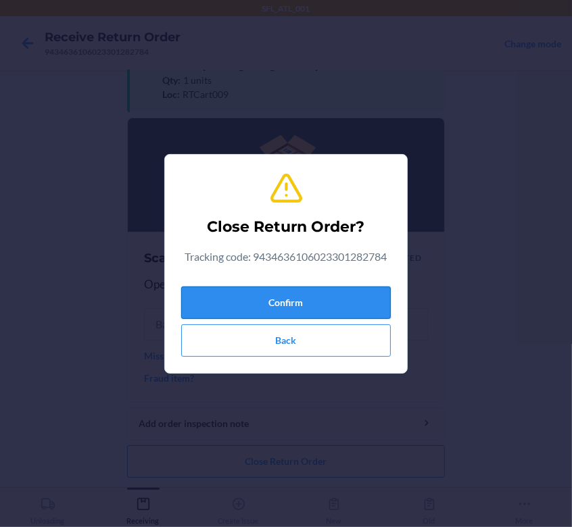
click at [299, 305] on button "Confirm" at bounding box center [285, 302] width 209 height 32
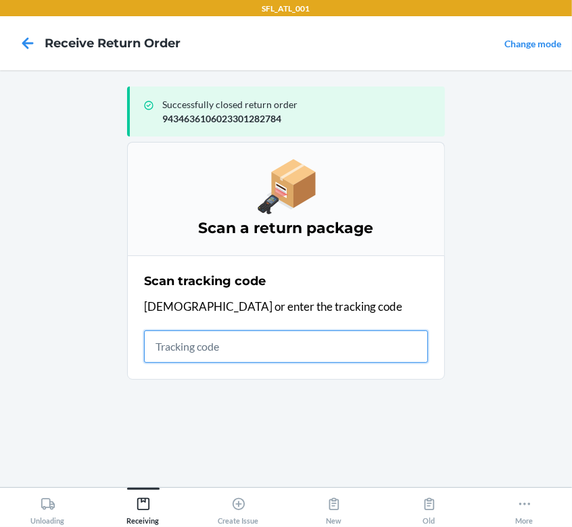
click at [236, 351] on input "text" at bounding box center [286, 346] width 284 height 32
type input "420302599434636106023301248186"
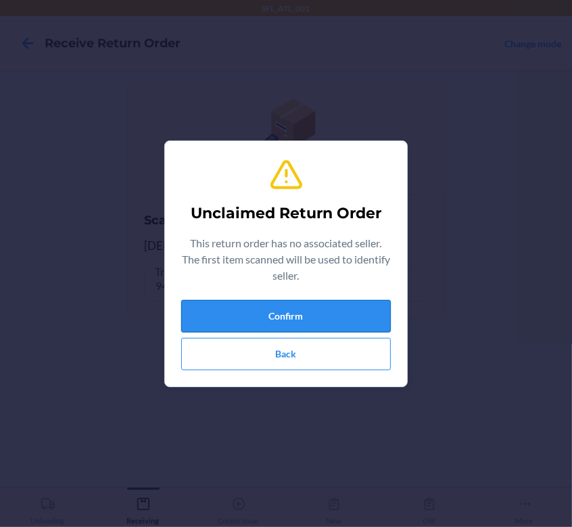
click at [318, 304] on button "Confirm" at bounding box center [285, 316] width 209 height 32
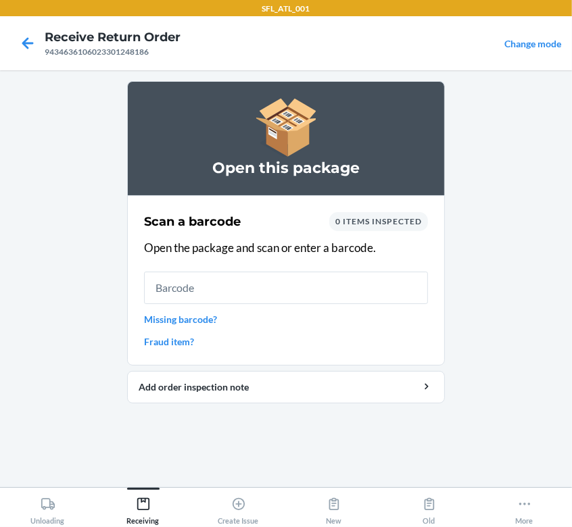
click at [242, 289] on input "text" at bounding box center [286, 288] width 284 height 32
type input "610655928156"
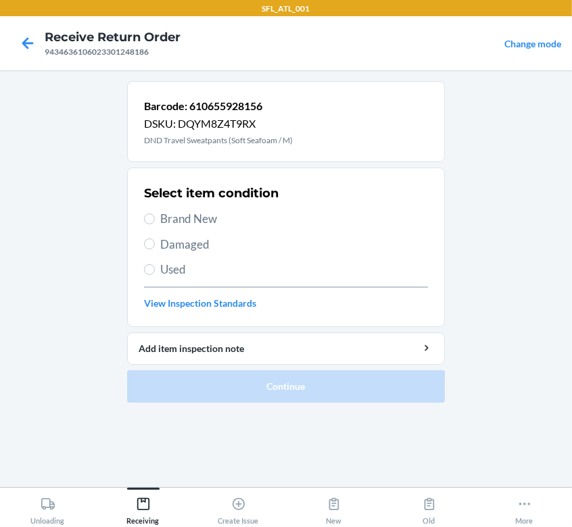
click at [182, 218] on span "Brand New" at bounding box center [294, 219] width 268 height 18
click at [155, 218] on input "Brand New" at bounding box center [149, 218] width 11 height 11
radio input "true"
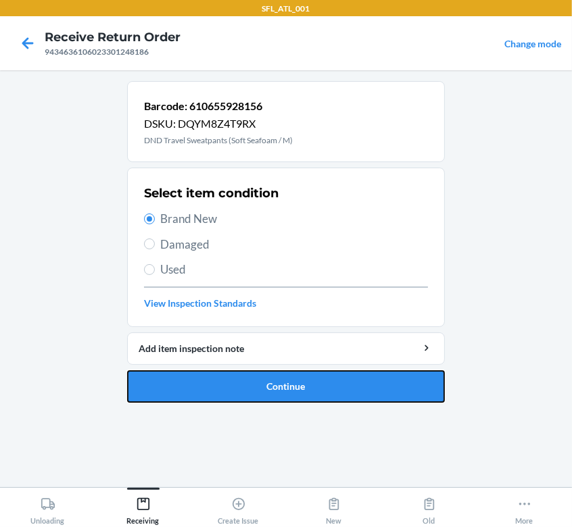
click at [258, 375] on button "Continue" at bounding box center [286, 386] width 318 height 32
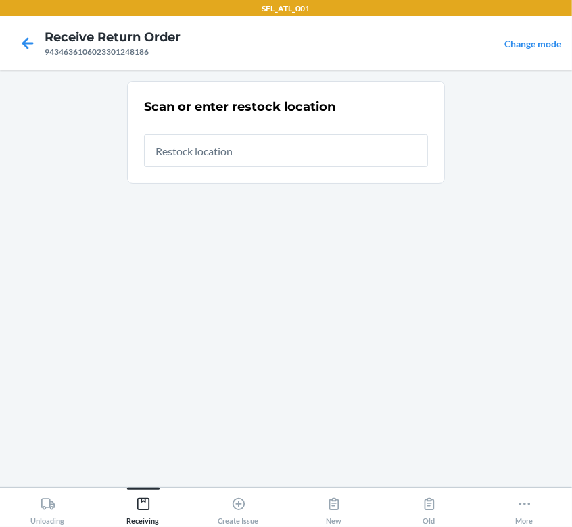
click at [272, 152] on input "text" at bounding box center [286, 150] width 284 height 32
type input "RTCart009"
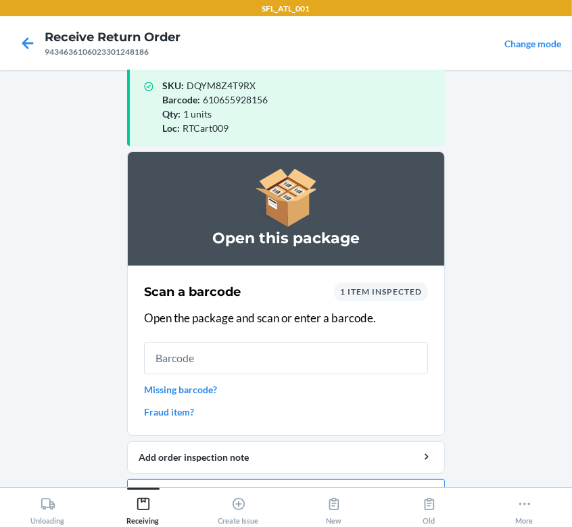
scroll to position [53, 0]
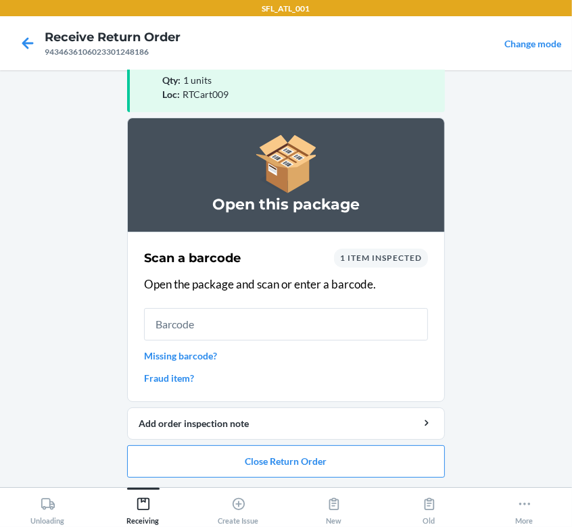
click at [302, 440] on li "Open this package Scan a barcode 1 item inspected Open the package and scan or …" at bounding box center [286, 298] width 318 height 360
click at [303, 452] on button "Close Return Order" at bounding box center [286, 461] width 318 height 32
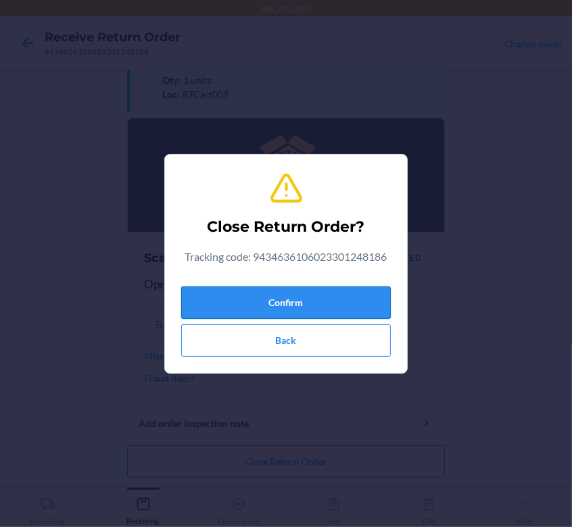
click at [344, 290] on button "Confirm" at bounding box center [285, 302] width 209 height 32
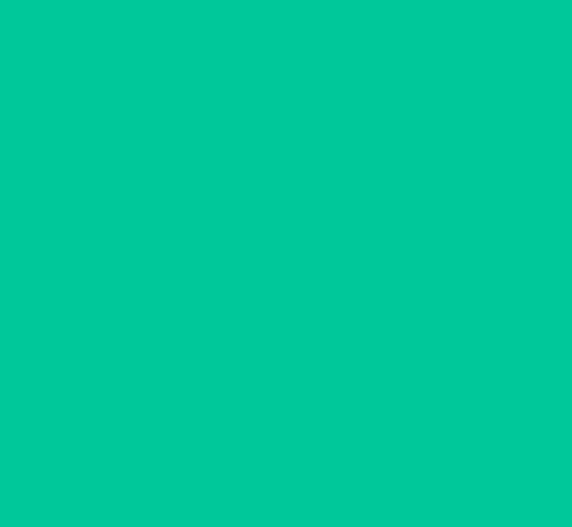
scroll to position [0, 0]
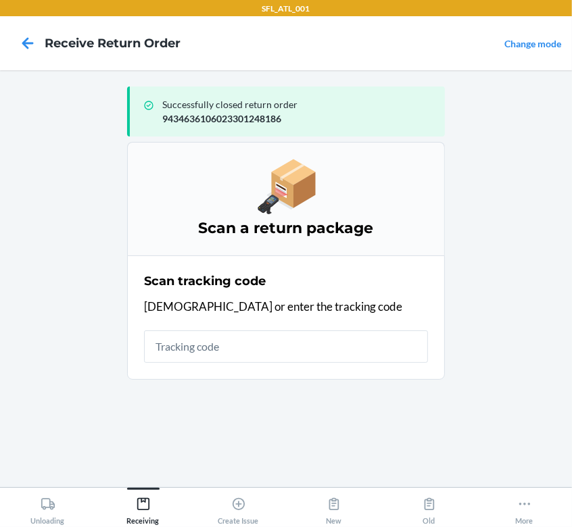
click at [247, 344] on input "text" at bounding box center [286, 346] width 284 height 32
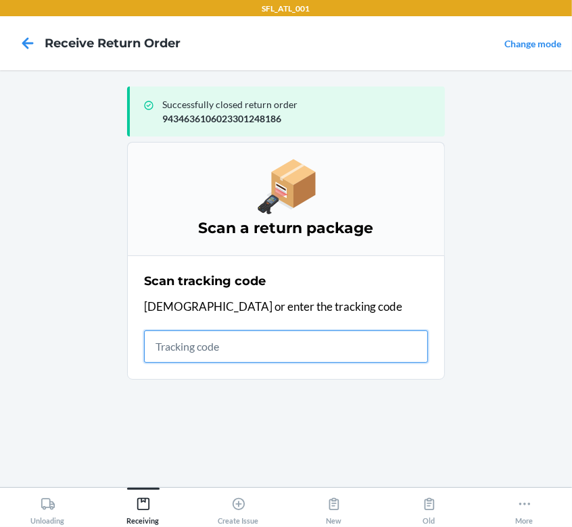
click at [207, 348] on input "text" at bounding box center [286, 346] width 284 height 32
type input "420302599434636106023301166213"
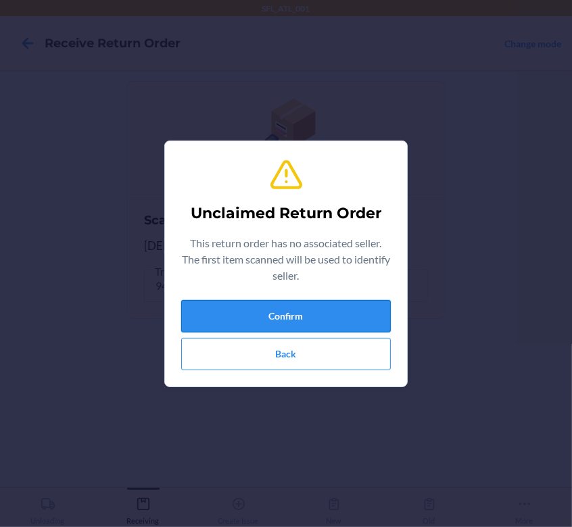
click at [291, 312] on button "Confirm" at bounding box center [285, 316] width 209 height 32
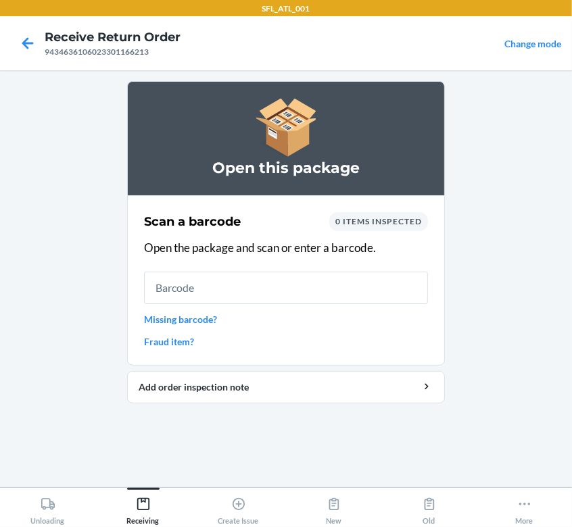
click at [197, 295] on input "text" at bounding box center [286, 288] width 284 height 32
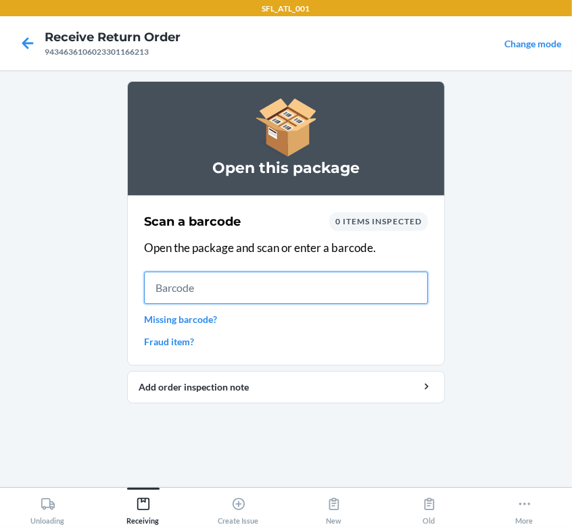
click at [180, 283] on input "text" at bounding box center [286, 288] width 284 height 32
type input "642461143171"
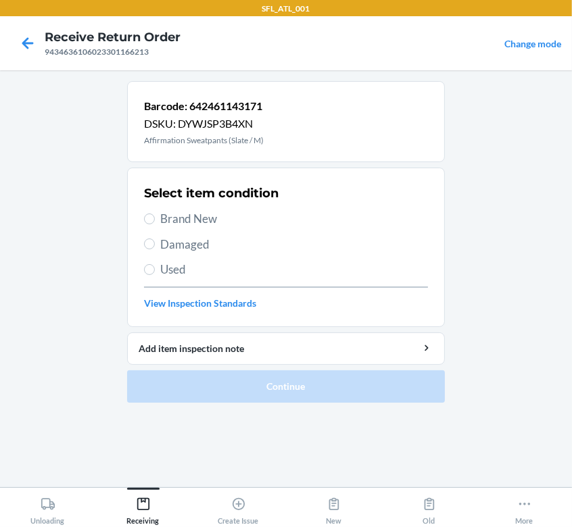
click at [174, 218] on span "Brand New" at bounding box center [294, 219] width 268 height 18
click at [155, 218] on input "Brand New" at bounding box center [149, 218] width 11 height 11
radio input "true"
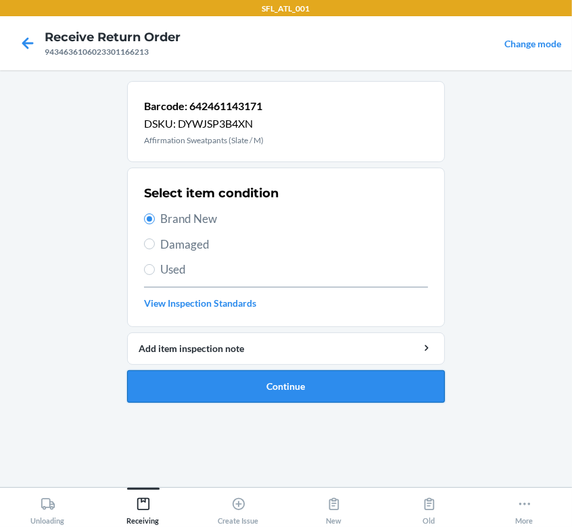
click at [231, 380] on button "Continue" at bounding box center [286, 386] width 318 height 32
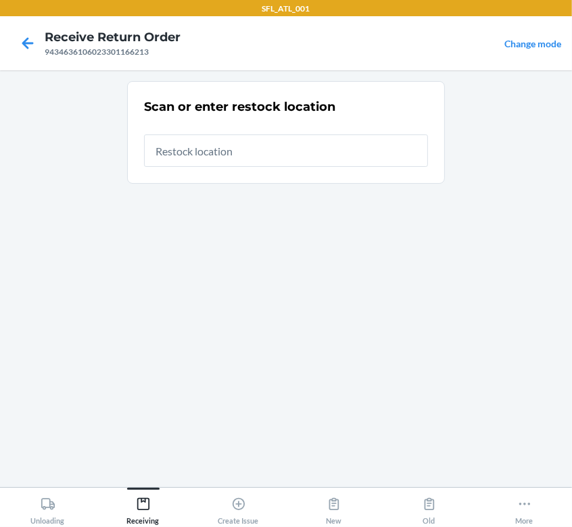
click at [249, 153] on input "text" at bounding box center [286, 150] width 284 height 32
type input "RTCart009"
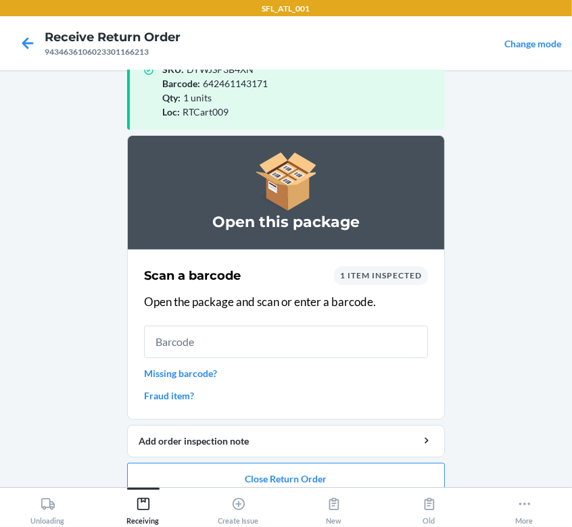
scroll to position [53, 0]
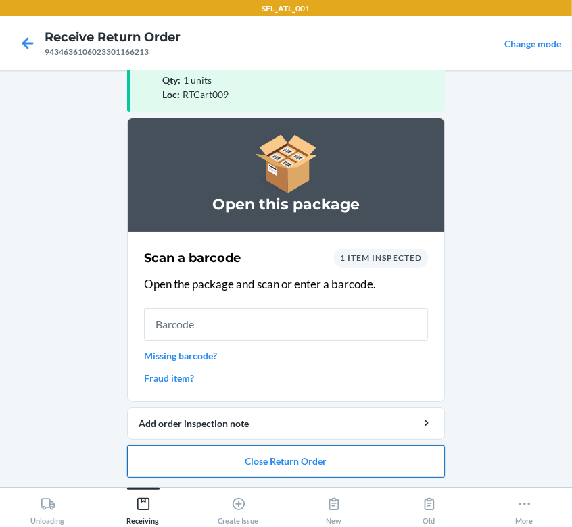
click at [288, 463] on button "Close Return Order" at bounding box center [286, 461] width 318 height 32
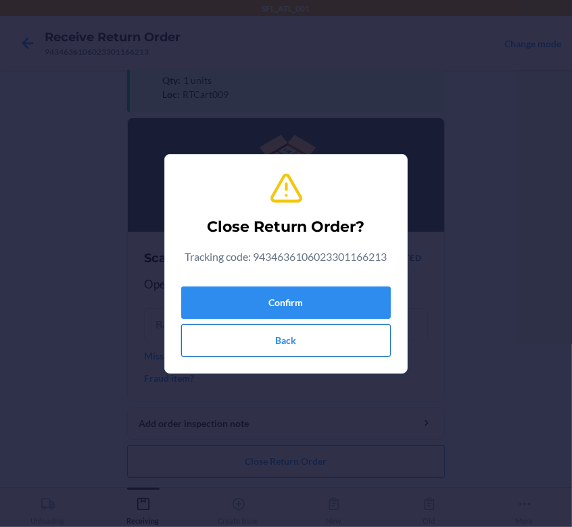
click at [255, 342] on button "Back" at bounding box center [285, 340] width 209 height 32
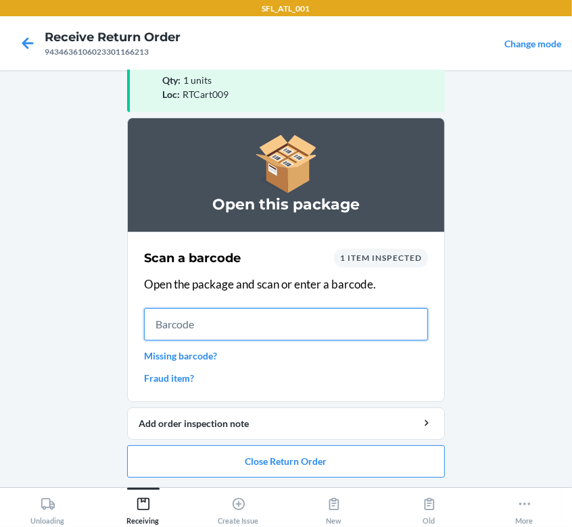
click at [257, 326] on input "text" at bounding box center [286, 324] width 284 height 32
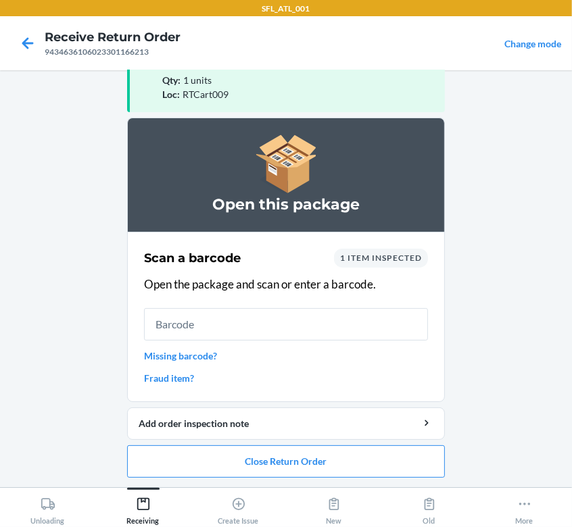
click at [198, 355] on link "Missing barcode?" at bounding box center [286, 356] width 284 height 14
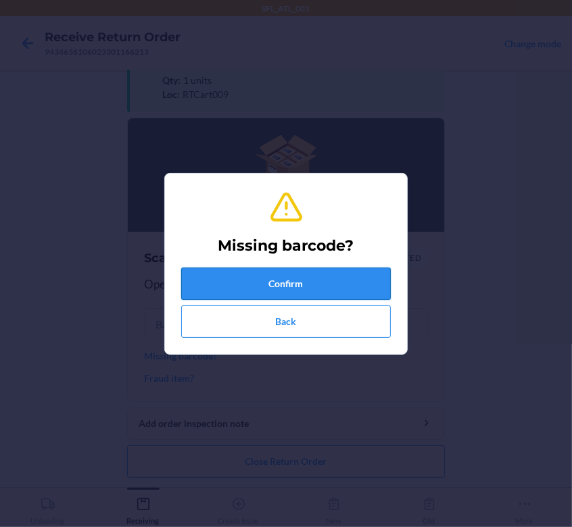
click at [305, 284] on button "Confirm" at bounding box center [285, 284] width 209 height 32
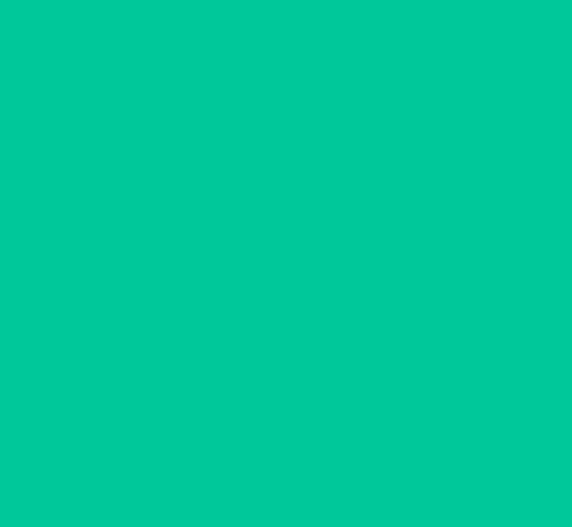
scroll to position [0, 0]
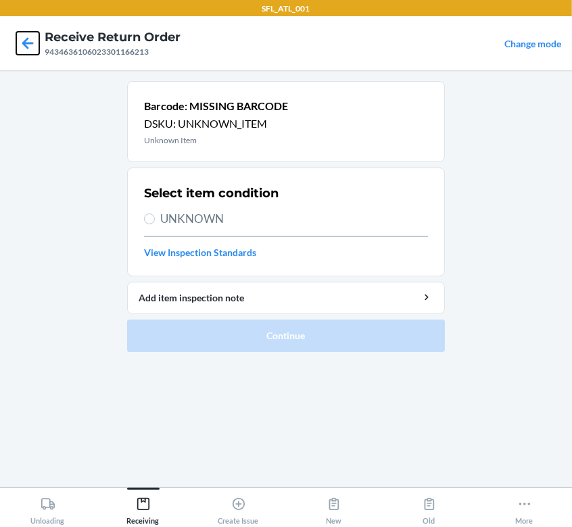
click at [25, 35] on icon at bounding box center [27, 43] width 23 height 23
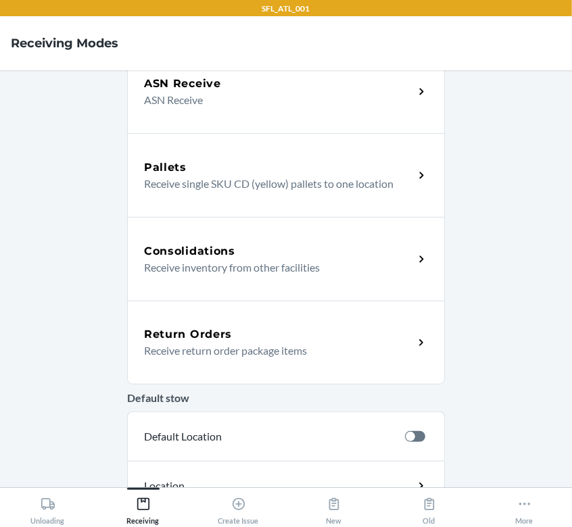
scroll to position [101, 0]
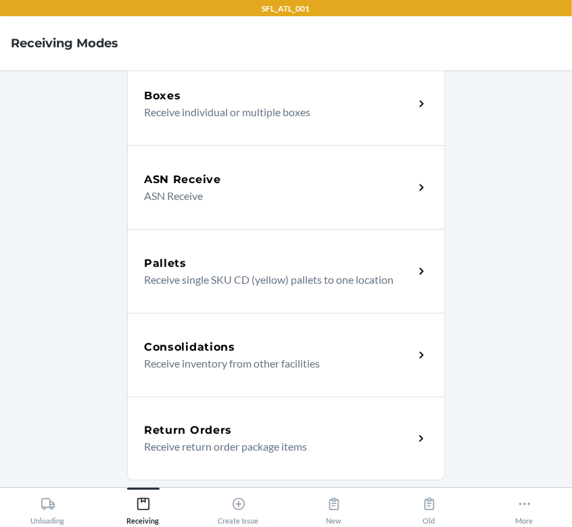
click at [214, 424] on h5 "Return Orders" at bounding box center [188, 430] width 88 height 16
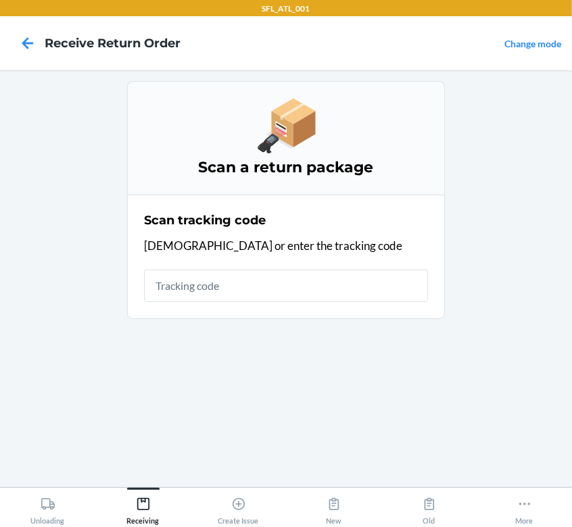
click at [251, 276] on input "text" at bounding box center [286, 286] width 284 height 32
type input "420302599434636106023300653271"
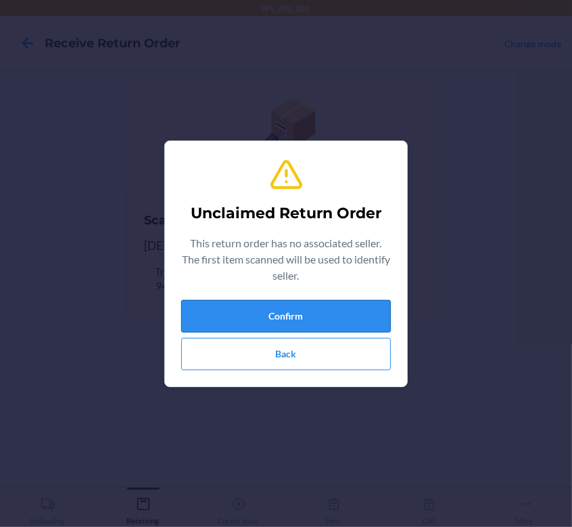
click at [284, 320] on button "Confirm" at bounding box center [285, 316] width 209 height 32
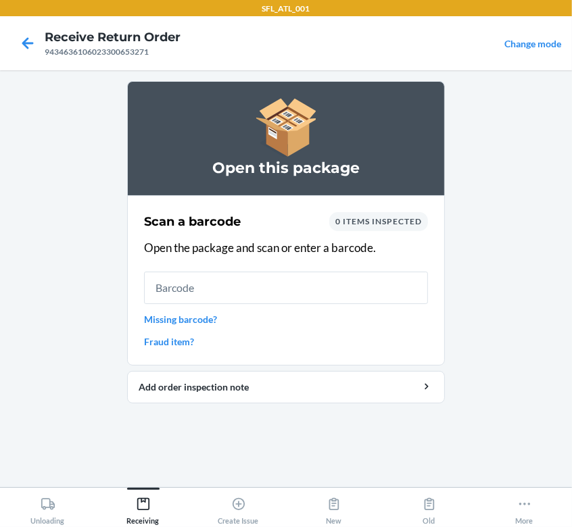
click at [290, 289] on input "text" at bounding box center [286, 288] width 284 height 32
click at [207, 316] on link "Missing barcode?" at bounding box center [286, 319] width 284 height 14
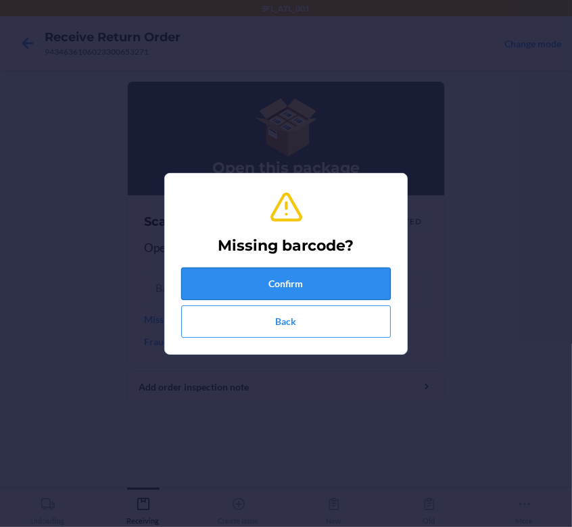
click at [280, 288] on button "Confirm" at bounding box center [285, 284] width 209 height 32
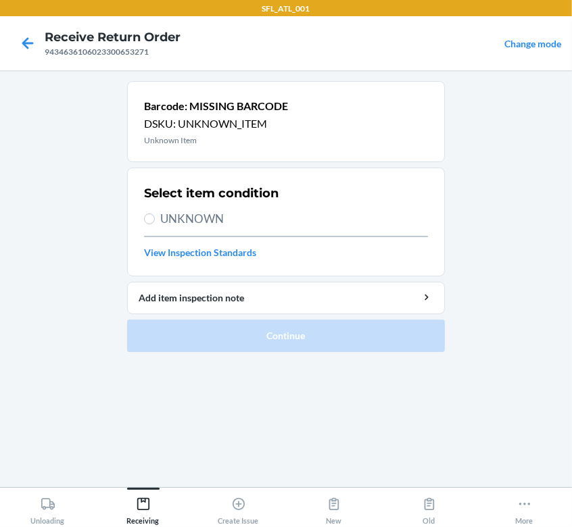
click at [213, 216] on span "UNKNOWN" at bounding box center [294, 219] width 268 height 18
click at [155, 216] on input "UNKNOWN" at bounding box center [149, 218] width 11 height 11
radio input "true"
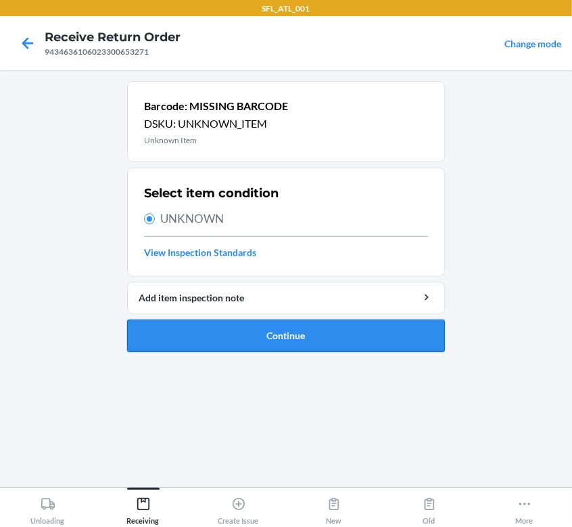
click at [254, 334] on button "Continue" at bounding box center [286, 336] width 318 height 32
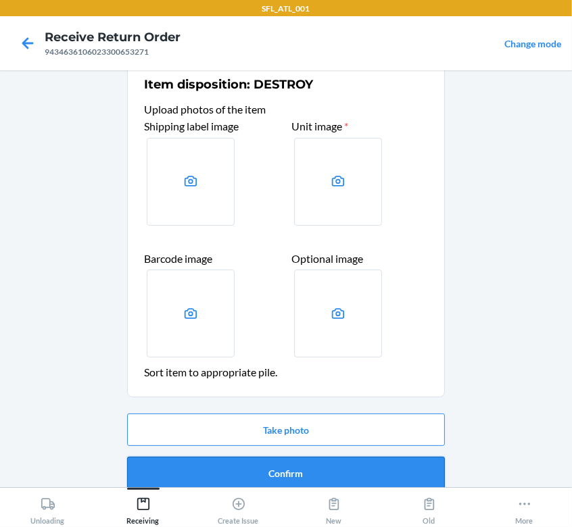
scroll to position [35, 0]
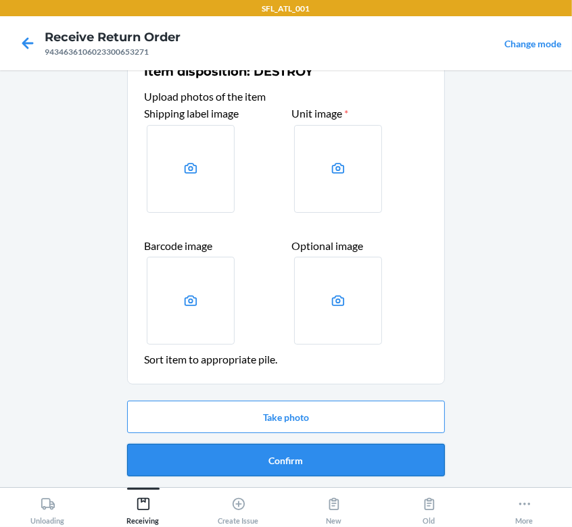
click at [305, 451] on button "Confirm" at bounding box center [286, 460] width 318 height 32
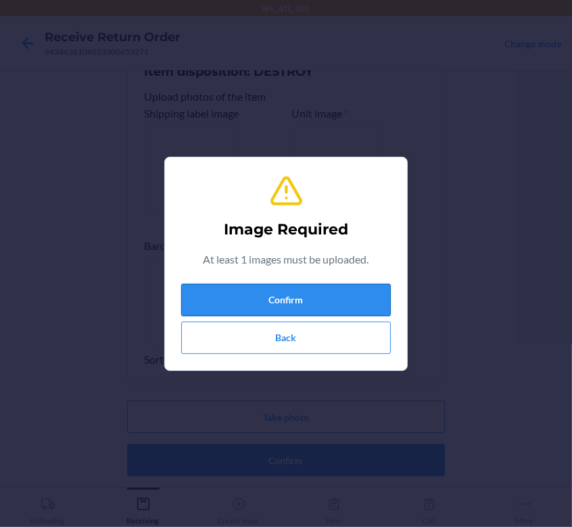
click at [318, 299] on button "Confirm" at bounding box center [285, 300] width 209 height 32
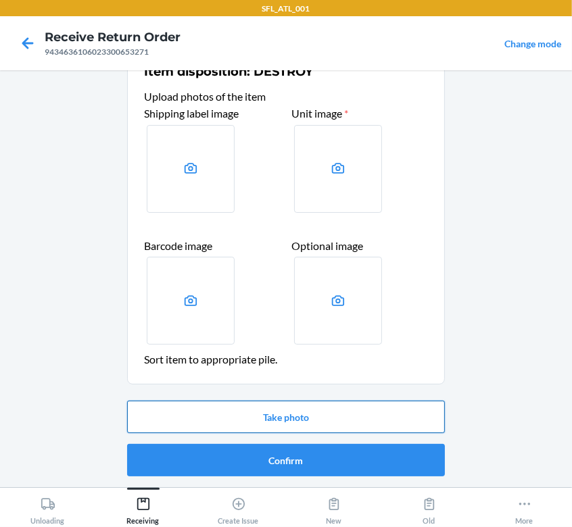
click at [288, 408] on button "Take photo" at bounding box center [286, 417] width 318 height 32
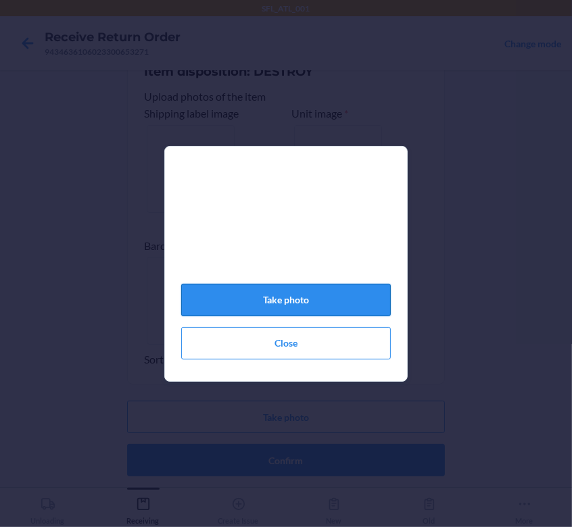
click at [303, 316] on button "Take photo" at bounding box center [285, 300] width 209 height 32
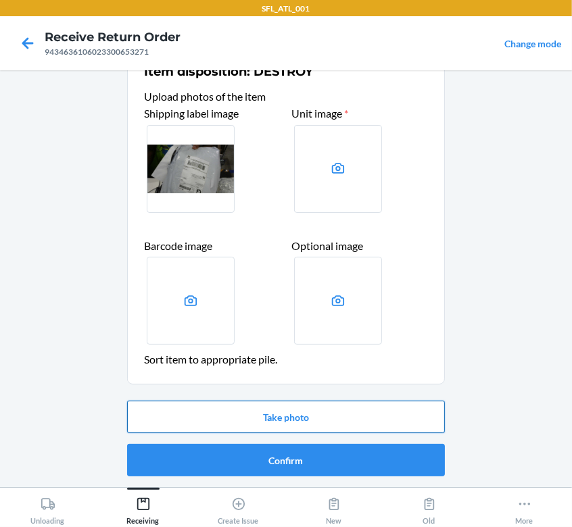
click at [299, 418] on button "Take photo" at bounding box center [286, 417] width 318 height 32
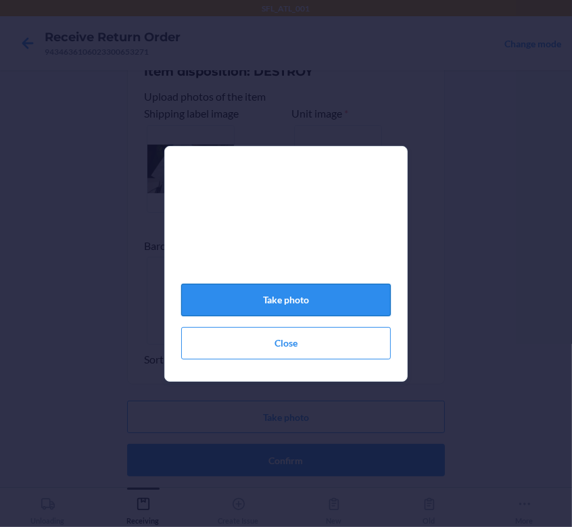
click at [279, 301] on button "Take photo" at bounding box center [285, 300] width 209 height 32
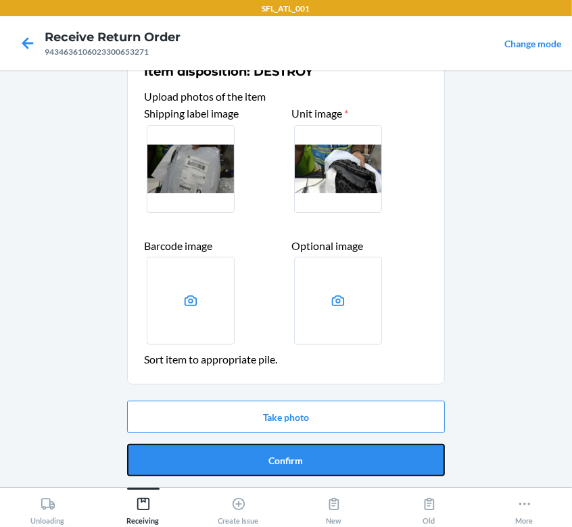
drag, startPoint x: 282, startPoint y: 460, endPoint x: 284, endPoint y: 452, distance: 8.4
click at [282, 459] on button "Confirm" at bounding box center [286, 460] width 318 height 32
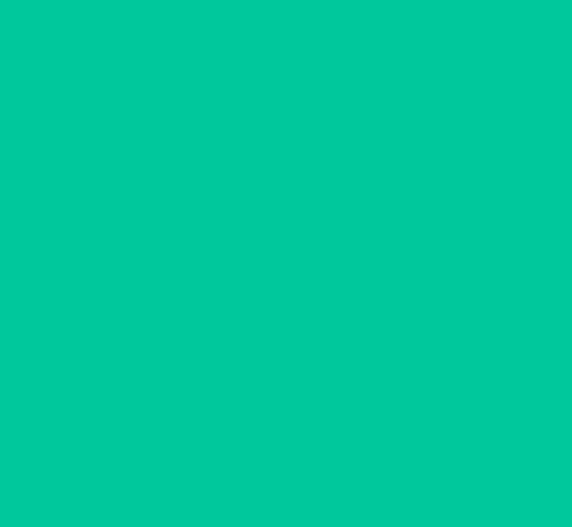
scroll to position [0, 0]
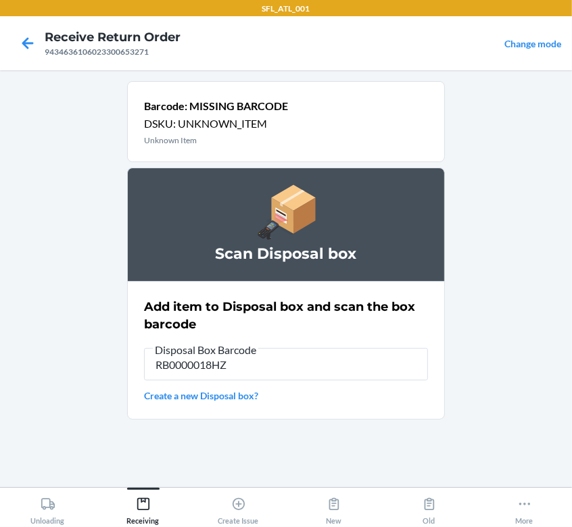
type input "RB0000018HZ"
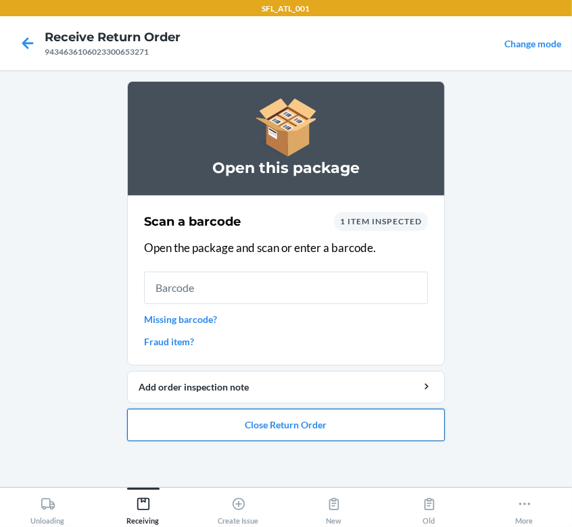
click at [246, 416] on button "Close Return Order" at bounding box center [286, 425] width 318 height 32
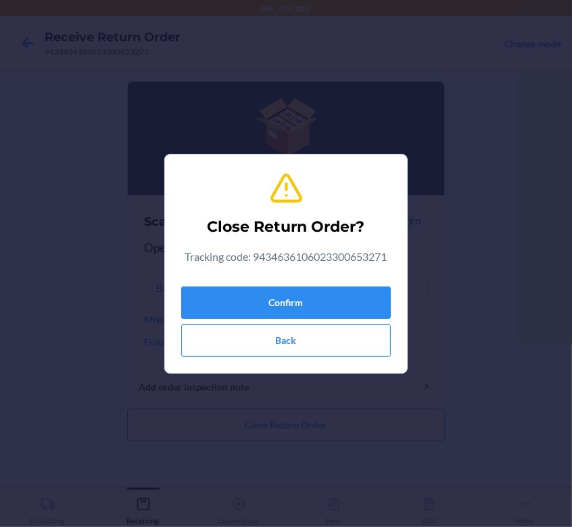
click at [296, 282] on div "Confirm Back" at bounding box center [285, 319] width 209 height 76
click at [283, 297] on button "Confirm" at bounding box center [285, 302] width 209 height 32
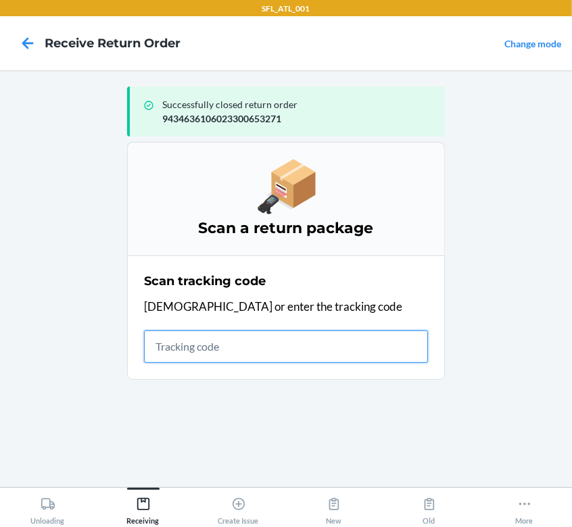
click at [192, 357] on input "text" at bounding box center [286, 346] width 284 height 32
type input "420302599434636106023301271535"
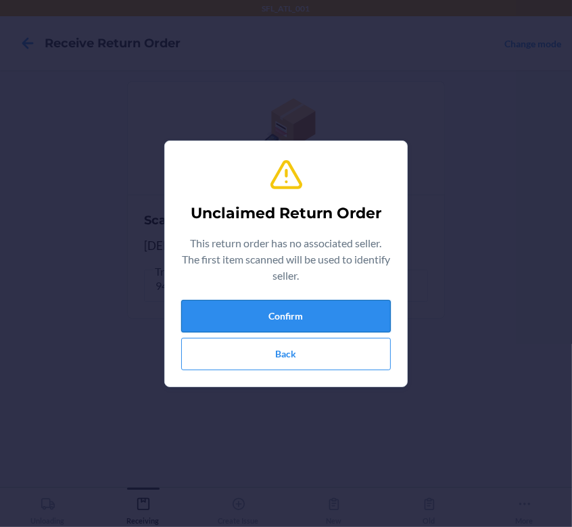
click at [269, 306] on button "Confirm" at bounding box center [285, 316] width 209 height 32
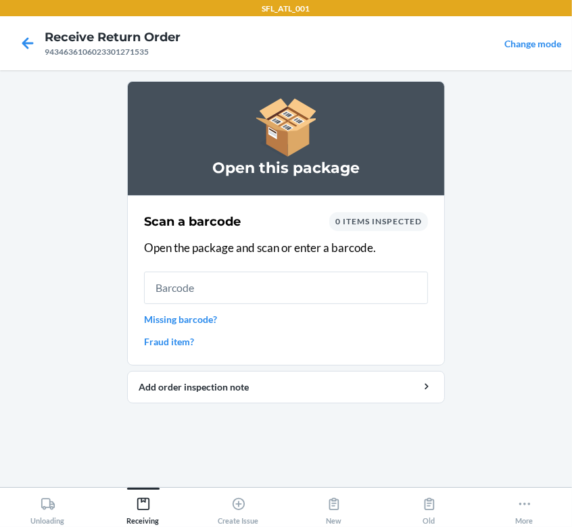
click at [248, 283] on input "text" at bounding box center [286, 288] width 284 height 32
type input "660457311816"
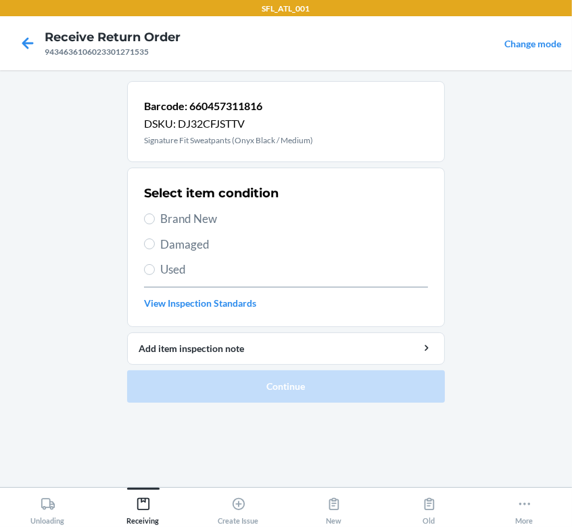
click at [199, 218] on span "Brand New" at bounding box center [294, 219] width 268 height 18
click at [155, 218] on input "Brand New" at bounding box center [149, 218] width 11 height 11
radio input "true"
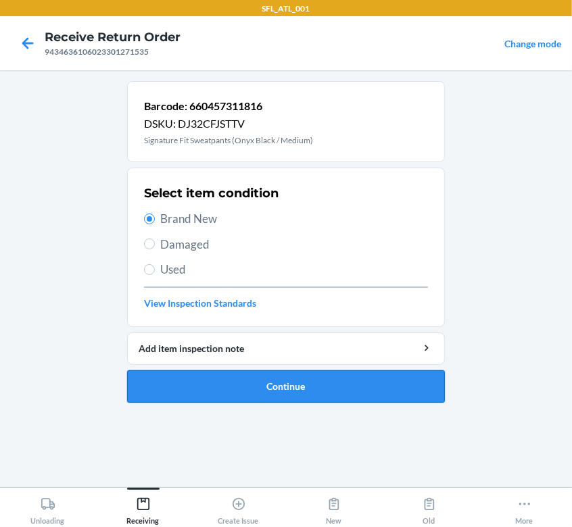
click at [266, 381] on button "Continue" at bounding box center [286, 386] width 318 height 32
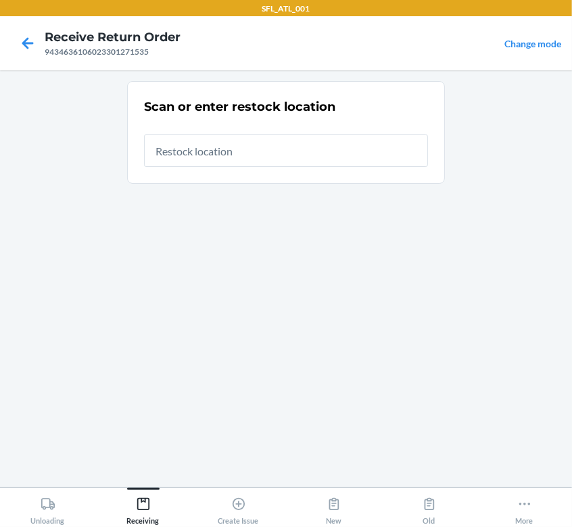
click at [285, 151] on input "text" at bounding box center [286, 150] width 284 height 32
type input "RTCart009"
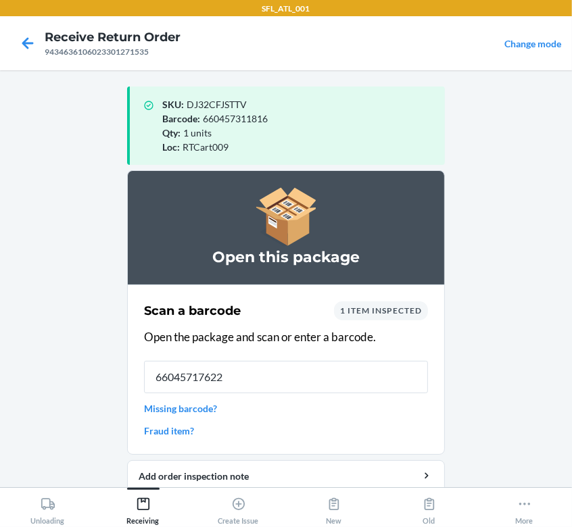
type input "660457176224"
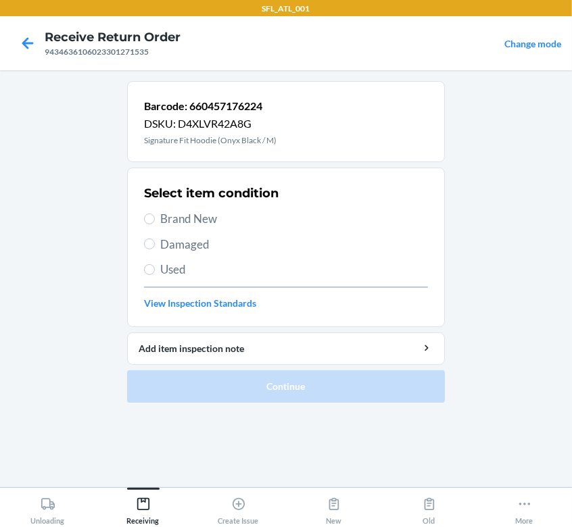
click at [164, 217] on span "Brand New" at bounding box center [294, 219] width 268 height 18
click at [155, 217] on input "Brand New" at bounding box center [149, 218] width 11 height 11
radio input "true"
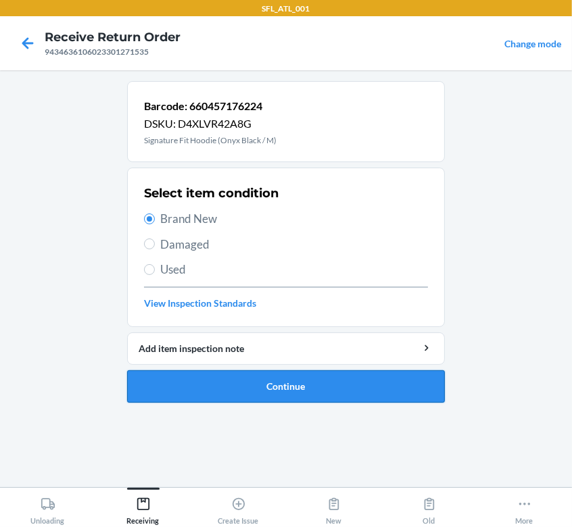
click at [218, 385] on button "Continue" at bounding box center [286, 386] width 318 height 32
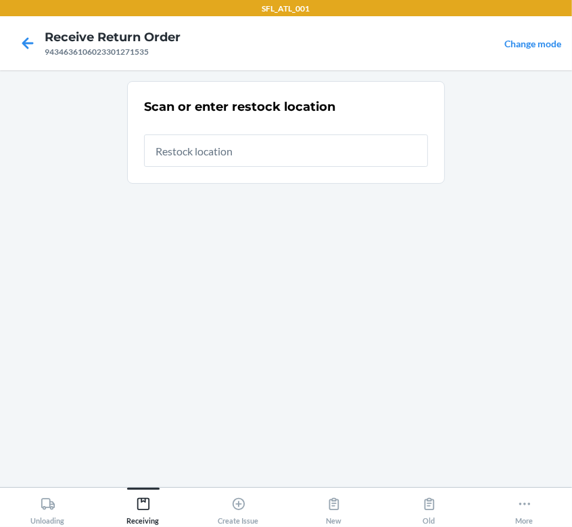
click at [227, 162] on input "text" at bounding box center [286, 150] width 284 height 32
type input "RTCart009"
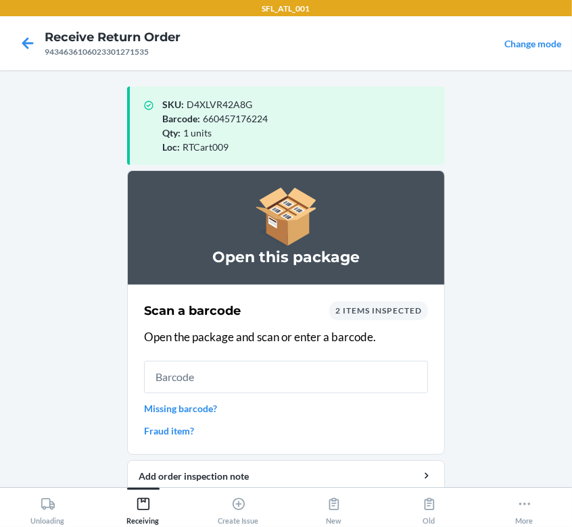
scroll to position [53, 0]
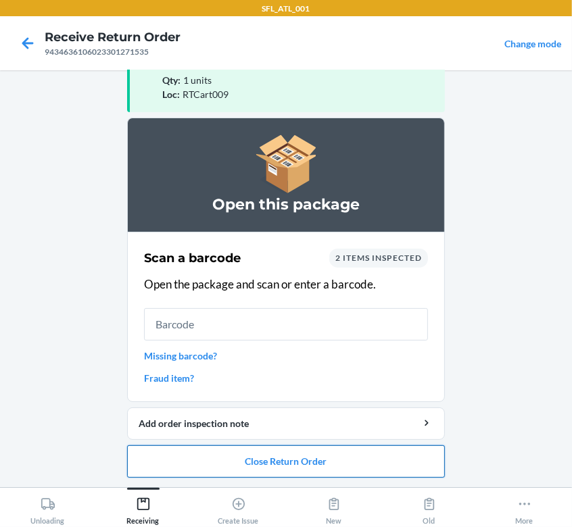
click at [295, 461] on button "Close Return Order" at bounding box center [286, 461] width 318 height 32
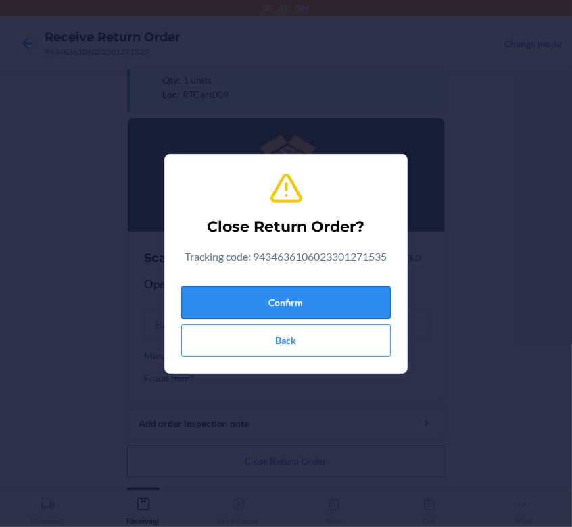
click at [247, 309] on button "Confirm" at bounding box center [285, 302] width 209 height 32
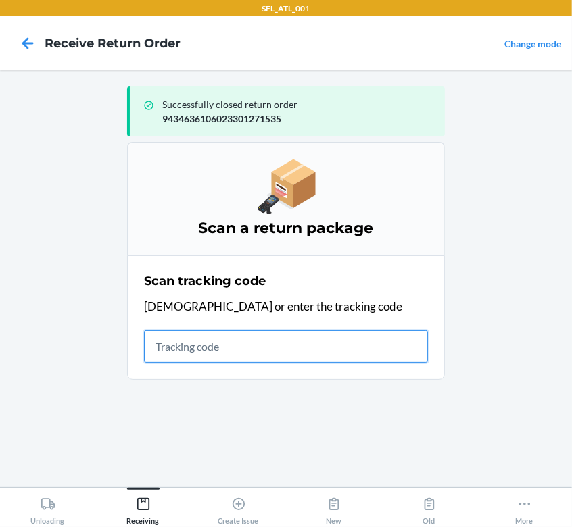
click at [221, 350] on input "text" at bounding box center [286, 346] width 284 height 32
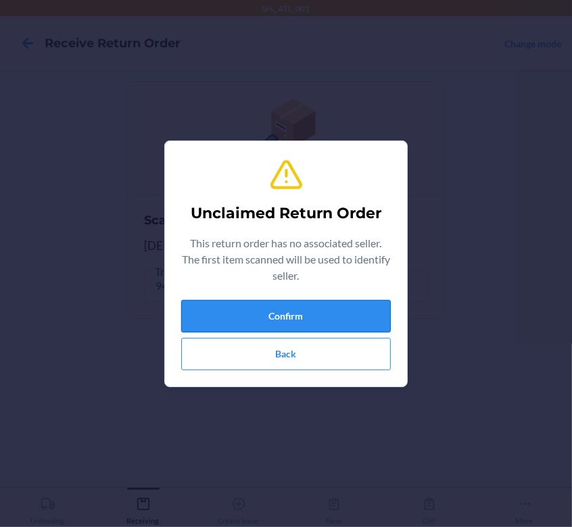
click at [308, 313] on button "Confirm" at bounding box center [285, 316] width 209 height 32
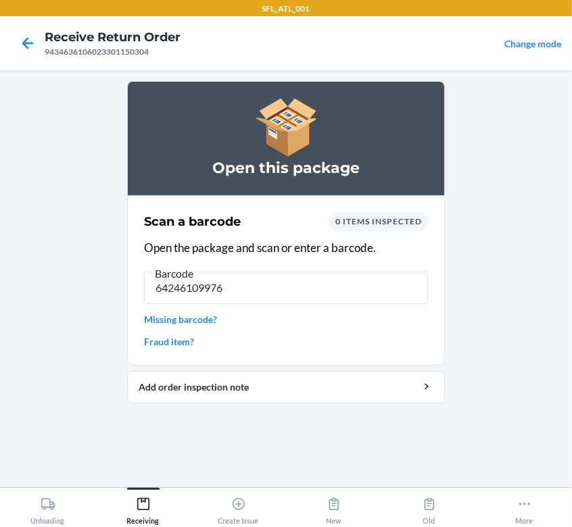
type input "642461099768"
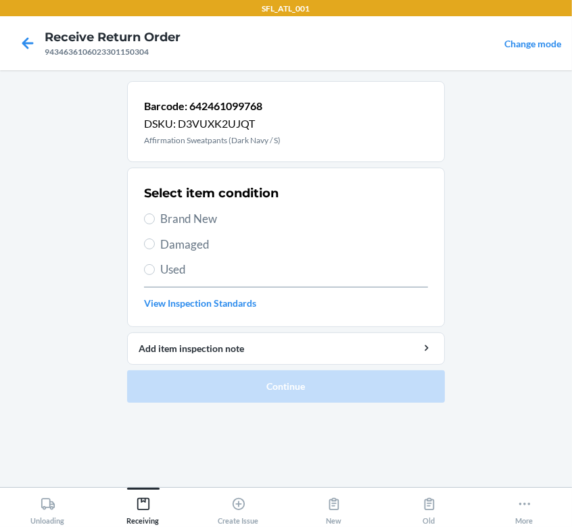
drag, startPoint x: 161, startPoint y: 215, endPoint x: 167, endPoint y: 218, distance: 7.0
click at [161, 216] on span "Brand New" at bounding box center [294, 219] width 268 height 18
click at [155, 216] on input "Brand New" at bounding box center [149, 218] width 11 height 11
radio input "true"
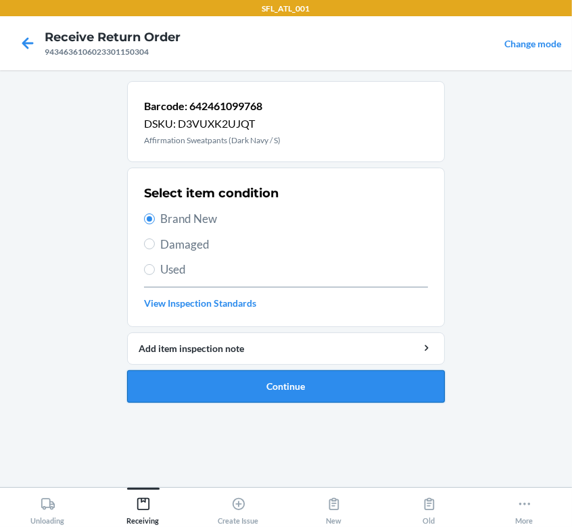
click at [293, 384] on button "Continue" at bounding box center [286, 386] width 318 height 32
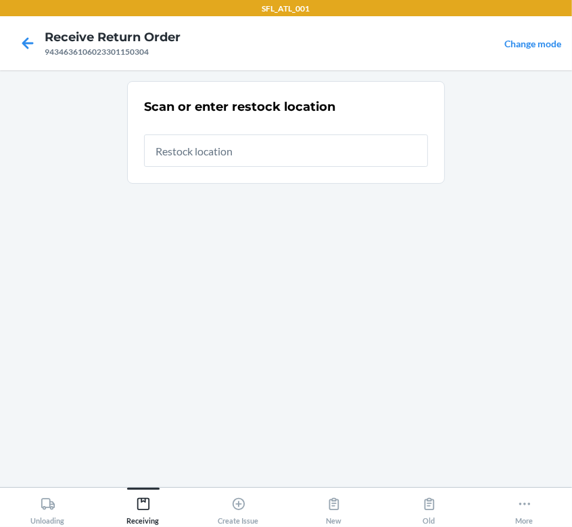
click at [248, 143] on input "text" at bounding box center [286, 150] width 284 height 32
type input "RTCart009"
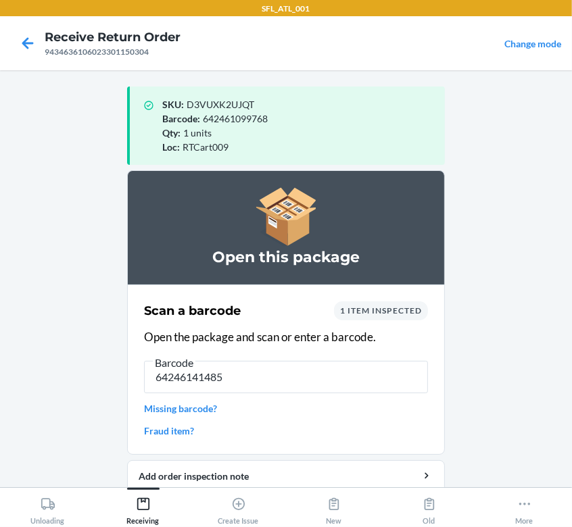
type input "642461414851"
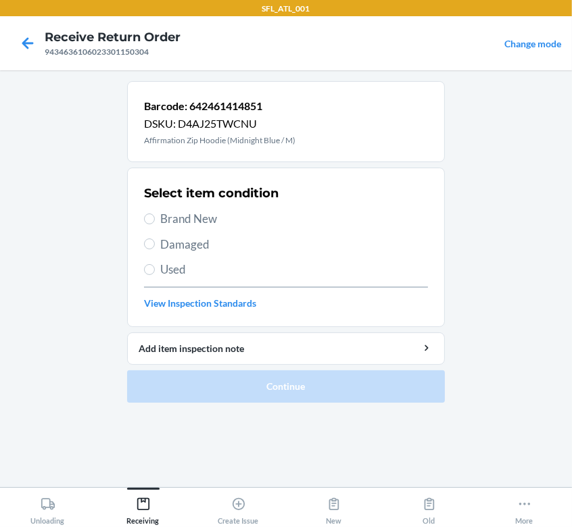
click at [171, 223] on span "Brand New" at bounding box center [294, 219] width 268 height 18
click at [155, 223] on input "Brand New" at bounding box center [149, 218] width 11 height 11
radio input "true"
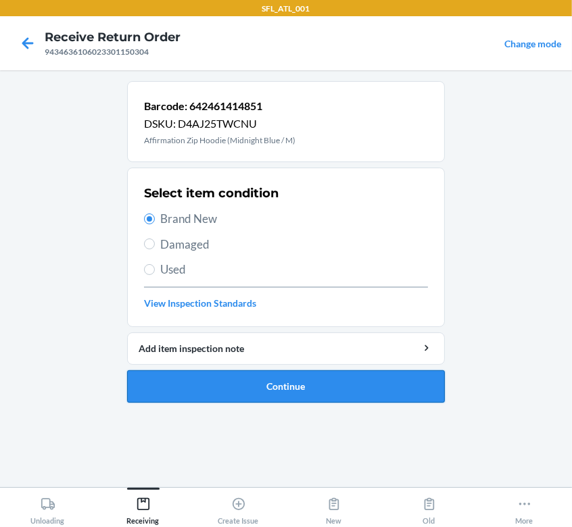
click at [382, 391] on button "Continue" at bounding box center [286, 386] width 318 height 32
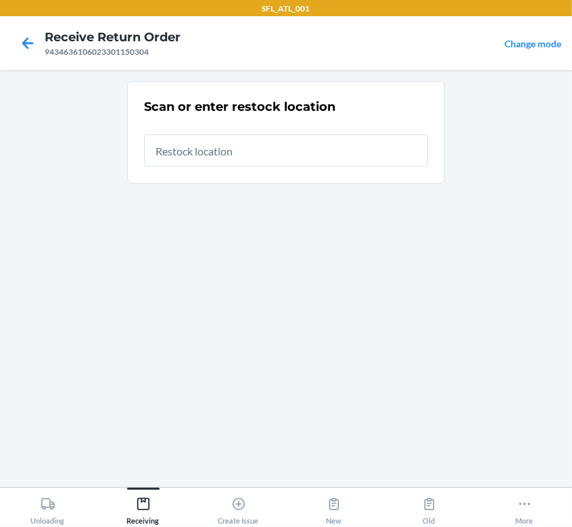
click at [247, 162] on input "text" at bounding box center [286, 150] width 284 height 32
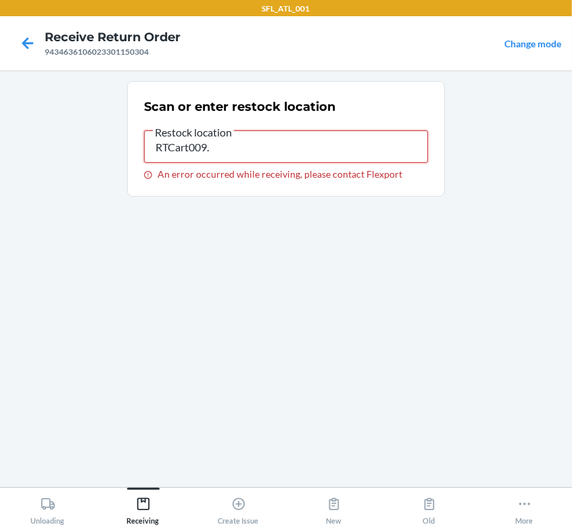
click at [227, 139] on input "RTCart009." at bounding box center [286, 146] width 284 height 32
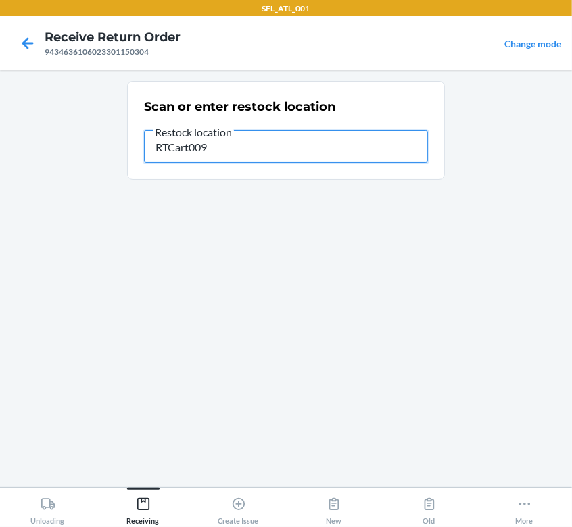
type input "RTCart009"
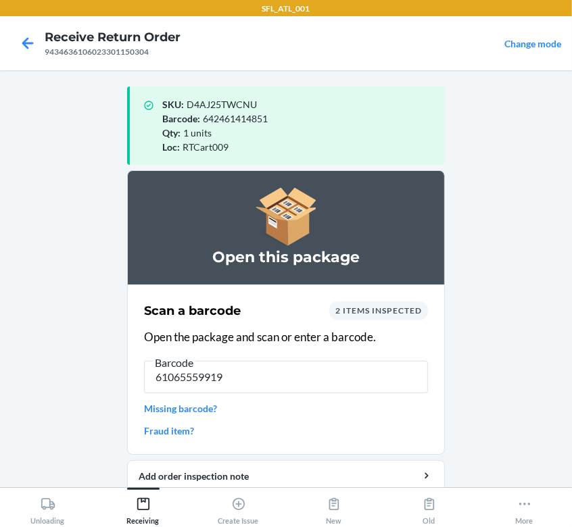
type input "610655599196"
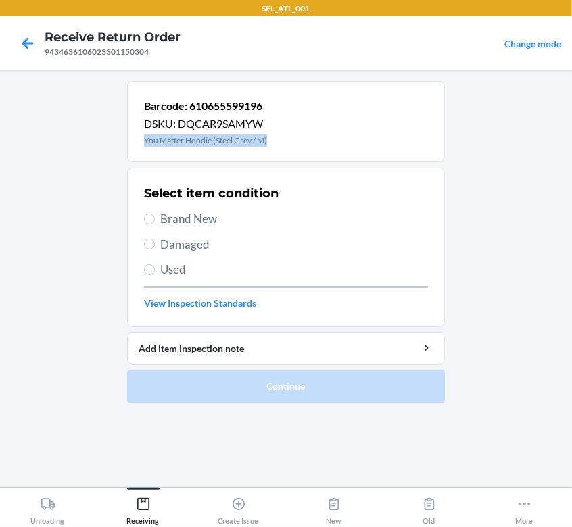
drag, startPoint x: 278, startPoint y: 134, endPoint x: 108, endPoint y: 134, distance: 169.6
click at [108, 134] on main "Barcode: 610655599196 DSKU: DQCAR9SAMYW You Matter Hoodie (Steel Grey / M) Sele…" at bounding box center [286, 278] width 572 height 417
click at [571, 474] on main "Barcode: 610655599196 DSKU: DQCAR9SAMYW You Matter Hoodie (Steel Grey / M) Sele…" at bounding box center [286, 278] width 572 height 417
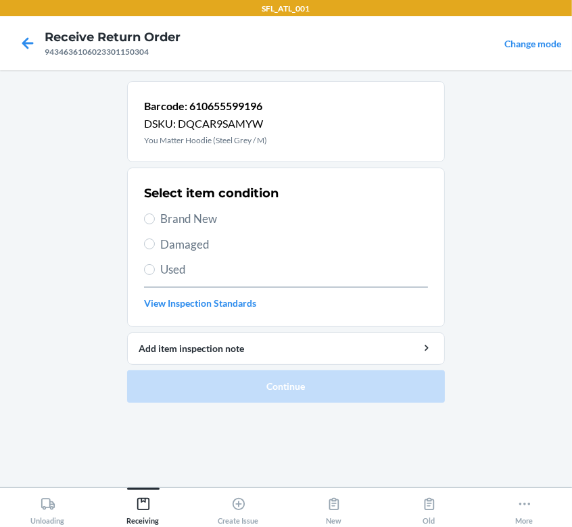
drag, startPoint x: 571, startPoint y: 474, endPoint x: 571, endPoint y: 455, distance: 18.9
click at [571, 455] on main "Barcode: 610655599196 DSKU: DQCAR9SAMYW You Matter Hoodie (Steel Grey / M) Sele…" at bounding box center [286, 278] width 572 height 417
drag, startPoint x: 288, startPoint y: 141, endPoint x: 136, endPoint y: 137, distance: 151.4
click at [136, 137] on div "Barcode: 610655599196 DSKU: DQCAR9SAMYW You Matter Hoodie (Steel Grey / M)" at bounding box center [286, 121] width 318 height 81
click at [336, 186] on div "Select item condition" at bounding box center [286, 193] width 284 height 18
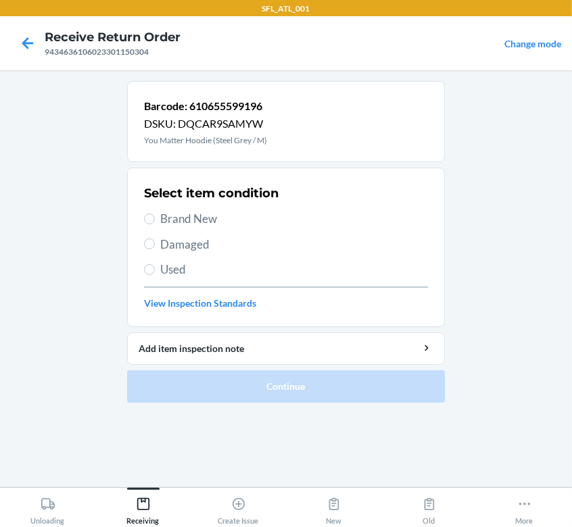
drag, startPoint x: 172, startPoint y: 217, endPoint x: 216, endPoint y: 321, distance: 113.2
click at [172, 218] on span "Brand New" at bounding box center [294, 219] width 268 height 18
click at [155, 218] on input "Brand New" at bounding box center [149, 218] width 11 height 11
radio input "true"
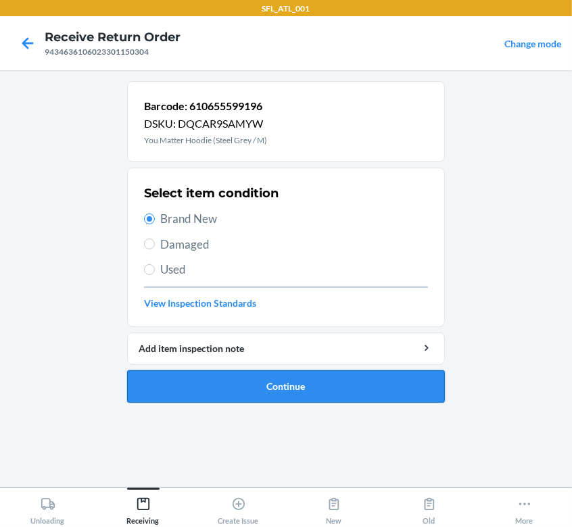
click at [282, 378] on button "Continue" at bounding box center [286, 386] width 318 height 32
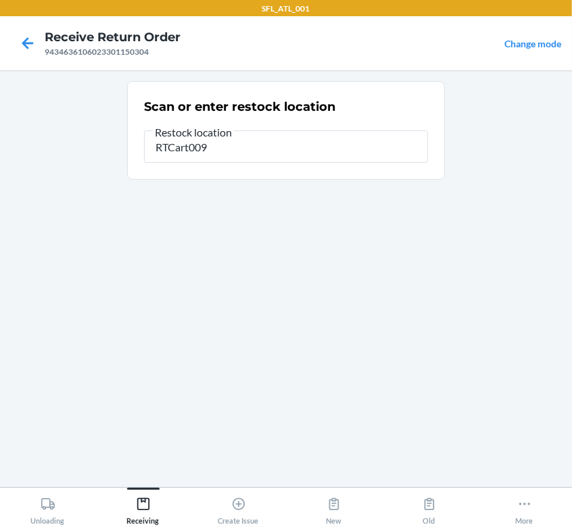
type input "RTCart009"
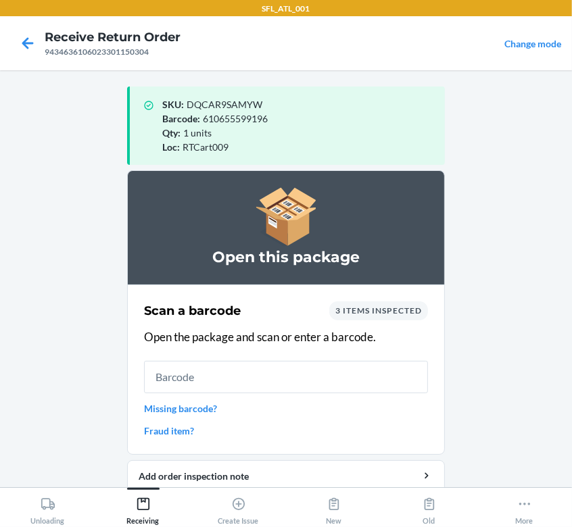
click at [202, 382] on input "text" at bounding box center [286, 377] width 284 height 32
type input "610655708970"
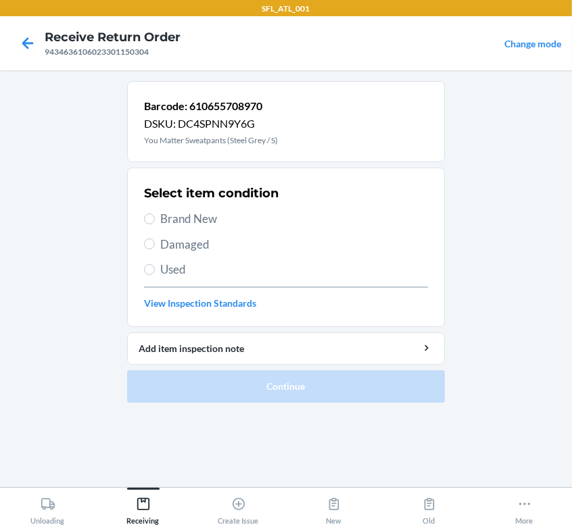
click at [163, 215] on span "Brand New" at bounding box center [294, 219] width 268 height 18
click at [155, 215] on input "Brand New" at bounding box center [149, 218] width 11 height 11
radio input "true"
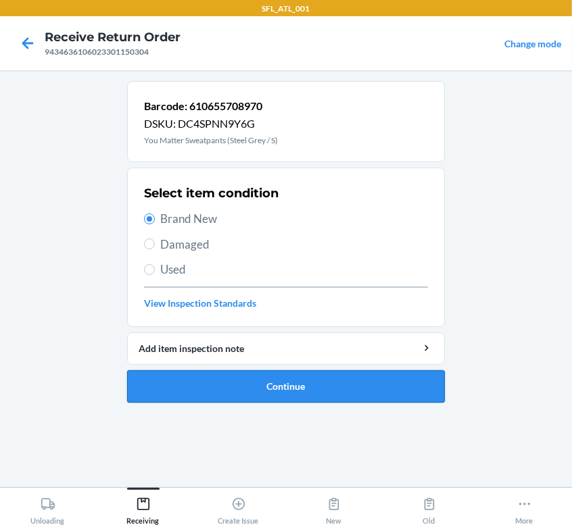
click at [264, 376] on button "Continue" at bounding box center [286, 386] width 318 height 32
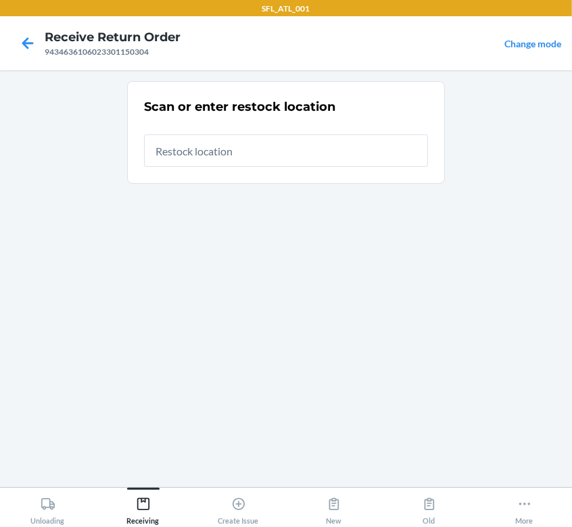
click at [299, 160] on input "text" at bounding box center [286, 150] width 284 height 32
type input "RTCart009"
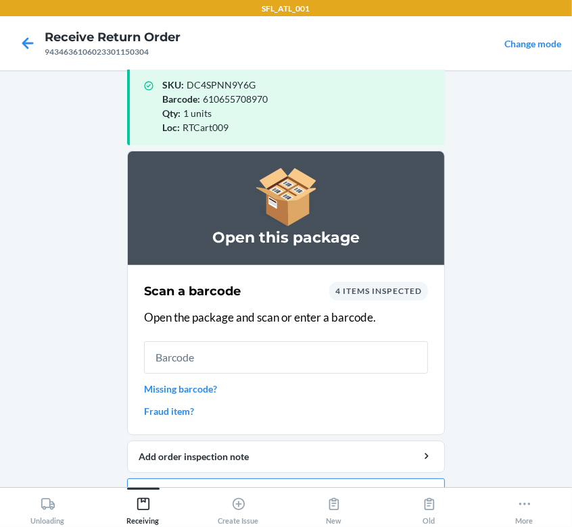
scroll to position [53, 0]
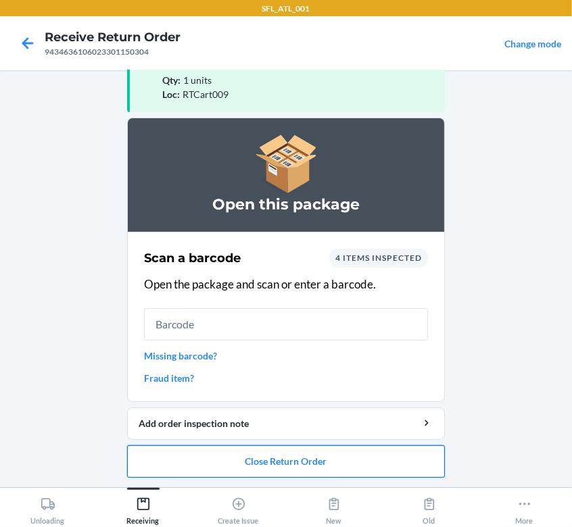
click at [268, 463] on button "Close Return Order" at bounding box center [286, 461] width 318 height 32
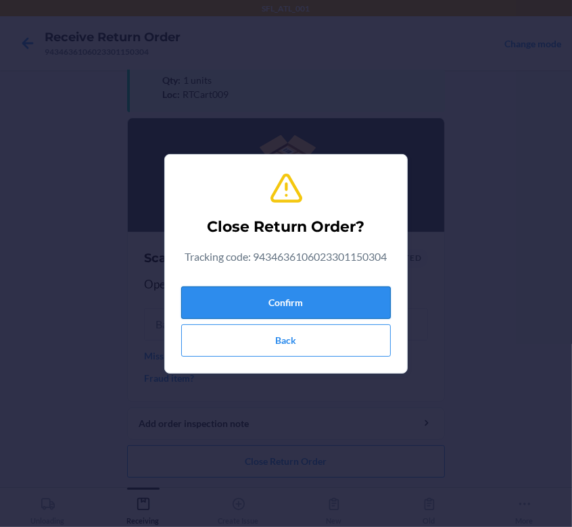
click at [310, 291] on button "Confirm" at bounding box center [285, 302] width 209 height 32
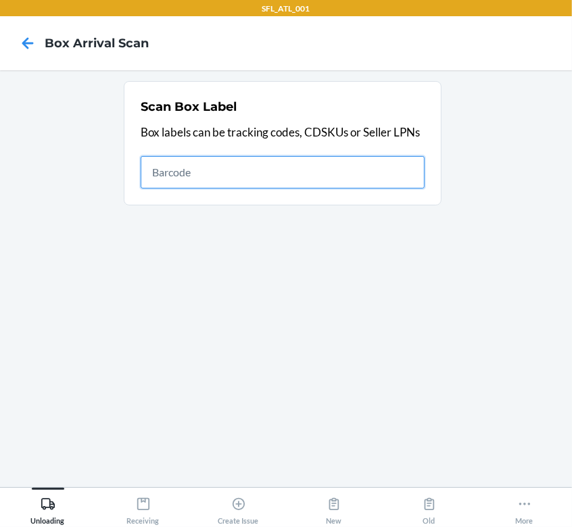
drag, startPoint x: 0, startPoint y: 0, endPoint x: 213, endPoint y: 163, distance: 268.5
click at [213, 163] on input "text" at bounding box center [283, 172] width 284 height 32
click at [250, 168] on input "text" at bounding box center [283, 172] width 284 height 32
type input "420302599434636106023300998921"
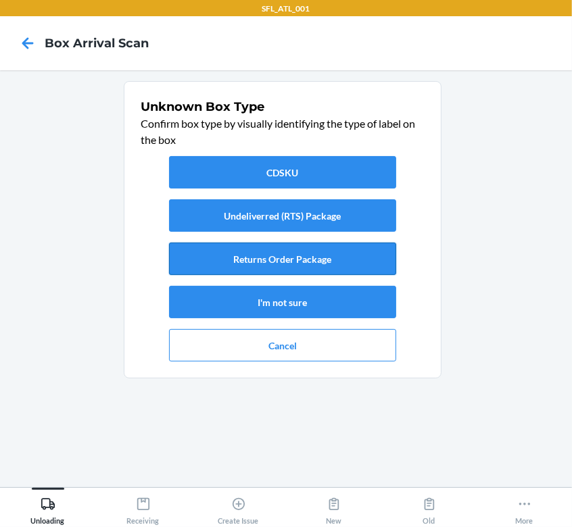
click at [301, 261] on button "Returns Order Package" at bounding box center [282, 259] width 227 height 32
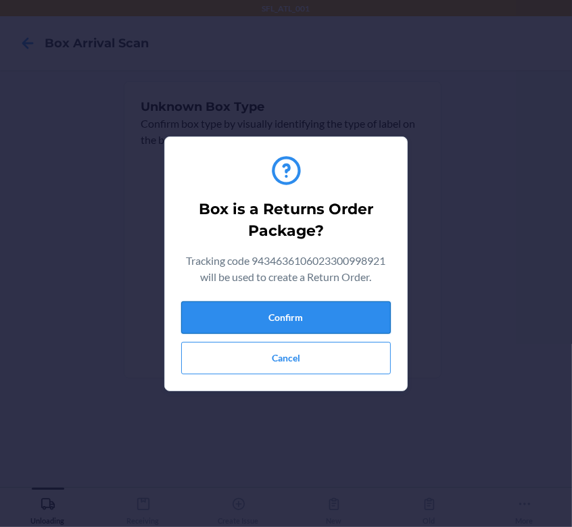
click at [309, 309] on button "Confirm" at bounding box center [285, 317] width 209 height 32
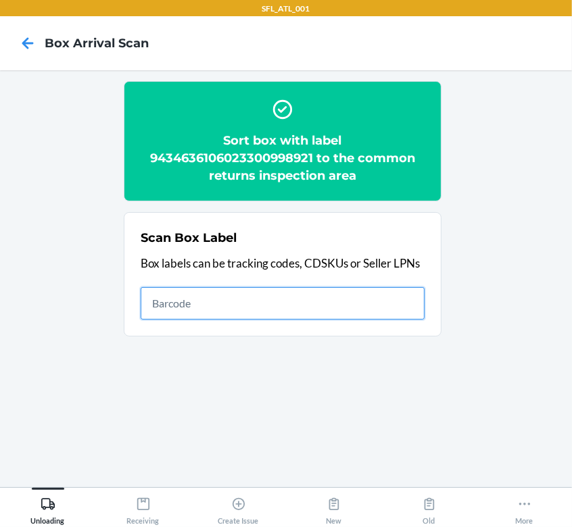
drag, startPoint x: 191, startPoint y: 309, endPoint x: 214, endPoint y: 289, distance: 30.2
click at [191, 309] on input "text" at bounding box center [283, 303] width 284 height 32
type input "420302599434636106023301506088"
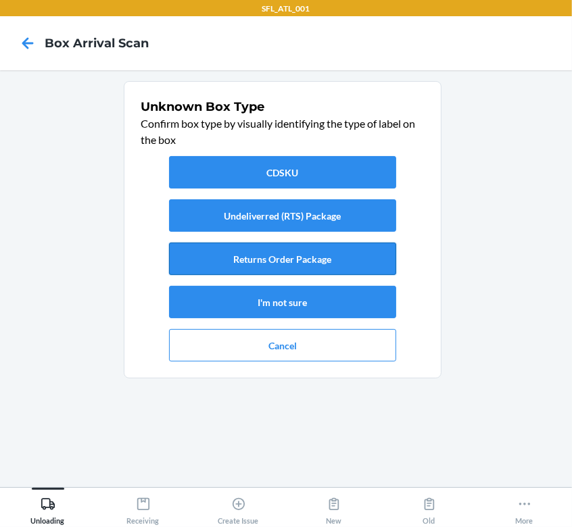
click at [244, 251] on button "Returns Order Package" at bounding box center [282, 259] width 227 height 32
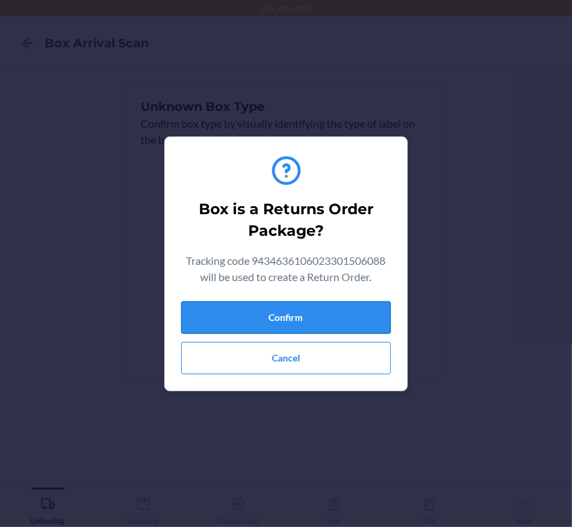
click at [283, 301] on button "Confirm" at bounding box center [285, 317] width 209 height 32
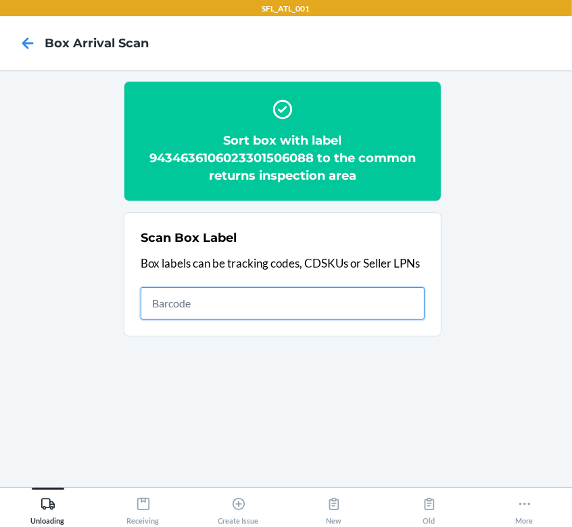
click at [375, 314] on input "text" at bounding box center [283, 303] width 284 height 32
type input "420302599434636106023301549542"
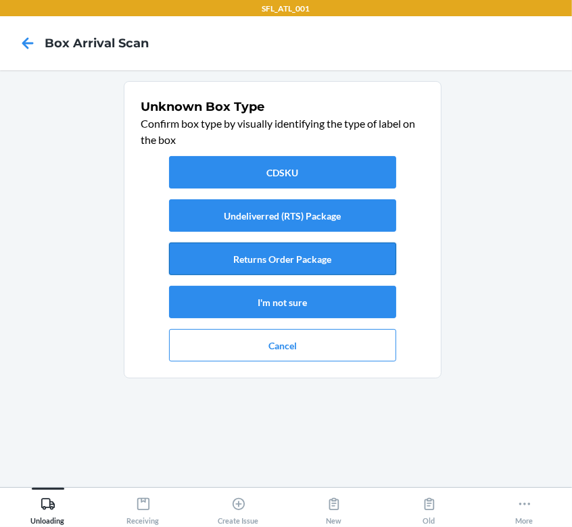
click at [343, 266] on button "Returns Order Package" at bounding box center [282, 259] width 227 height 32
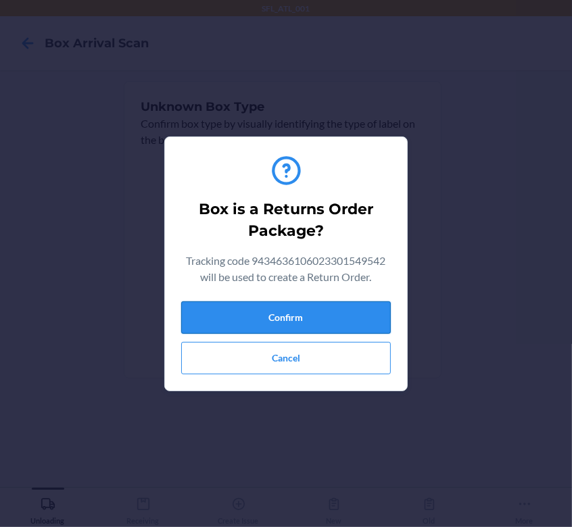
click at [377, 312] on button "Confirm" at bounding box center [285, 317] width 209 height 32
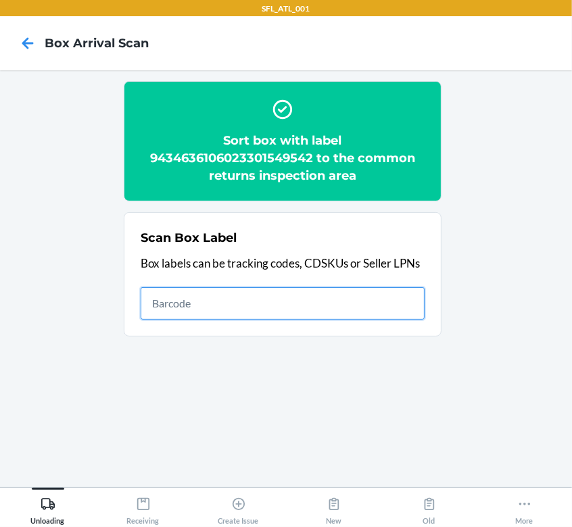
click at [244, 301] on input "text" at bounding box center [283, 303] width 284 height 32
type input "420302599434636106023300879411"
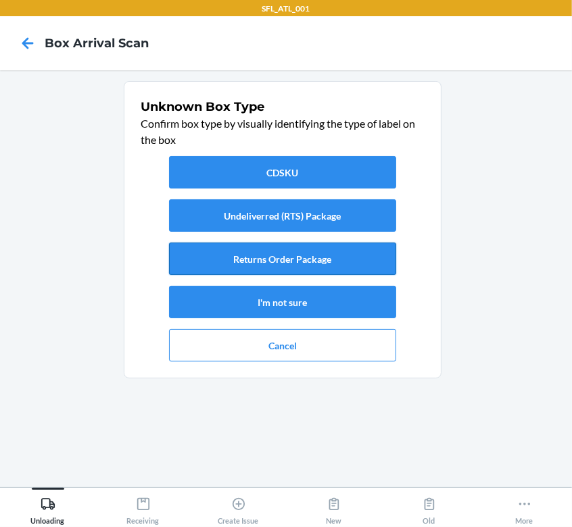
click at [305, 265] on button "Returns Order Package" at bounding box center [282, 259] width 227 height 32
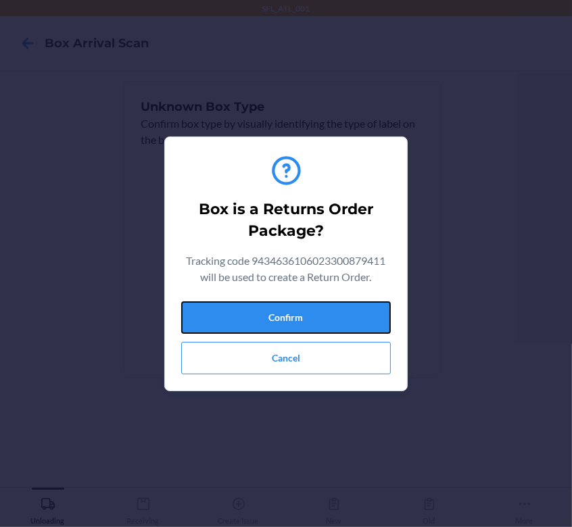
drag, startPoint x: 347, startPoint y: 322, endPoint x: 395, endPoint y: 309, distance: 49.0
click at [349, 318] on button "Confirm" at bounding box center [285, 317] width 209 height 32
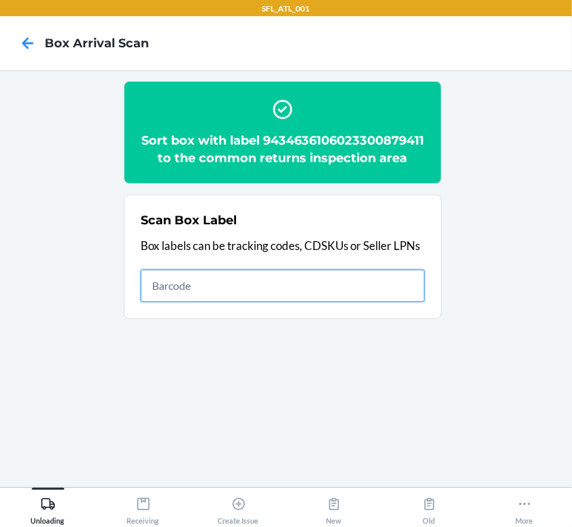
click at [295, 302] on input "text" at bounding box center [283, 286] width 284 height 32
click at [284, 294] on input "text" at bounding box center [283, 286] width 284 height 32
drag, startPoint x: 172, startPoint y: 312, endPoint x: 120, endPoint y: 305, distance: 52.5
click at [120, 305] on section "Sort box with label 9434636106023300879411 to the common returns inspection are…" at bounding box center [286, 278] width 550 height 395
type input "94346336106023299043107"
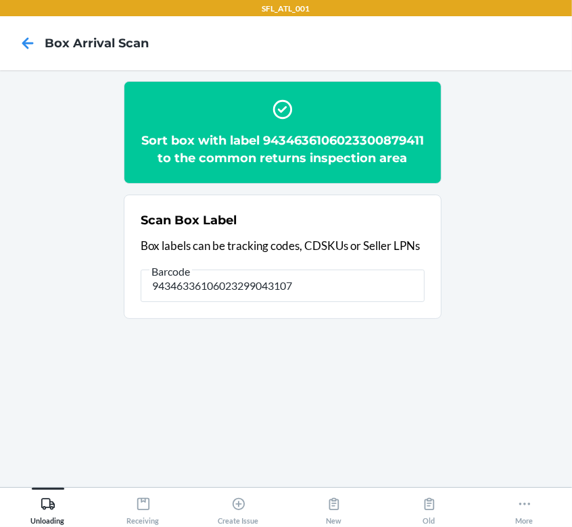
drag, startPoint x: 182, startPoint y: 293, endPoint x: 126, endPoint y: 287, distance: 55.7
click at [93, 284] on section "Sort box with label 9434636106023300879411 to the common returns inspection are…" at bounding box center [286, 278] width 550 height 395
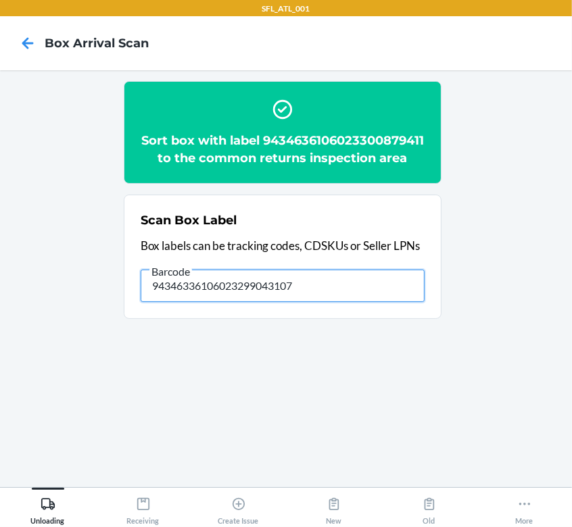
drag, startPoint x: 303, startPoint y: 303, endPoint x: 136, endPoint y: 311, distance: 167.1
click at [132, 311] on section "Scan Box Label Box labels can be tracking codes, CDSKUs or Seller LPNs Barcode …" at bounding box center [283, 257] width 318 height 124
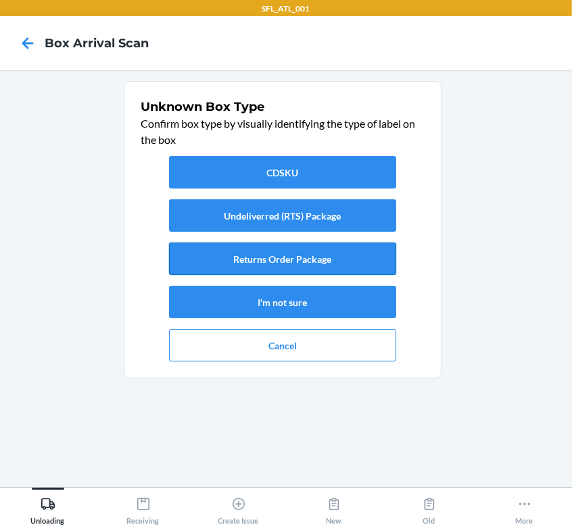
click at [367, 263] on button "Returns Order Package" at bounding box center [282, 259] width 227 height 32
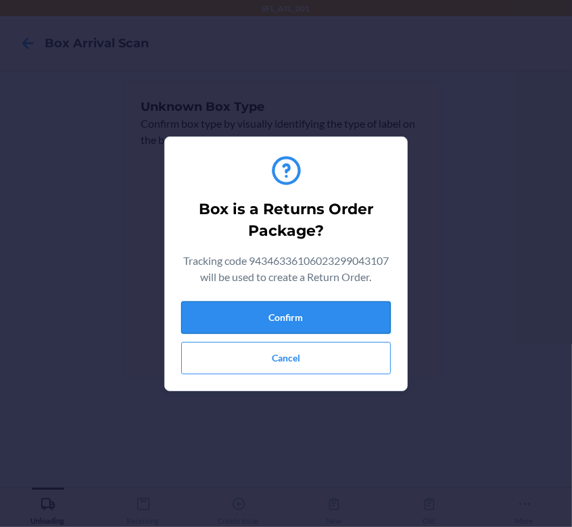
click at [374, 321] on button "Confirm" at bounding box center [285, 317] width 209 height 32
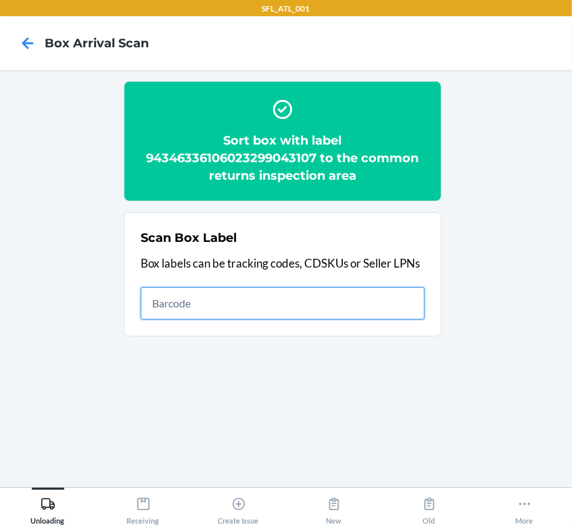
click at [328, 299] on input "text" at bounding box center [283, 303] width 284 height 32
paste input "9261290316871728111690"
type input "9261290316871728111690"
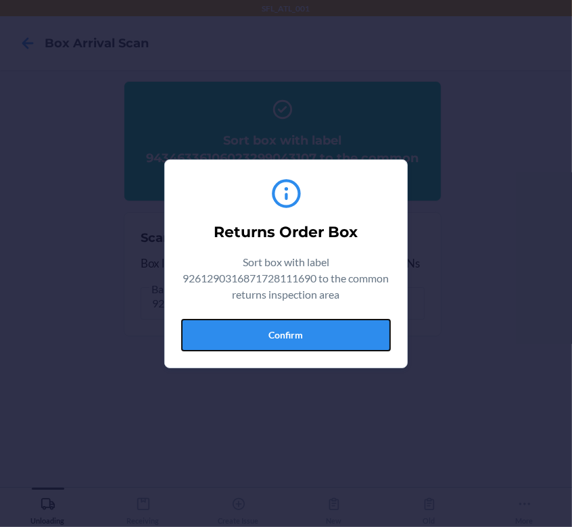
click at [285, 344] on button "Confirm" at bounding box center [285, 335] width 209 height 32
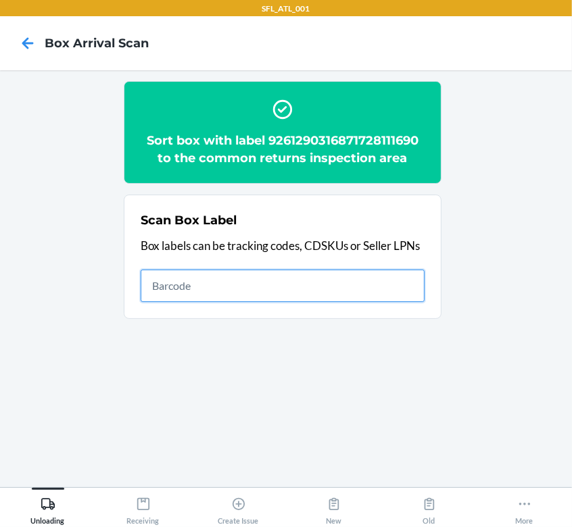
click at [218, 270] on input "text" at bounding box center [283, 286] width 284 height 32
type input "420302599434636106023301533404"
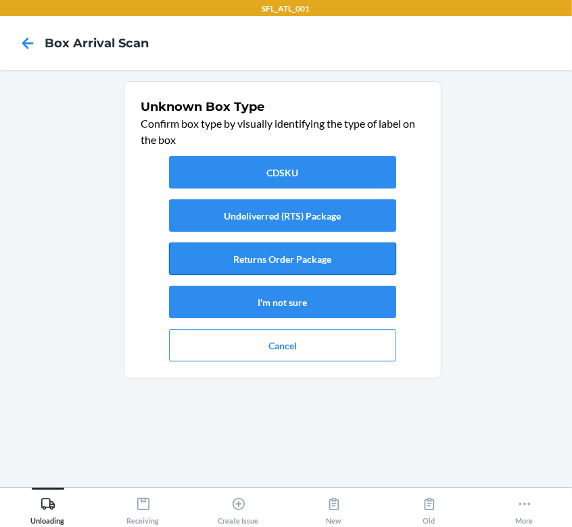
click at [280, 253] on button "Returns Order Package" at bounding box center [282, 259] width 227 height 32
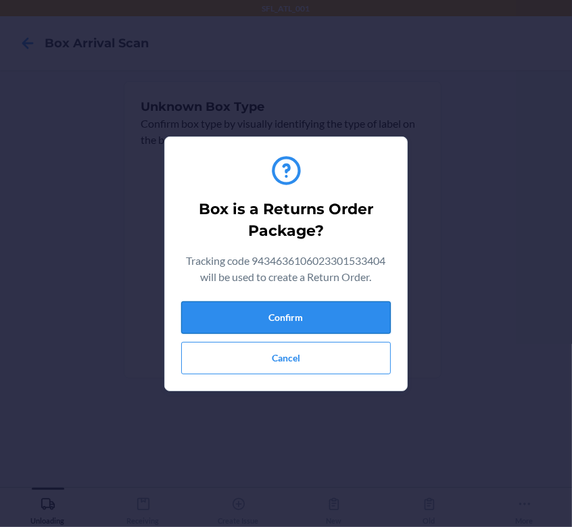
click at [324, 309] on button "Confirm" at bounding box center [285, 317] width 209 height 32
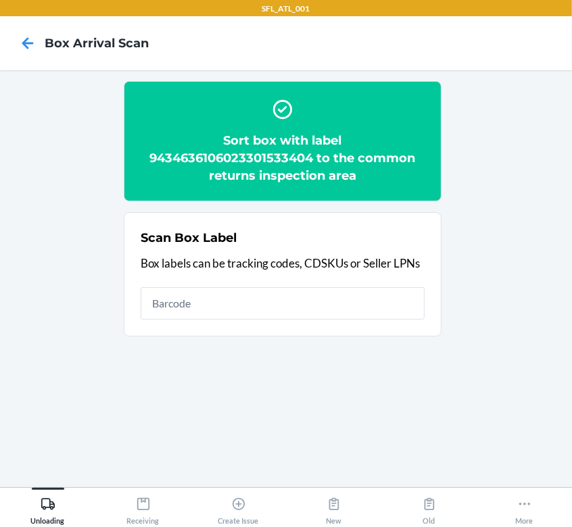
drag, startPoint x: 563, startPoint y: 124, endPoint x: 203, endPoint y: 323, distance: 410.7
click at [203, 323] on section "Scan Box Label Box labels can be tracking codes, CDSKUs or Seller LPNs" at bounding box center [283, 274] width 318 height 124
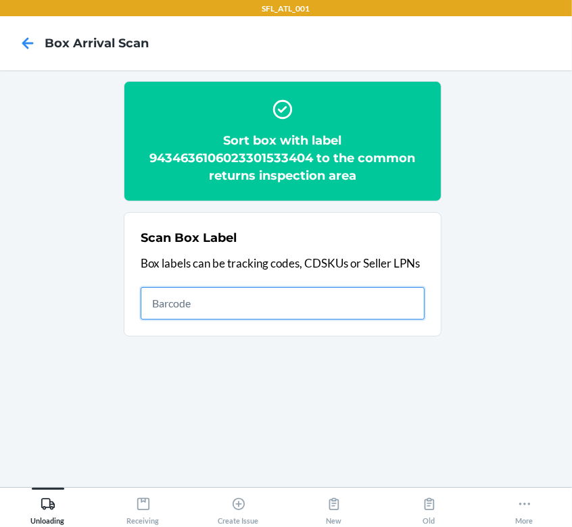
click at [221, 305] on input "text" at bounding box center [283, 303] width 284 height 32
type input "F"
drag, startPoint x: 176, startPoint y: 291, endPoint x: 155, endPoint y: 281, distance: 22.7
click at [155, 281] on div "Scan Box Label Box labels can be tracking codes, CDSKUs or Seller LPNs" at bounding box center [283, 274] width 284 height 99
type input "420377229261290316871732045134"
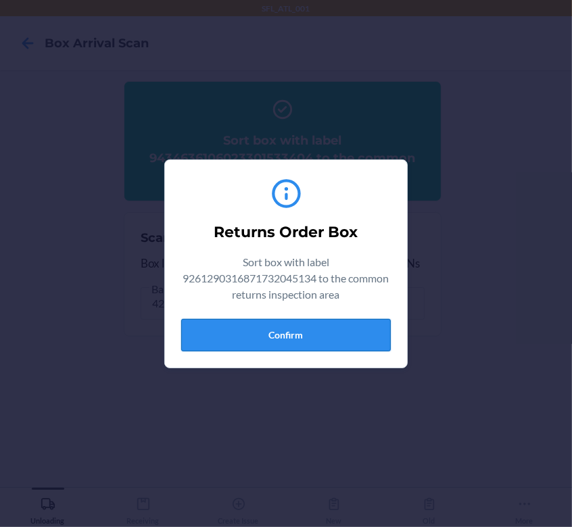
click at [286, 326] on button "Confirm" at bounding box center [285, 335] width 209 height 32
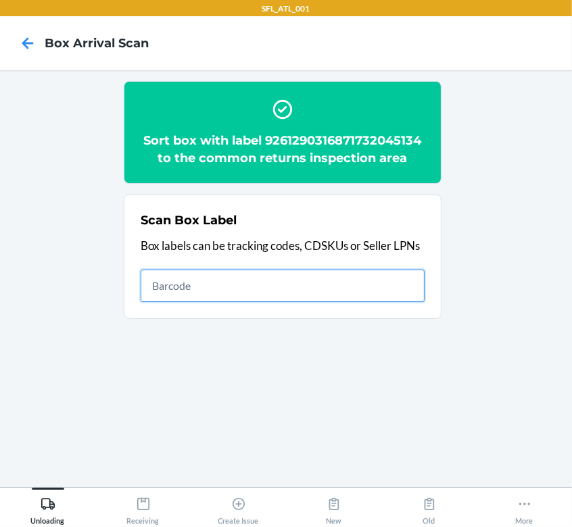
click at [192, 297] on input "text" at bounding box center [283, 286] width 284 height 32
type input "420302599434636106023300944942"
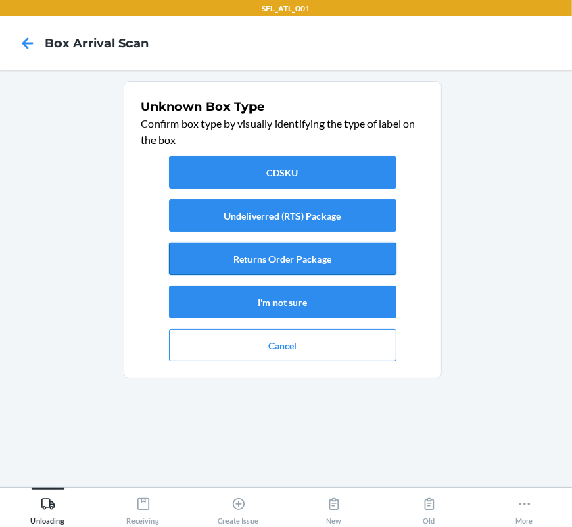
click at [332, 256] on button "Returns Order Package" at bounding box center [282, 259] width 227 height 32
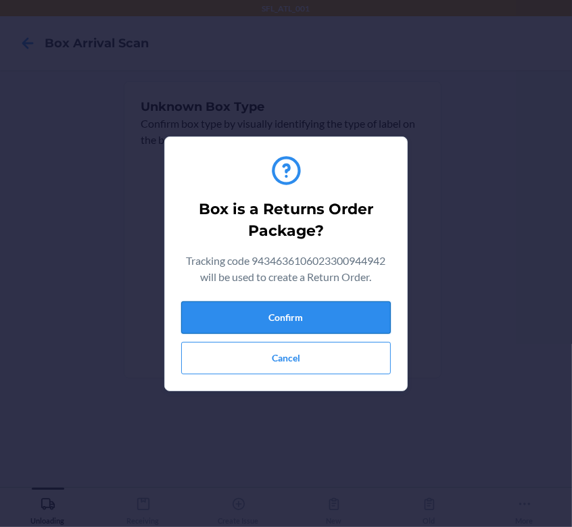
click at [334, 313] on button "Confirm" at bounding box center [285, 317] width 209 height 32
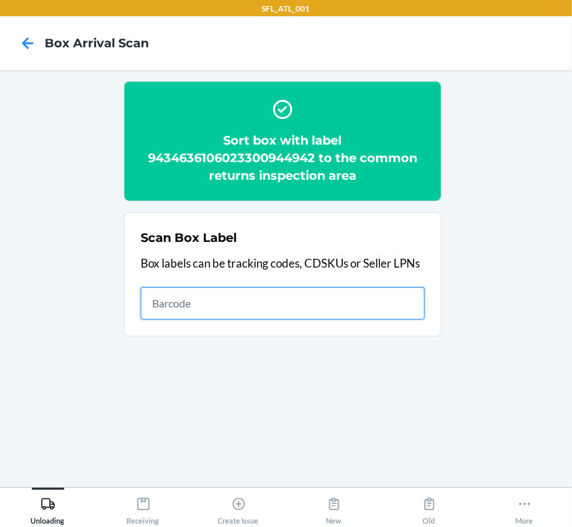
click at [339, 315] on input "text" at bounding box center [283, 303] width 284 height 32
type input "420302599434636106023301282784"
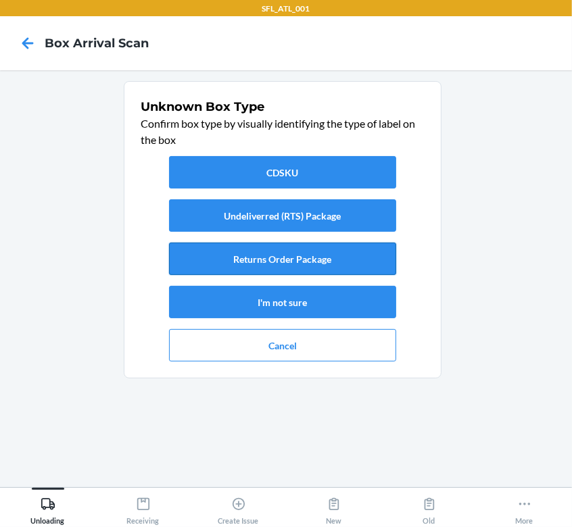
click at [305, 253] on button "Returns Order Package" at bounding box center [282, 259] width 227 height 32
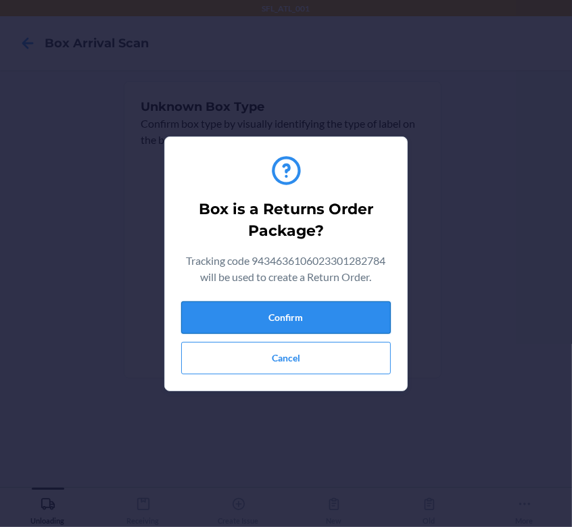
click at [313, 317] on button "Confirm" at bounding box center [285, 317] width 209 height 32
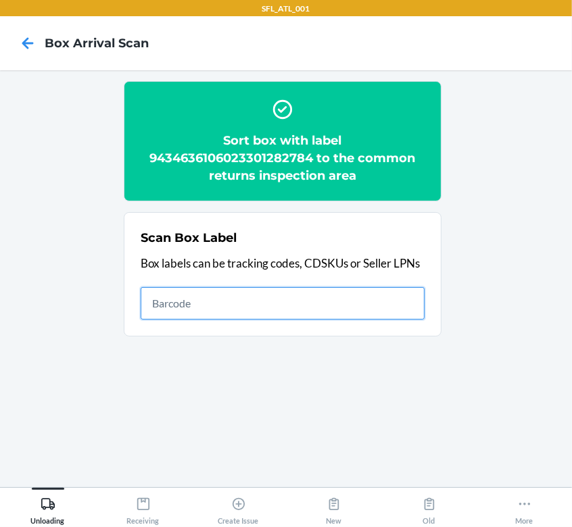
click at [407, 295] on input "text" at bounding box center [283, 303] width 284 height 32
type input "420302599434636106023301248186"
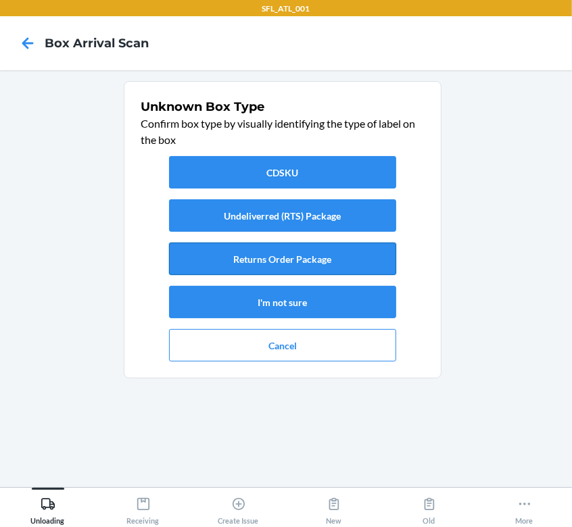
click at [343, 252] on button "Returns Order Package" at bounding box center [282, 259] width 227 height 32
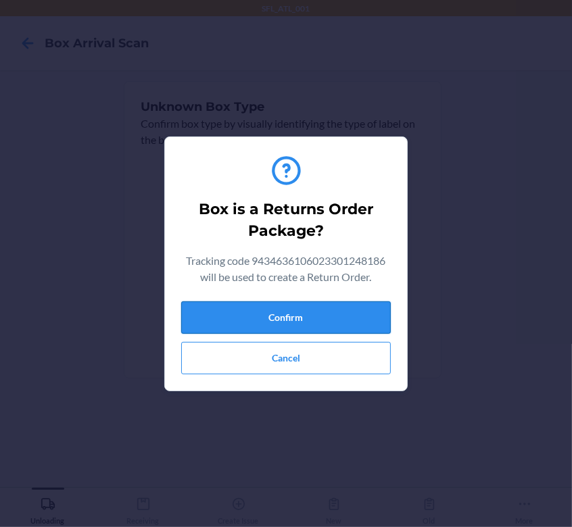
click at [346, 308] on button "Confirm" at bounding box center [285, 317] width 209 height 32
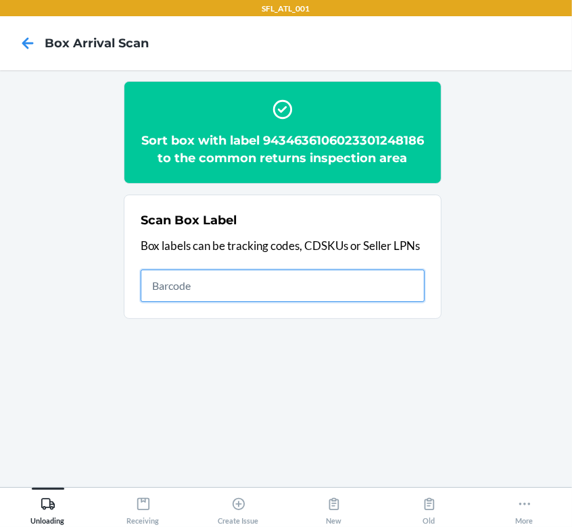
click at [349, 295] on input "text" at bounding box center [283, 286] width 284 height 32
type input "420302599434636106023301166213"
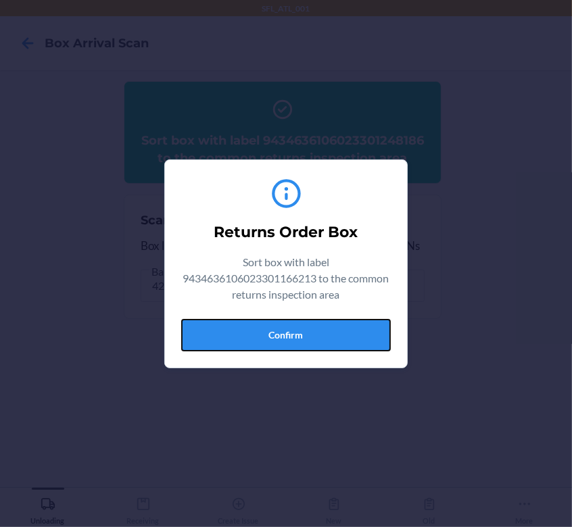
drag, startPoint x: 326, startPoint y: 330, endPoint x: 474, endPoint y: 330, distance: 148.6
click at [331, 330] on button "Confirm" at bounding box center [285, 335] width 209 height 32
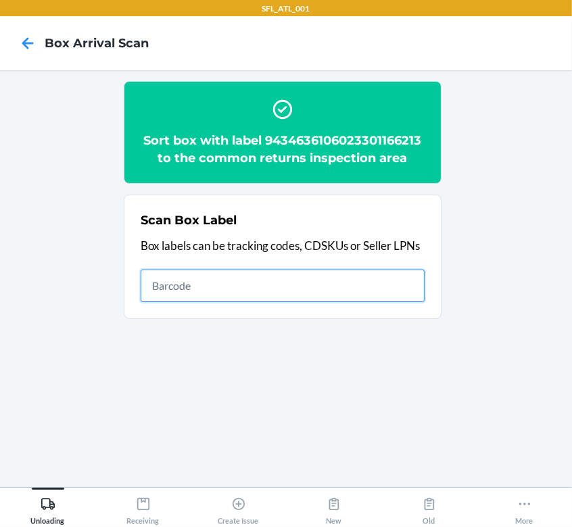
click at [333, 289] on input "text" at bounding box center [283, 286] width 284 height 32
type input "420302599434636106023301271535"
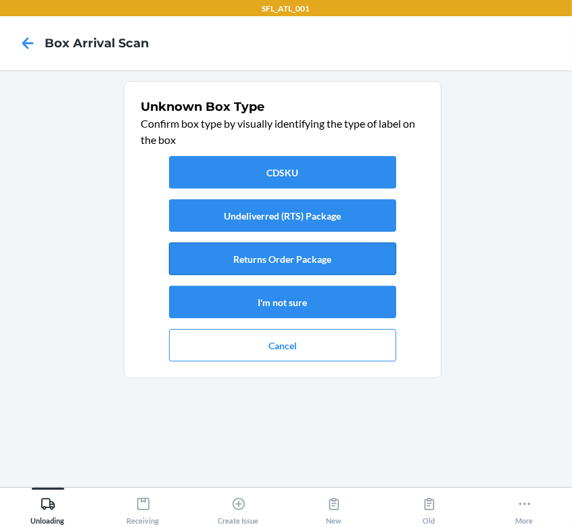
click at [321, 255] on button "Returns Order Package" at bounding box center [282, 259] width 227 height 32
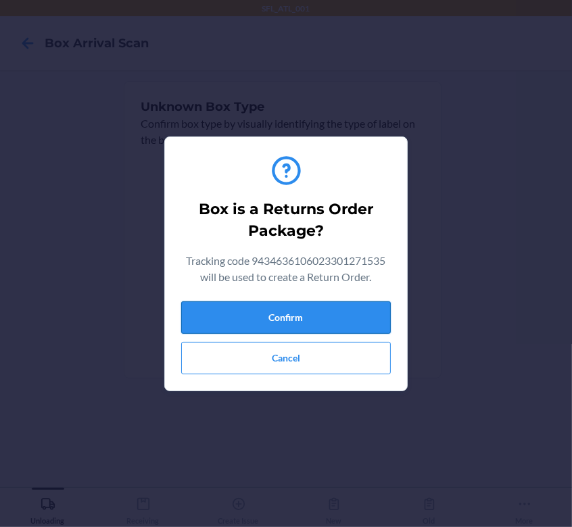
click at [318, 331] on button "Confirm" at bounding box center [285, 317] width 209 height 32
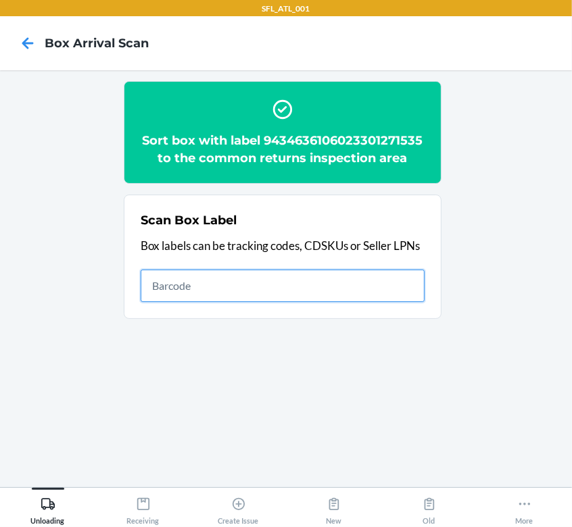
click at [270, 289] on input "text" at bounding box center [283, 286] width 284 height 32
drag, startPoint x: 386, startPoint y: 288, endPoint x: 1, endPoint y: 254, distance: 387.3
click at [1, 254] on main "Sort box with label 9434636106023301271535 to the common returns inspection are…" at bounding box center [286, 278] width 572 height 417
type input "420302599434636106023301150304"
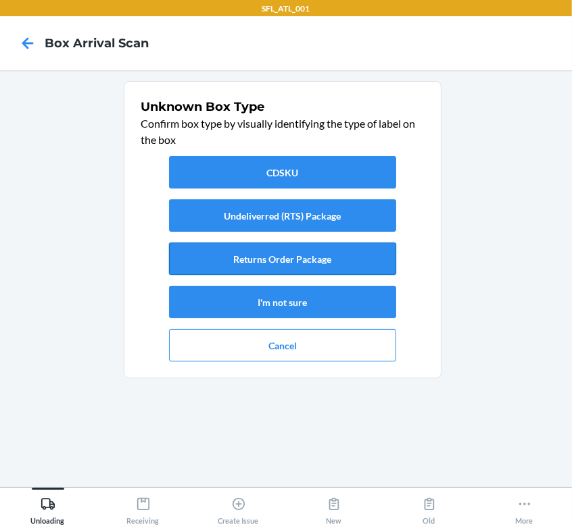
click at [349, 263] on button "Returns Order Package" at bounding box center [282, 259] width 227 height 32
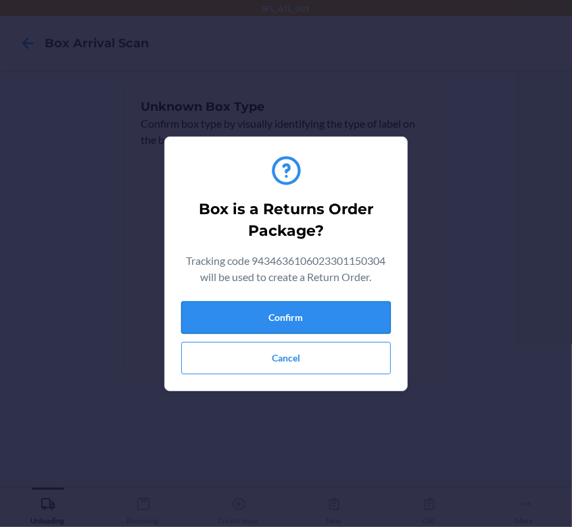
click at [334, 318] on button "Confirm" at bounding box center [285, 317] width 209 height 32
